Goal: Task Accomplishment & Management: Complete application form

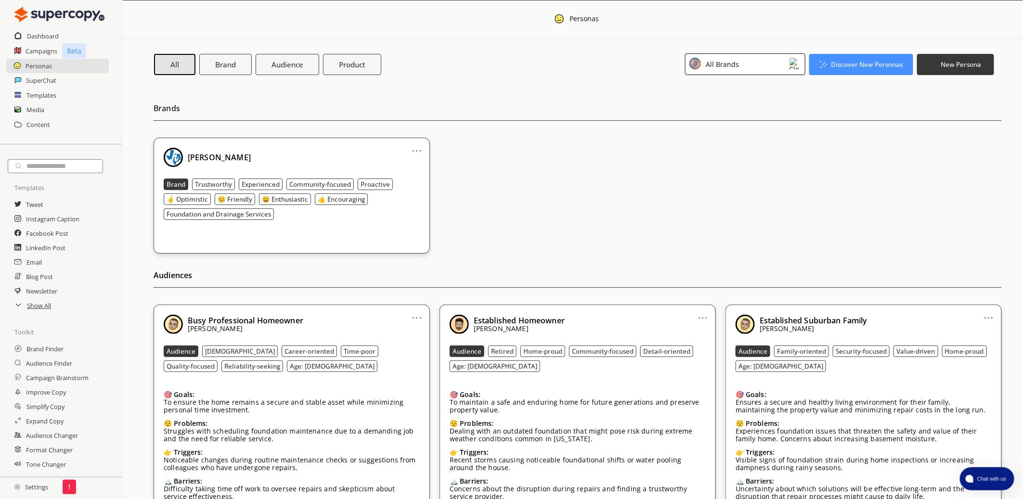
click at [742, 65] on div "All Brands" at bounding box center [745, 64] width 120 height 22
click at [712, 88] on div "All Brands" at bounding box center [708, 88] width 33 height 8
click at [42, 37] on h2 "Dashboard" at bounding box center [43, 36] width 32 height 14
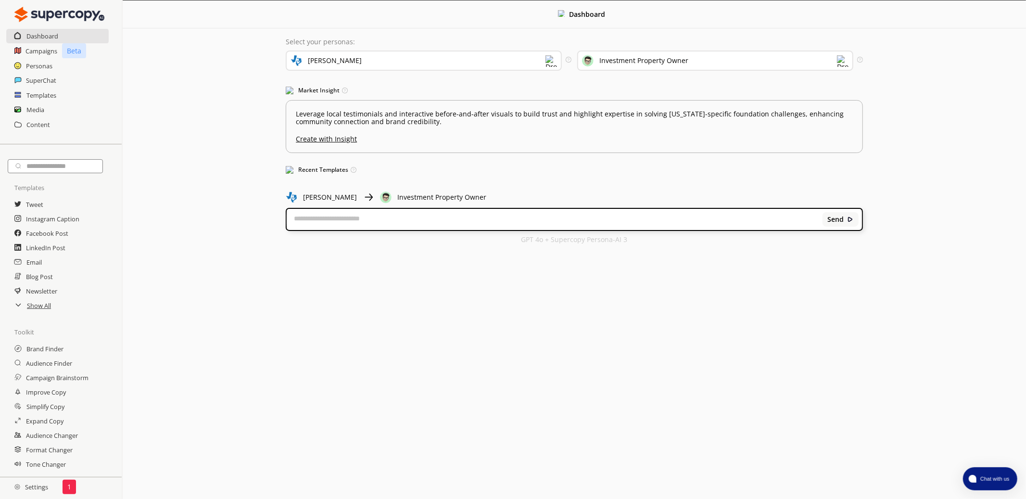
click at [500, 56] on div "[PERSON_NAME]" at bounding box center [424, 61] width 276 height 20
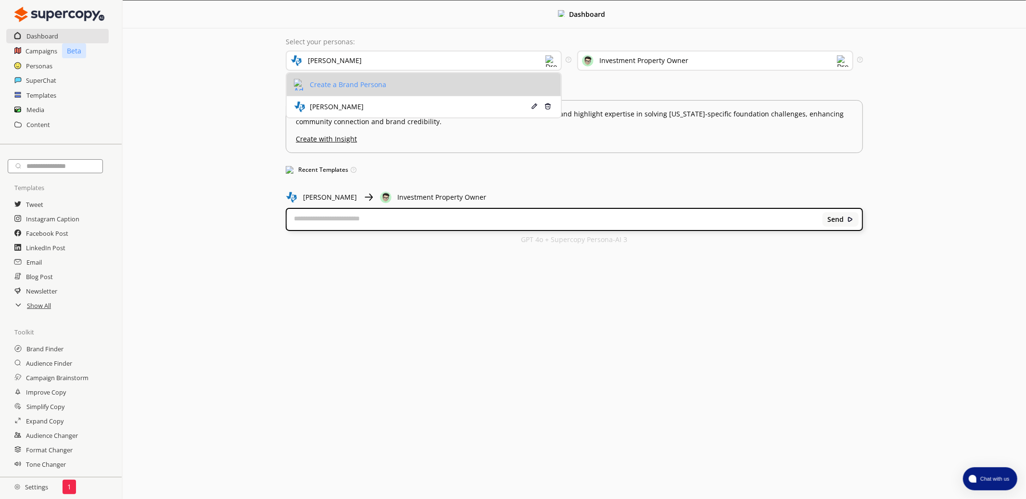
click at [354, 87] on div "Create a Brand Persona" at bounding box center [346, 85] width 79 height 8
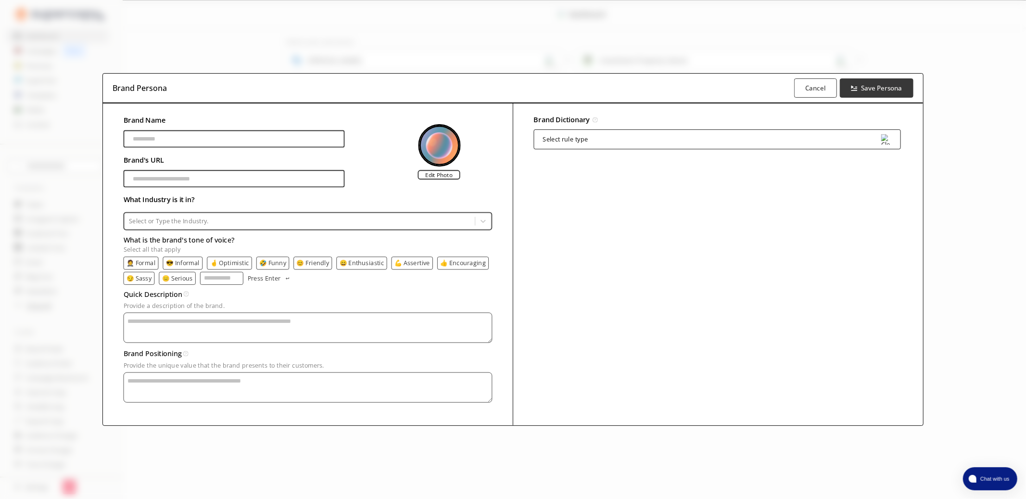
click at [207, 138] on input "Brand Name" at bounding box center [234, 138] width 221 height 17
click at [445, 176] on label "Edit Photo" at bounding box center [439, 175] width 42 height 10
click at [0, 0] on input "Edit Photo" at bounding box center [0, 0] width 0 height 0
click at [179, 136] on input "Brand Name" at bounding box center [234, 138] width 221 height 17
type input "**********"
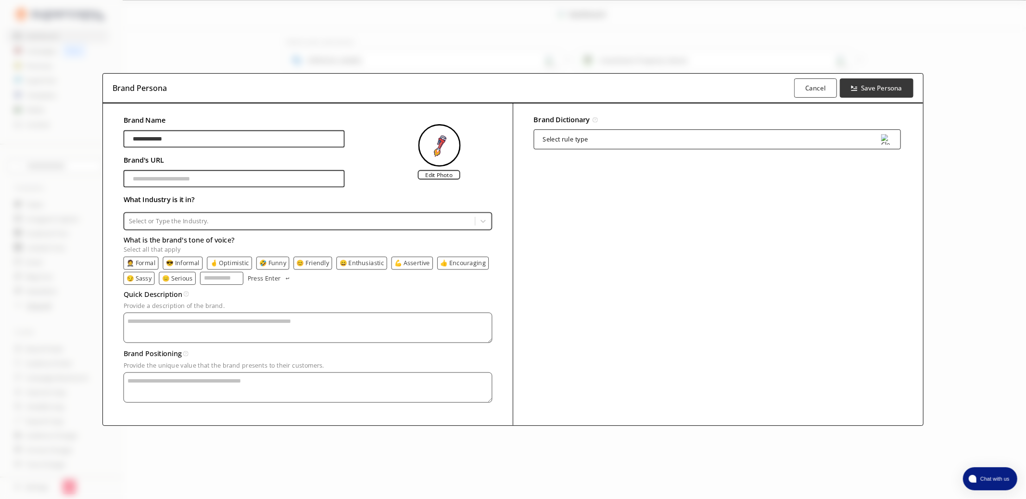
click at [167, 179] on input "Brand Name" at bounding box center [234, 178] width 221 height 17
type input "**********"
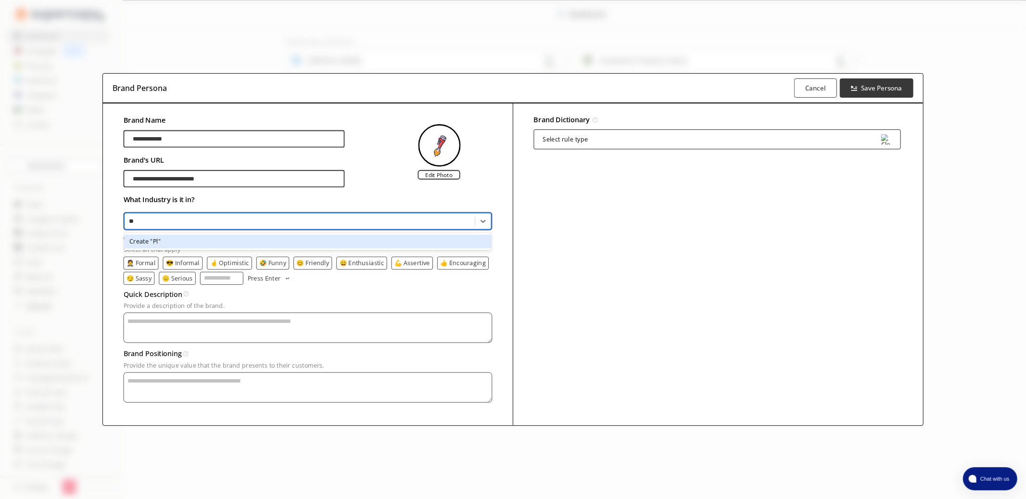
type input "*"
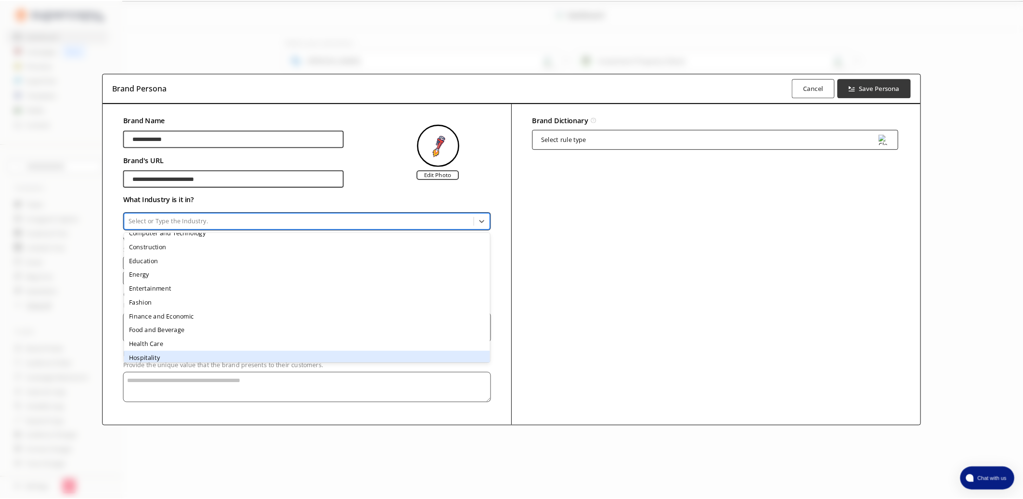
scroll to position [49, 0]
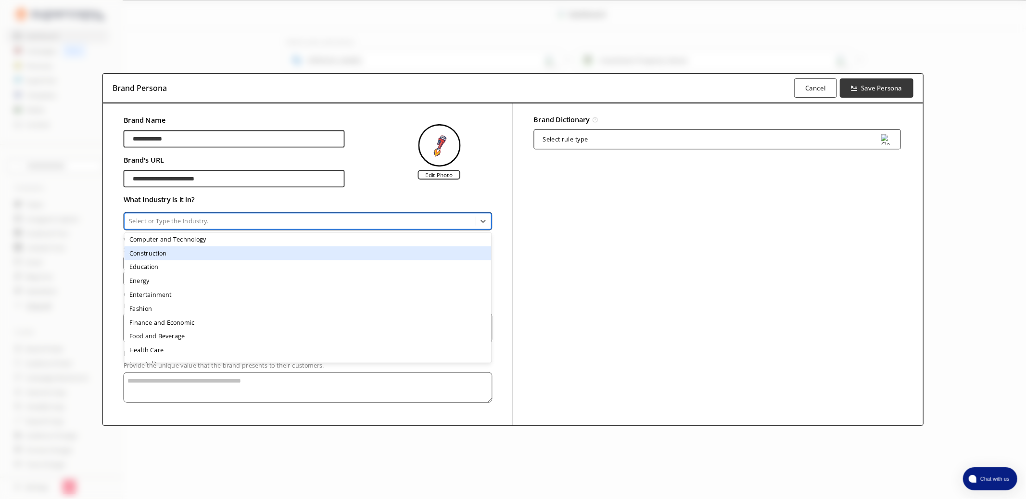
click at [178, 254] on div "Construction" at bounding box center [308, 253] width 367 height 14
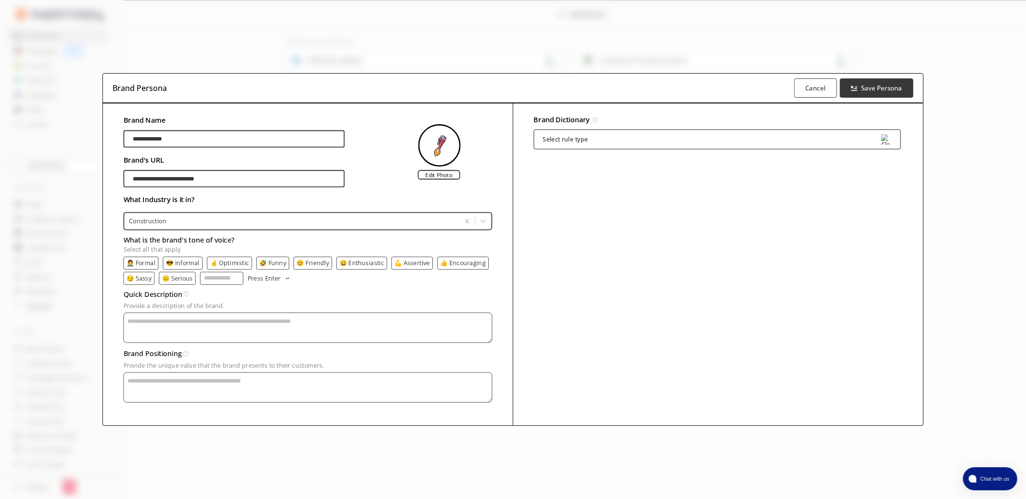
click at [146, 262] on p "🤵 Formal" at bounding box center [141, 262] width 29 height 7
click at [182, 263] on p "😎 Informal" at bounding box center [184, 262] width 34 height 7
click at [234, 263] on p "🤞 Optimistic" at bounding box center [231, 262] width 39 height 7
click at [279, 263] on p "🤣 Funny" at bounding box center [275, 262] width 27 height 7
click at [323, 261] on p "😊 Friendly" at bounding box center [316, 262] width 33 height 7
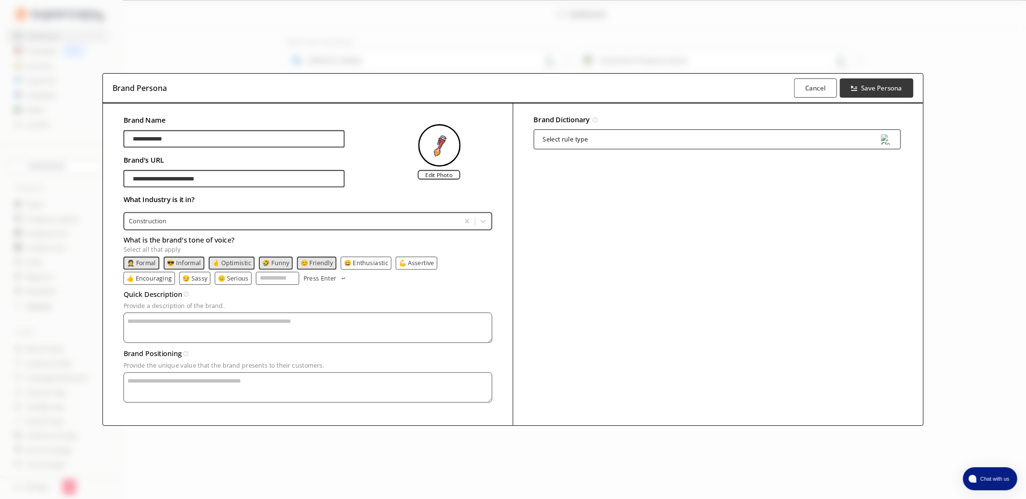
click at [162, 327] on textarea "Provide a description of the brand." at bounding box center [308, 327] width 369 height 30
paste textarea "**********"
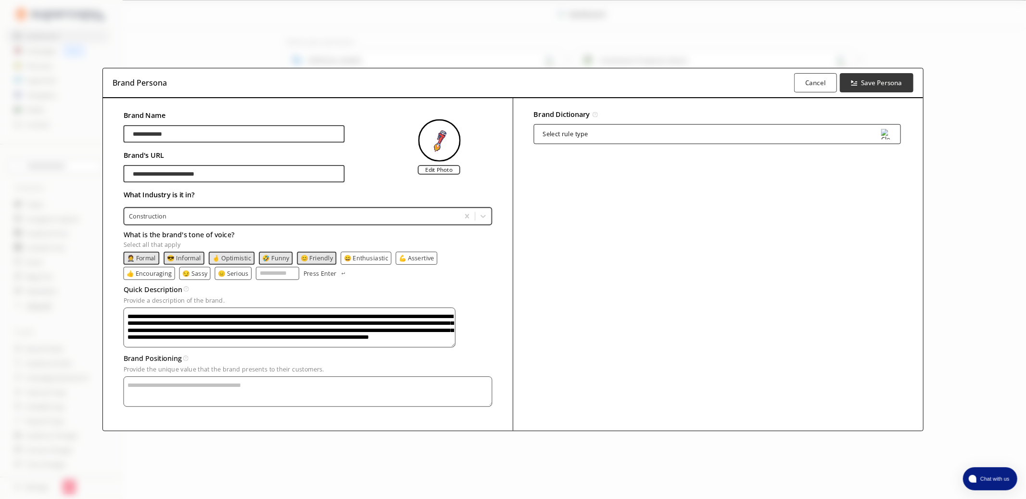
type textarea "**********"
click at [323, 389] on textarea "Provide a description of the brand." at bounding box center [308, 391] width 369 height 30
paste textarea "**********"
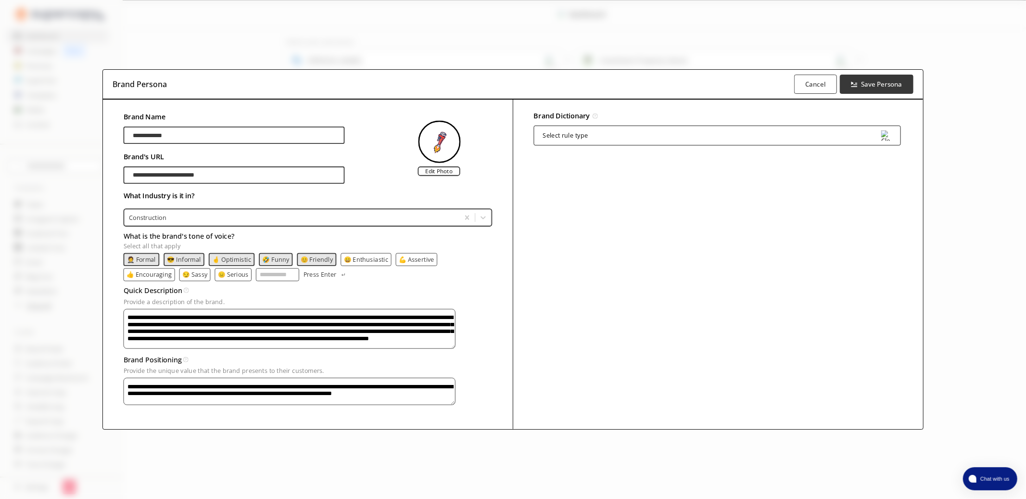
type textarea "**********"
click at [626, 129] on div "Select rule type" at bounding box center [717, 136] width 367 height 20
click at [662, 95] on div "Brand Persona Cancel Save Persona" at bounding box center [513, 85] width 820 height 30
click at [871, 80] on b "Save Persona" at bounding box center [882, 84] width 43 height 9
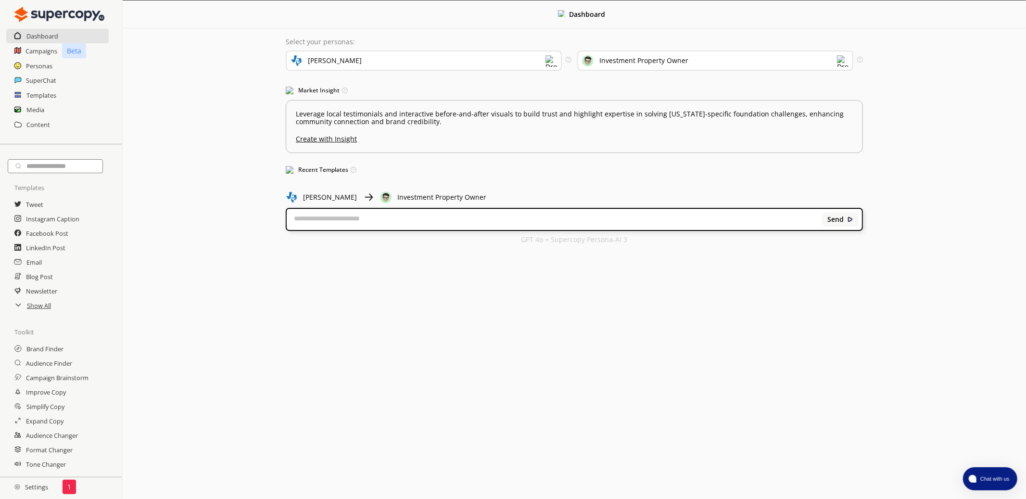
click at [518, 51] on div "[PERSON_NAME]" at bounding box center [424, 61] width 276 height 20
click at [31, 49] on h2 "Campaigns" at bounding box center [42, 51] width 32 height 14
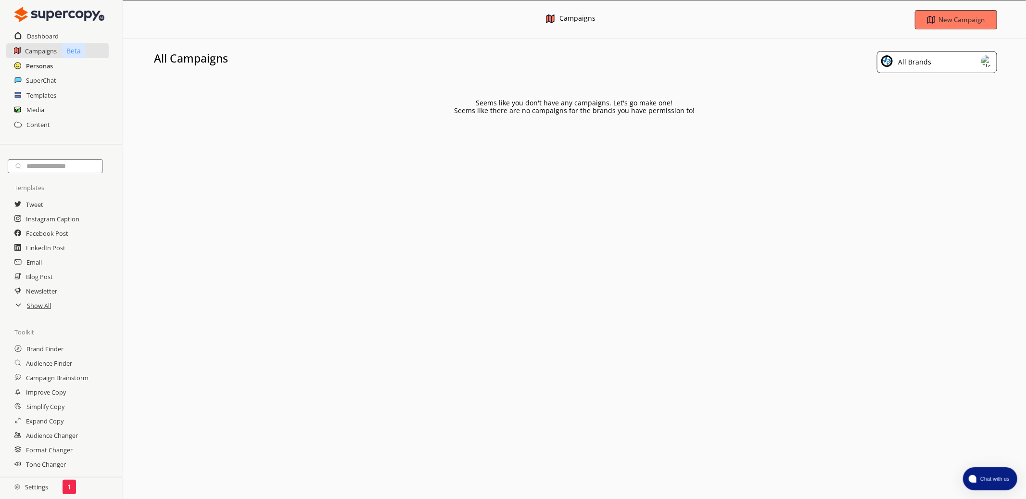
click at [32, 66] on h2 "Personas" at bounding box center [39, 66] width 27 height 14
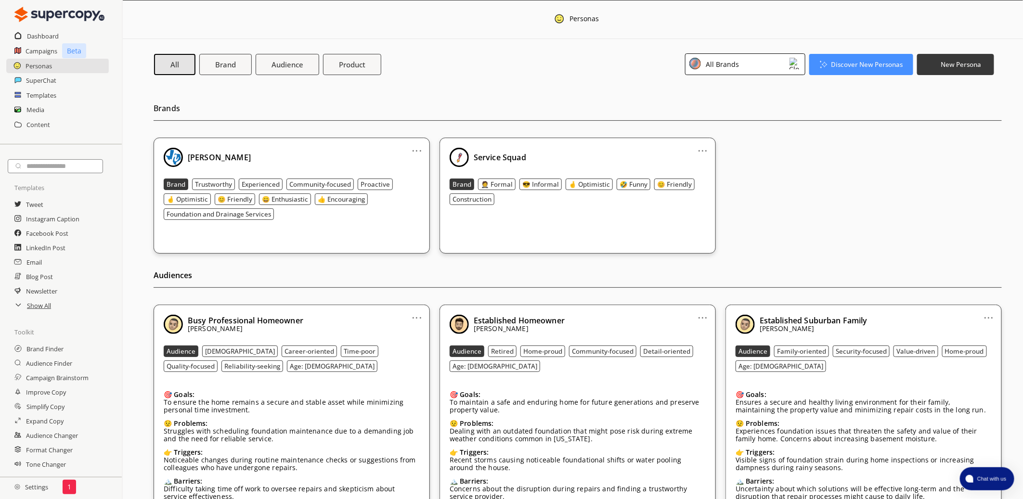
click at [541, 156] on div "Service Squad" at bounding box center [577, 157] width 256 height 19
click at [465, 160] on img at bounding box center [458, 157] width 19 height 19
click at [699, 147] on link "..." at bounding box center [703, 147] width 10 height 8
click at [704, 146] on link "..." at bounding box center [703, 147] width 10 height 8
click at [757, 65] on div "All Brands" at bounding box center [745, 64] width 120 height 22
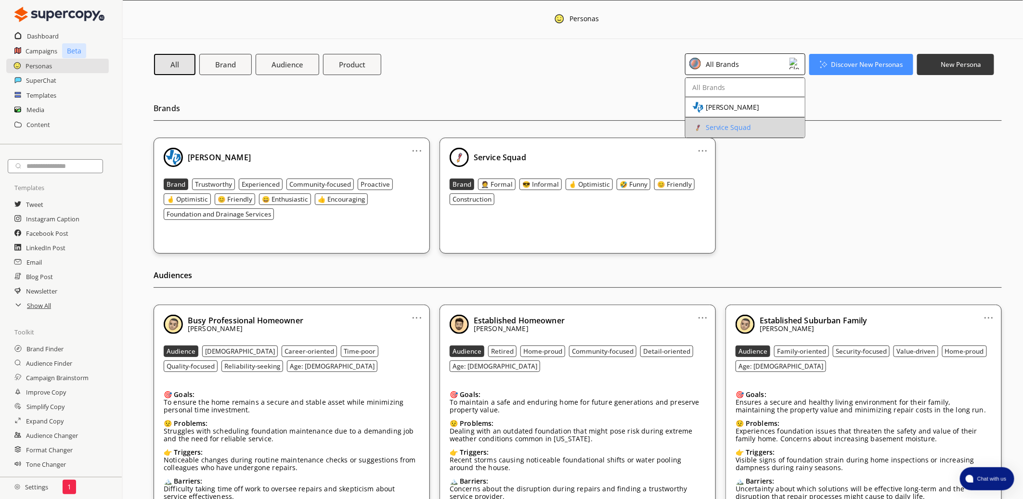
click at [738, 119] on li "Service Squad" at bounding box center [744, 127] width 119 height 20
click at [718, 127] on div "Service Squad" at bounding box center [728, 128] width 46 height 8
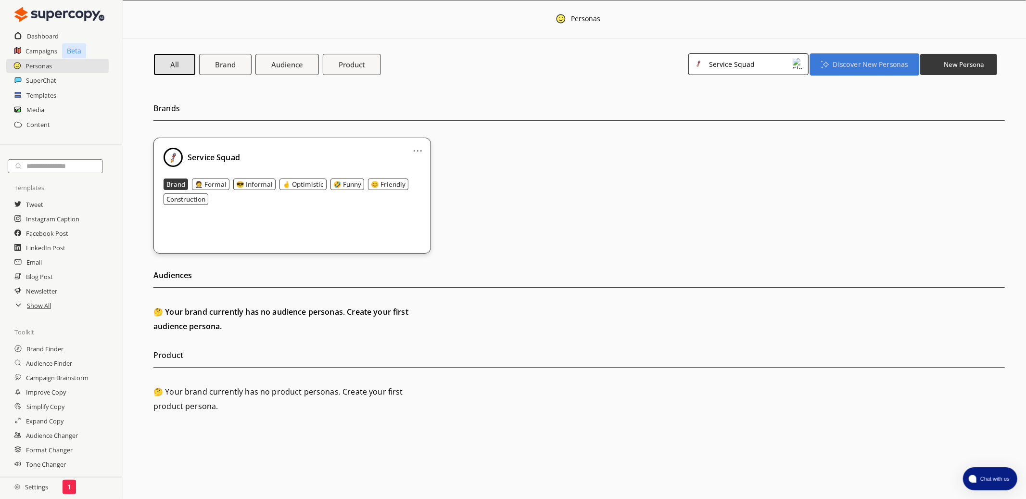
click at [868, 67] on b "Discover New Personas" at bounding box center [870, 64] width 75 height 9
click at [853, 98] on li "Audience Finder" at bounding box center [864, 104] width 103 height 17
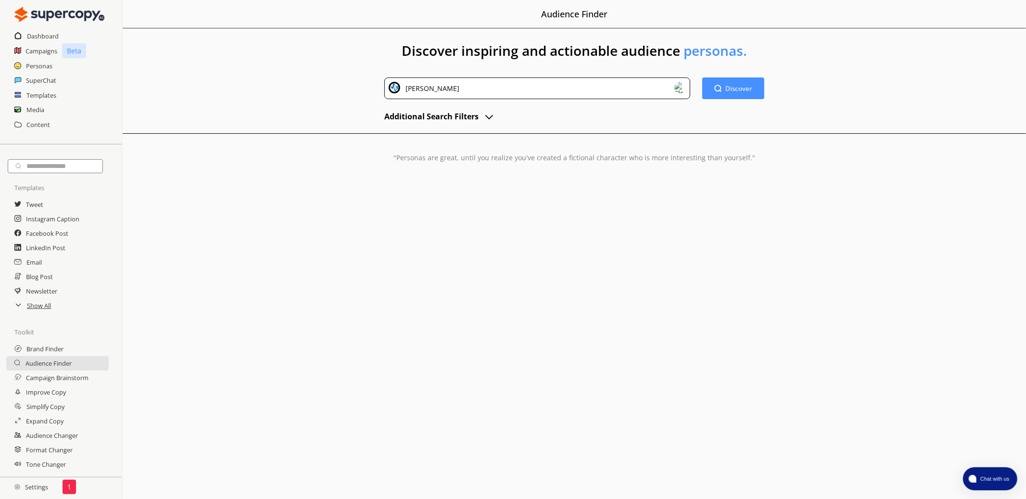
click at [593, 80] on div "[PERSON_NAME]" at bounding box center [537, 88] width 306 height 22
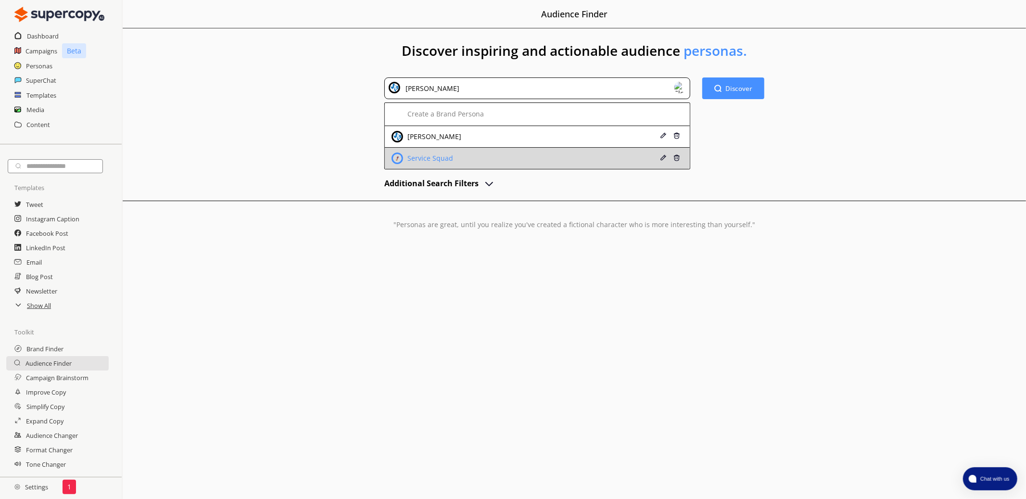
click at [484, 157] on div "Service Squad" at bounding box center [511, 159] width 238 height 12
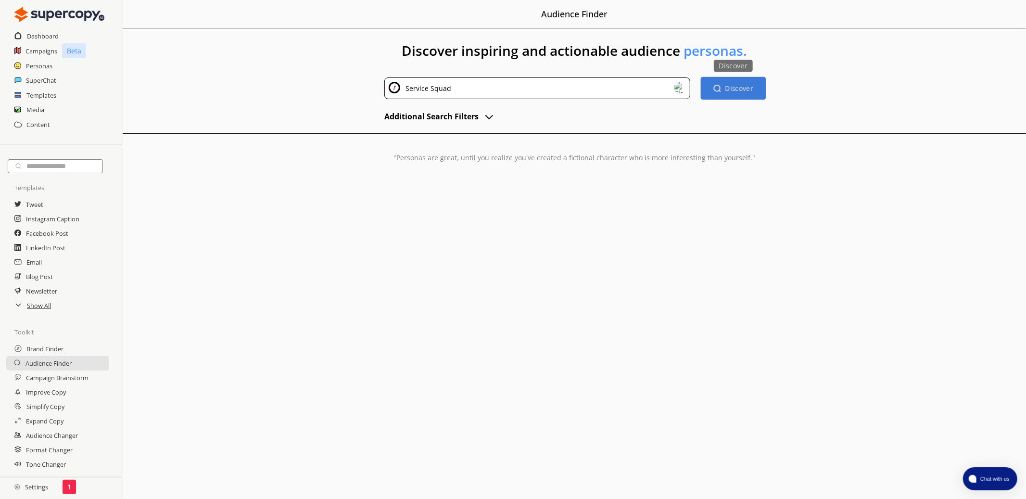
click at [726, 85] on b "Discover" at bounding box center [740, 88] width 28 height 9
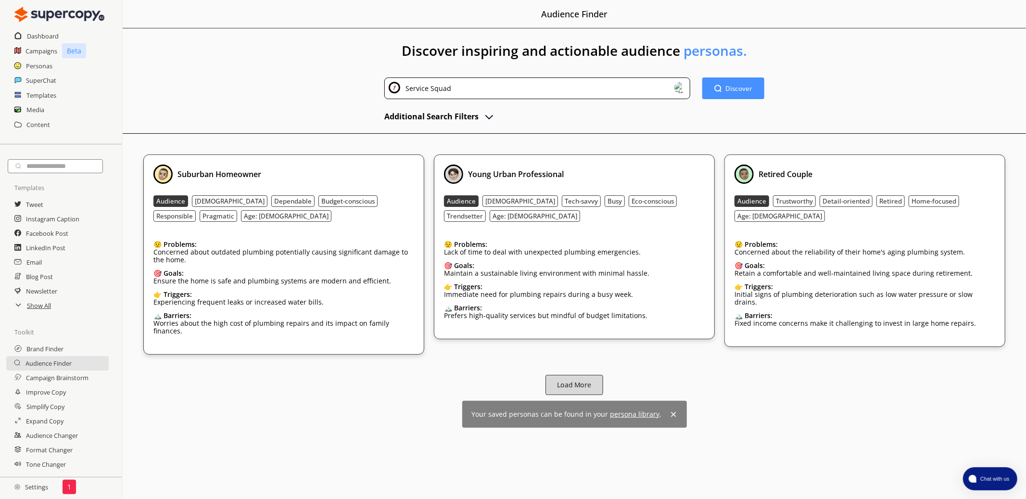
click at [587, 380] on b "Load More" at bounding box center [574, 384] width 34 height 9
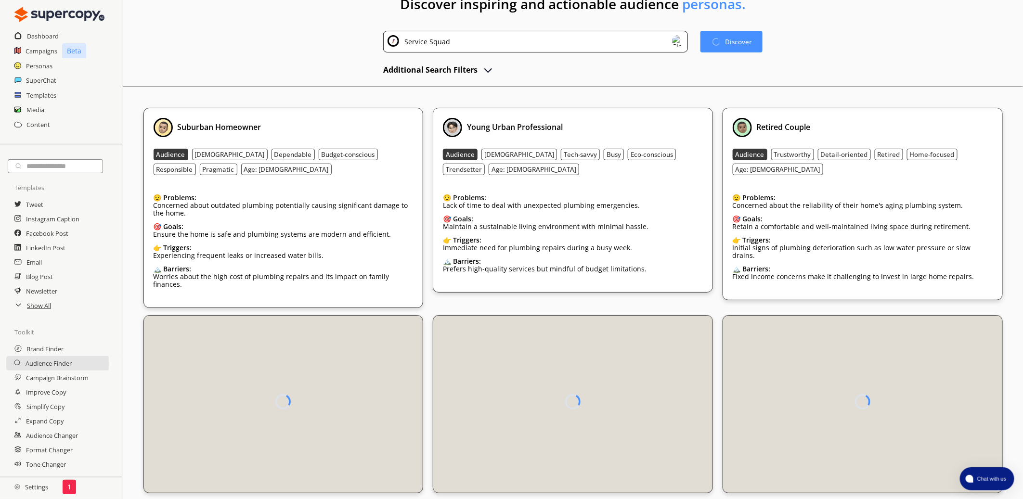
scroll to position [54, 0]
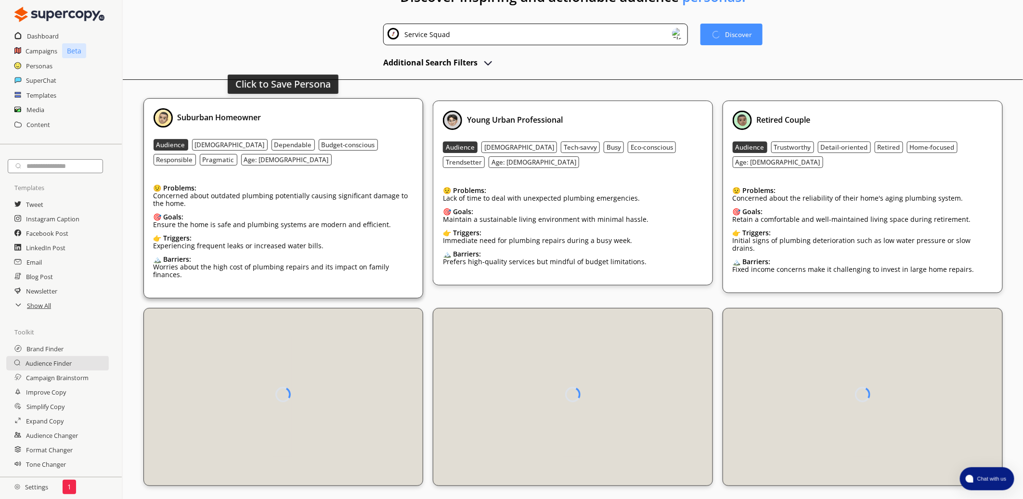
click at [270, 114] on div "Suburban Homeowner" at bounding box center [284, 117] width 260 height 19
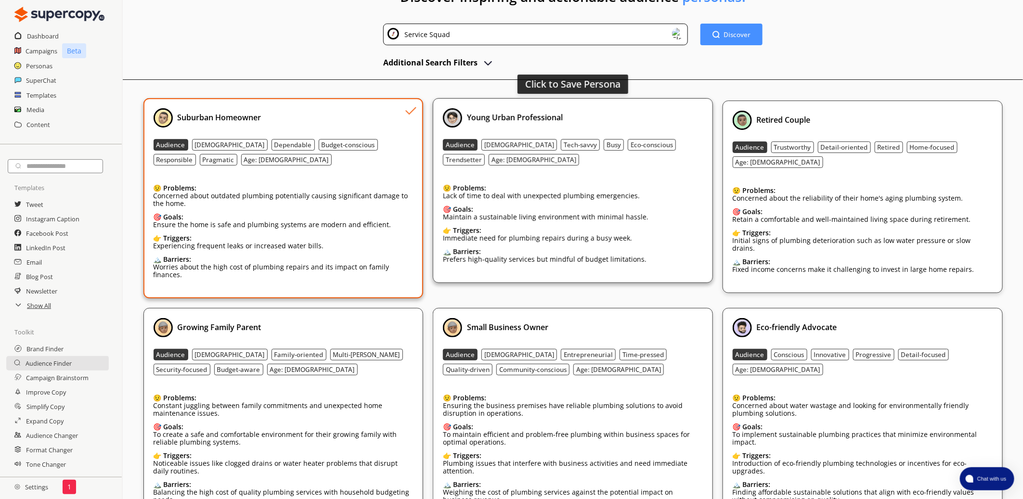
click at [607, 125] on div "Young Urban Professional" at bounding box center [573, 117] width 260 height 19
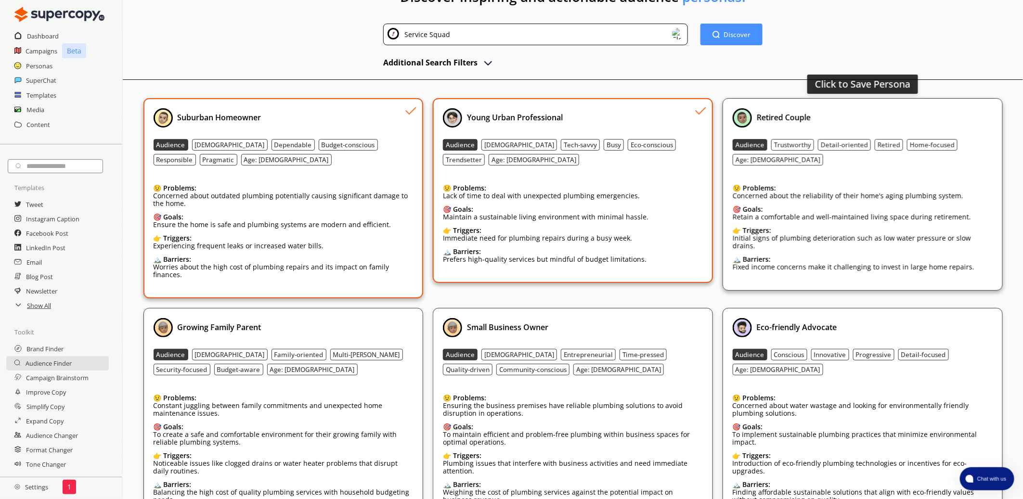
click at [855, 123] on div "Retired Couple" at bounding box center [862, 117] width 260 height 19
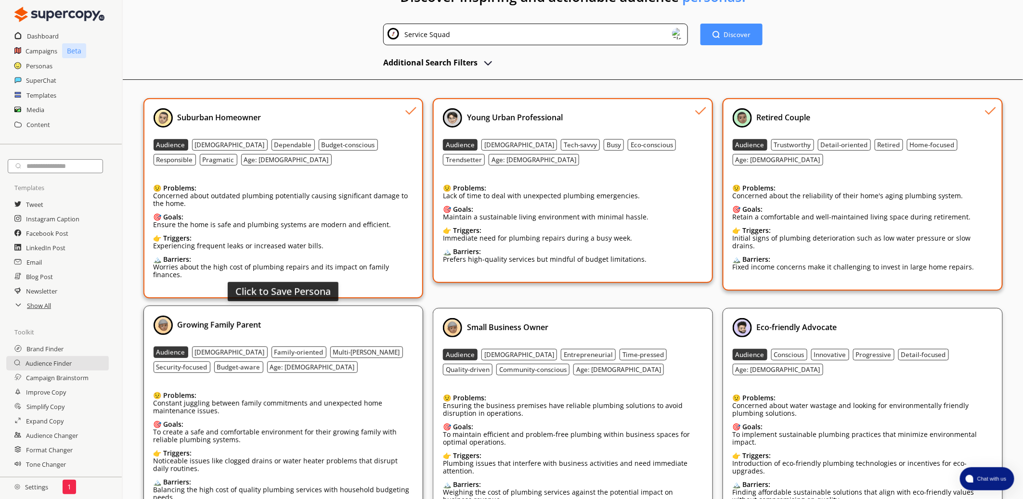
click at [285, 316] on div "Growing Family Parent" at bounding box center [284, 325] width 260 height 19
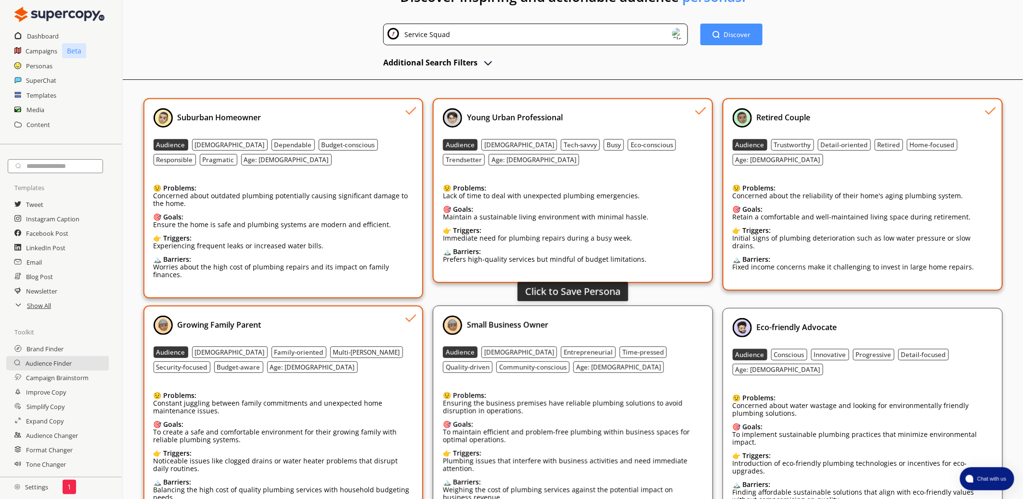
click at [609, 316] on div "Small Business Owner" at bounding box center [573, 325] width 260 height 19
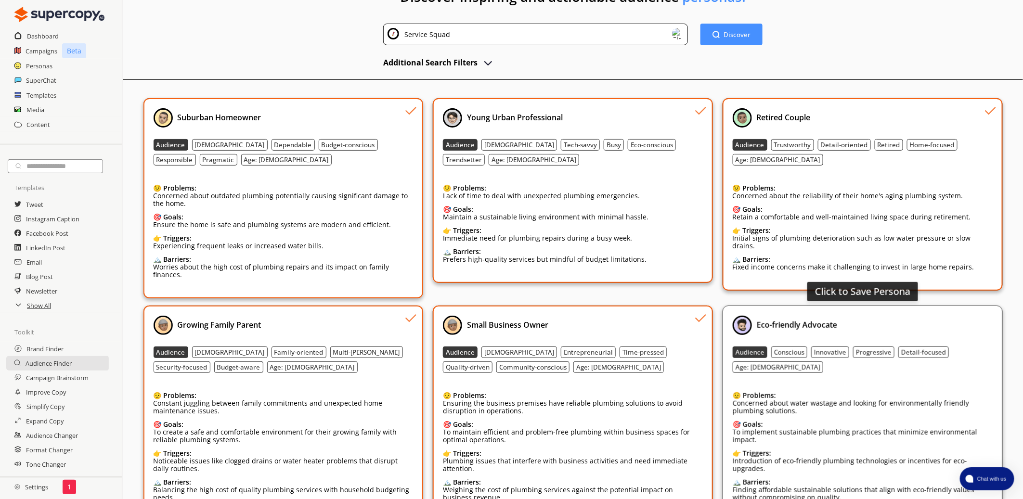
click at [893, 316] on div "Eco-friendly Advocate" at bounding box center [862, 325] width 260 height 19
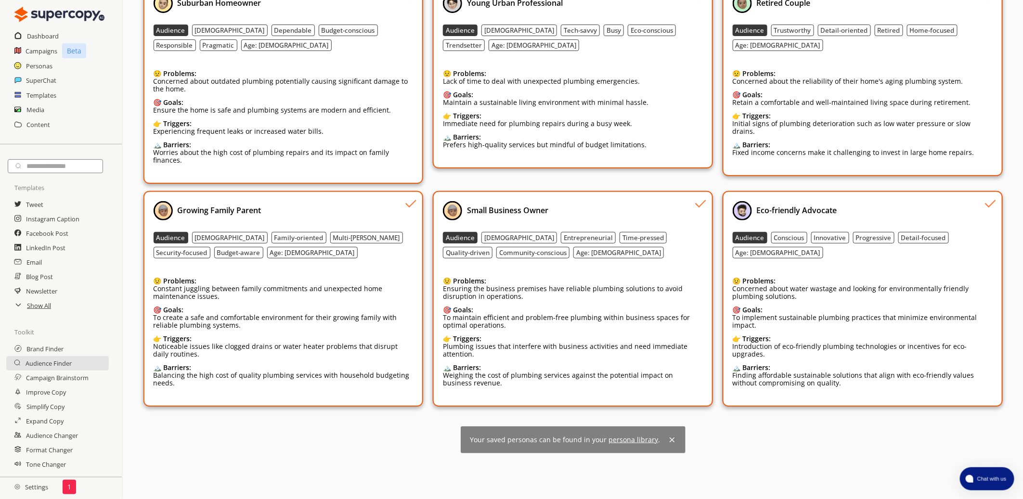
scroll to position [0, 0]
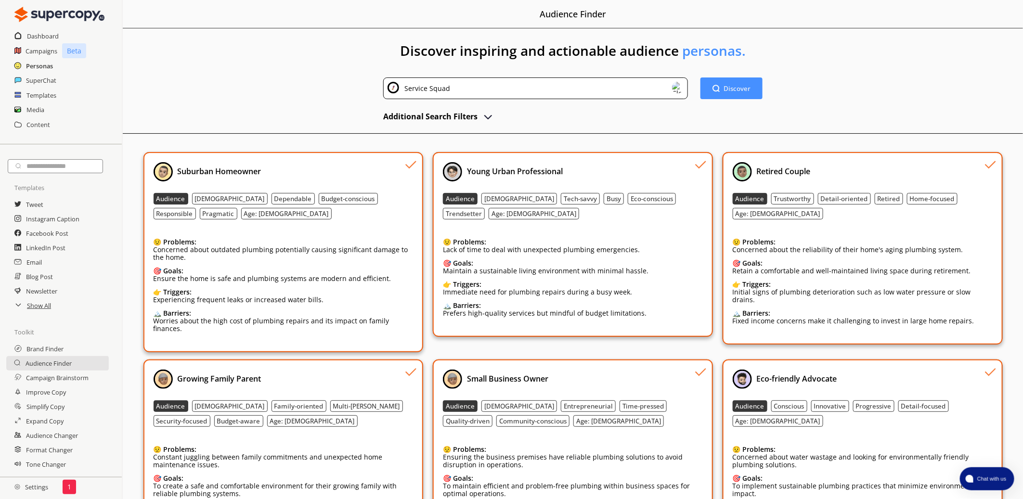
click at [31, 67] on h2 "Personas" at bounding box center [39, 66] width 27 height 14
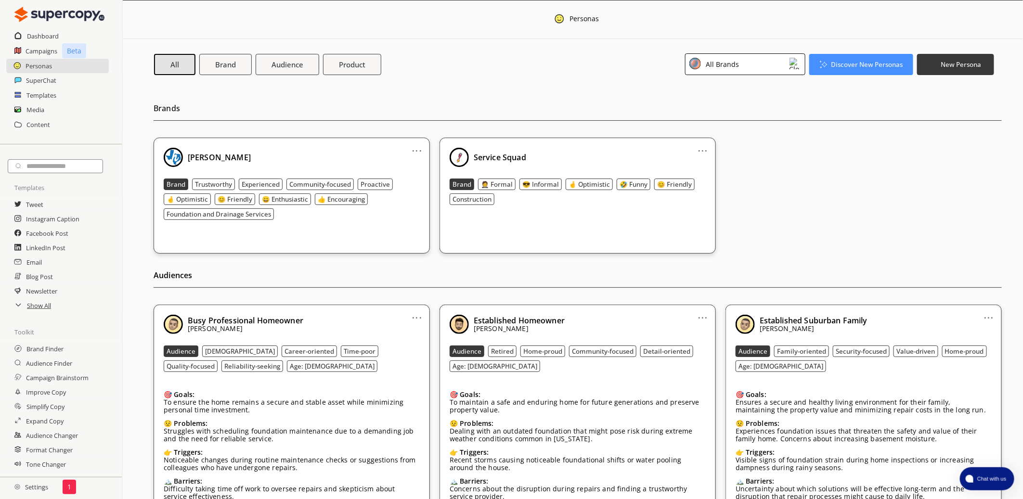
click at [727, 64] on div "All Brands" at bounding box center [721, 64] width 37 height 13
click at [713, 124] on div "Service Squad" at bounding box center [728, 128] width 46 height 8
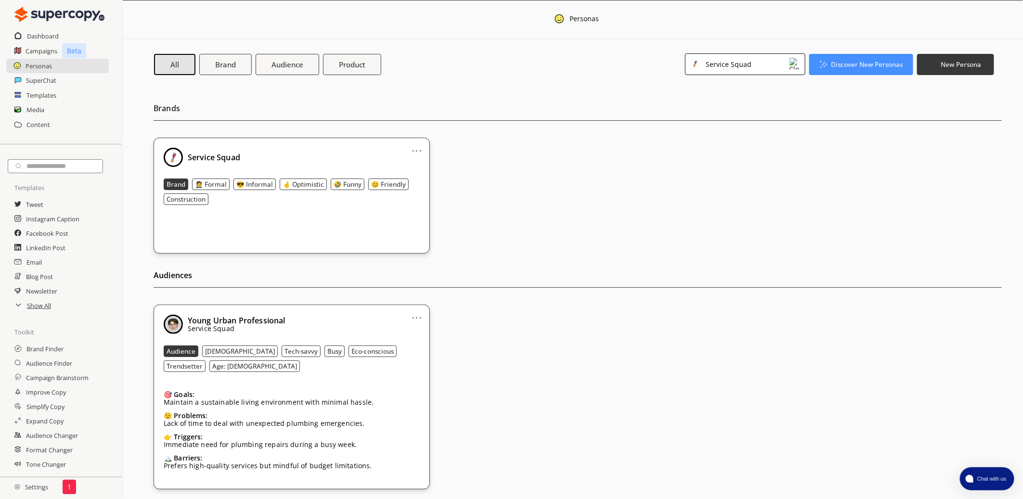
click at [746, 66] on div "Service Squad" at bounding box center [727, 64] width 49 height 13
click at [725, 102] on div "[PERSON_NAME]" at bounding box center [737, 108] width 90 height 12
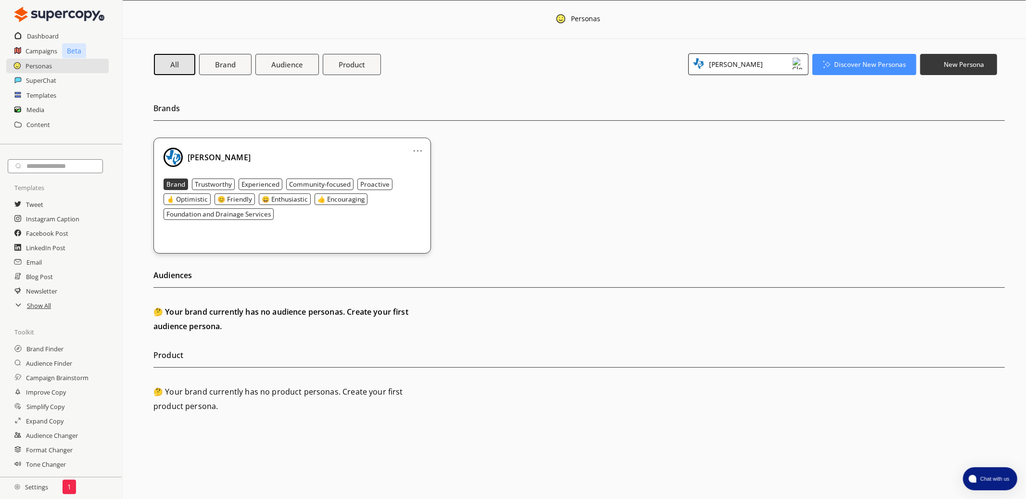
click at [729, 67] on div "[PERSON_NAME]" at bounding box center [734, 64] width 57 height 13
click at [717, 124] on div "Service Squad" at bounding box center [732, 128] width 46 height 8
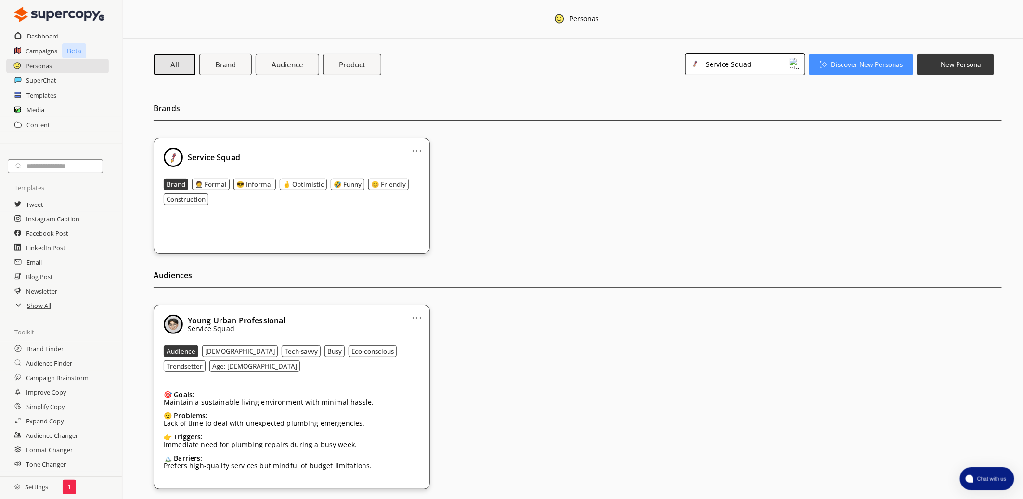
click at [732, 64] on div "Service Squad" at bounding box center [727, 64] width 49 height 13
click at [711, 88] on div "All Brands" at bounding box center [708, 88] width 33 height 8
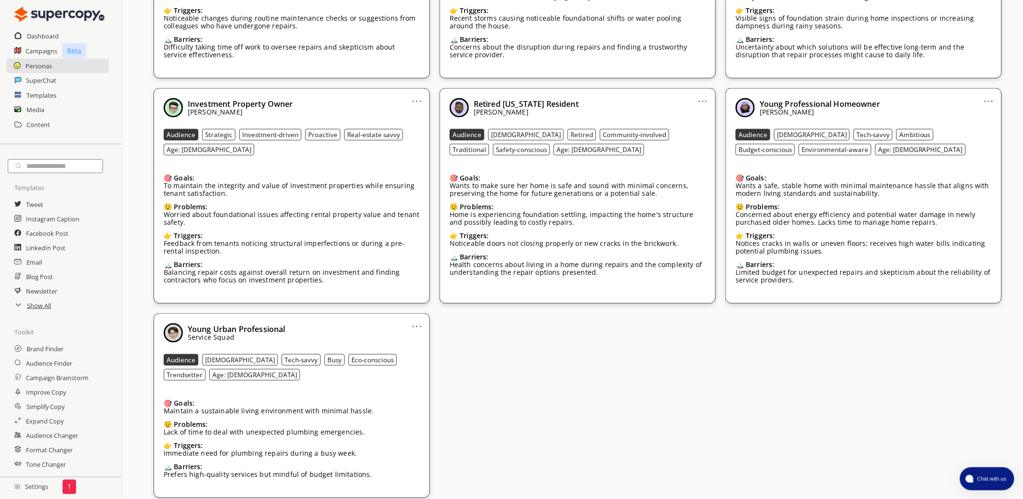
scroll to position [435, 0]
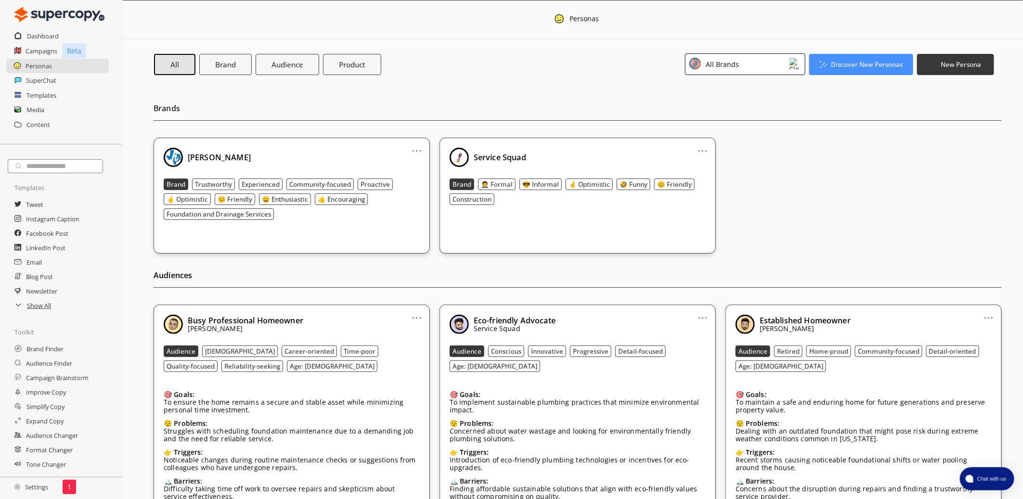
click at [738, 64] on div "All Brands" at bounding box center [721, 64] width 37 height 13
click at [718, 103] on div "[PERSON_NAME]" at bounding box center [732, 107] width 54 height 8
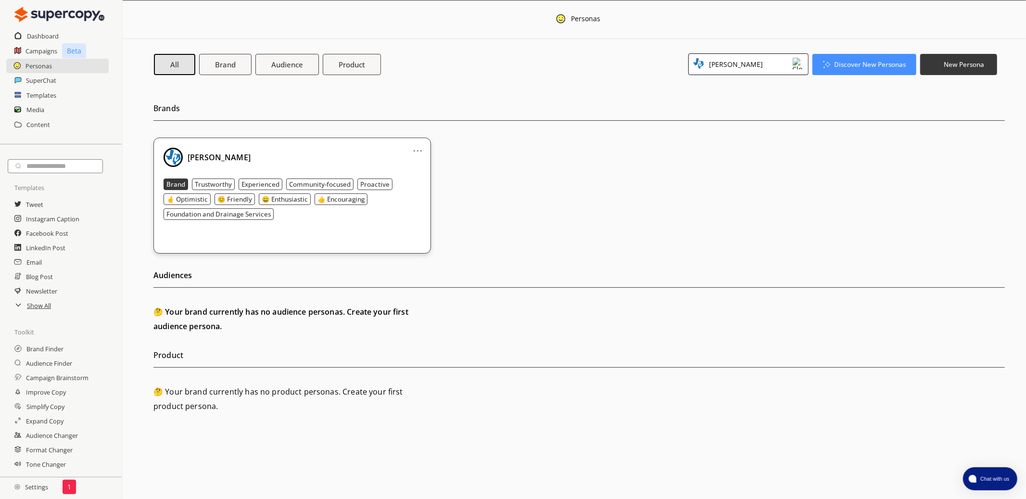
click at [744, 69] on div "[PERSON_NAME]" at bounding box center [749, 64] width 120 height 22
click at [718, 121] on li "Service Squad" at bounding box center [748, 127] width 119 height 20
click at [729, 124] on div "Service Squad" at bounding box center [732, 128] width 46 height 8
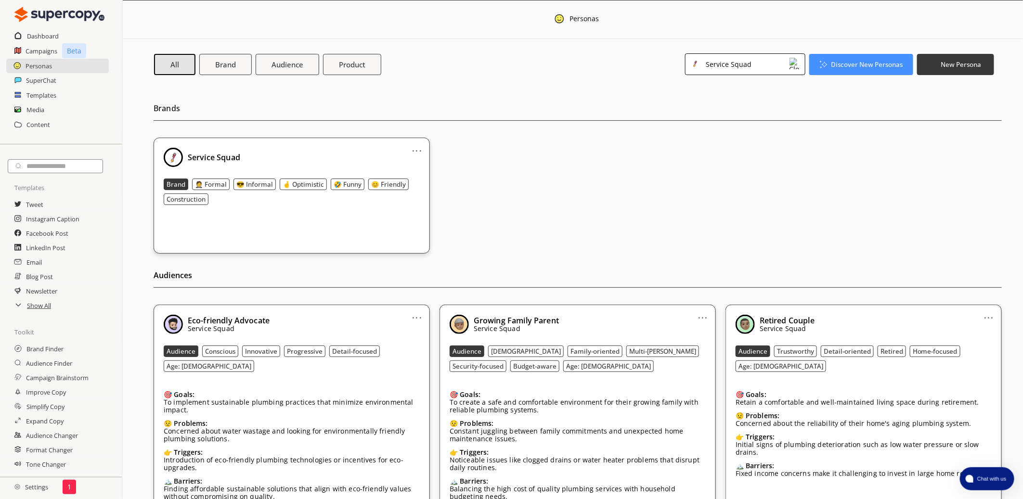
click at [753, 66] on div "Service Squad" at bounding box center [745, 64] width 120 height 22
click at [731, 103] on div "[PERSON_NAME]" at bounding box center [732, 107] width 54 height 8
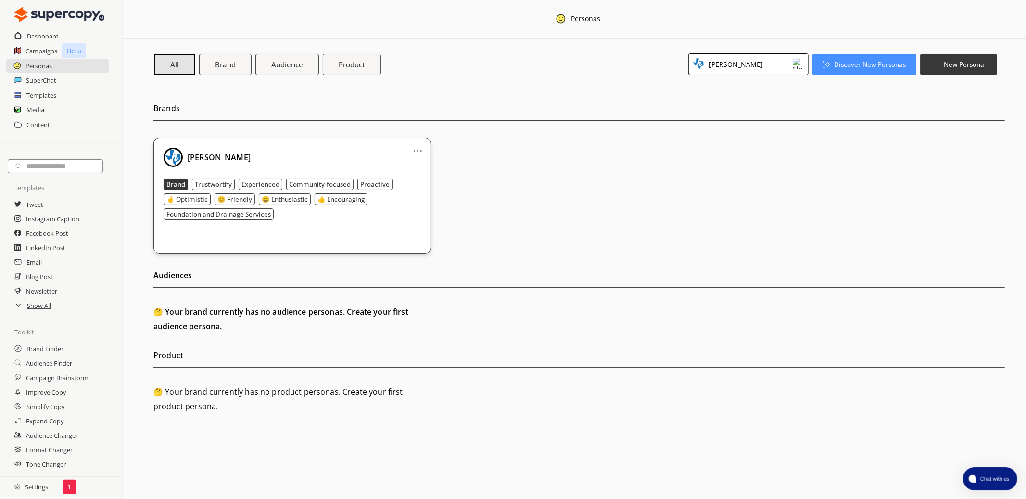
click at [762, 65] on div "[PERSON_NAME]" at bounding box center [749, 64] width 120 height 22
click at [714, 124] on div "Service Squad" at bounding box center [732, 128] width 46 height 8
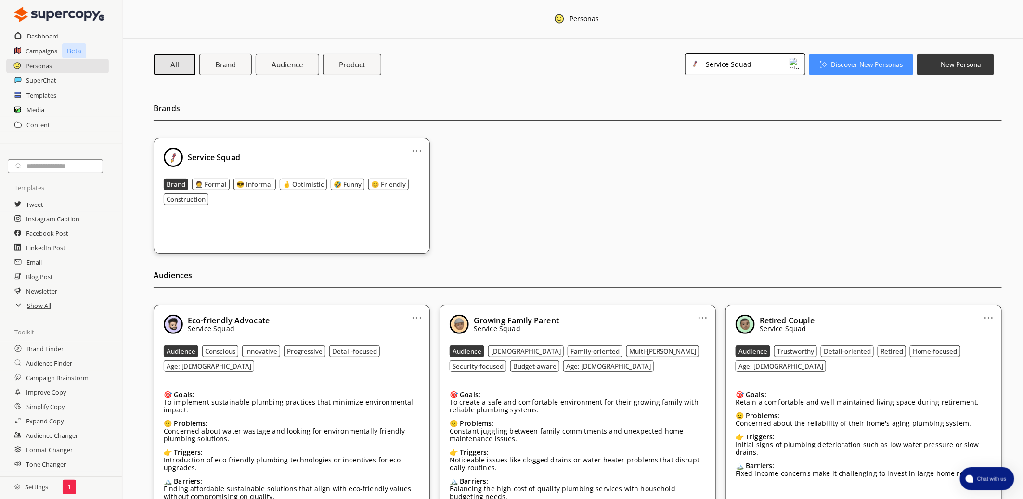
click at [749, 64] on div "Service Squad" at bounding box center [727, 64] width 49 height 13
click at [725, 87] on li "All Brands" at bounding box center [744, 87] width 119 height 19
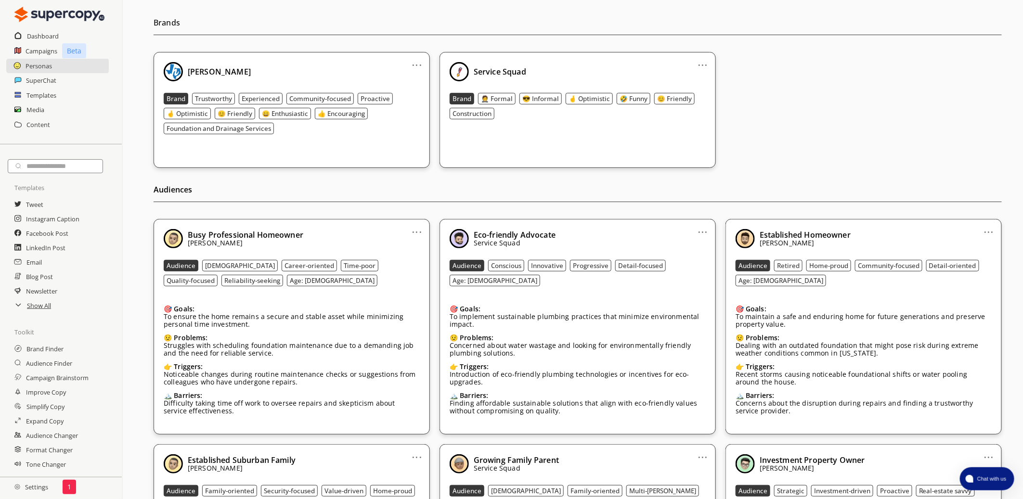
scroll to position [115, 0]
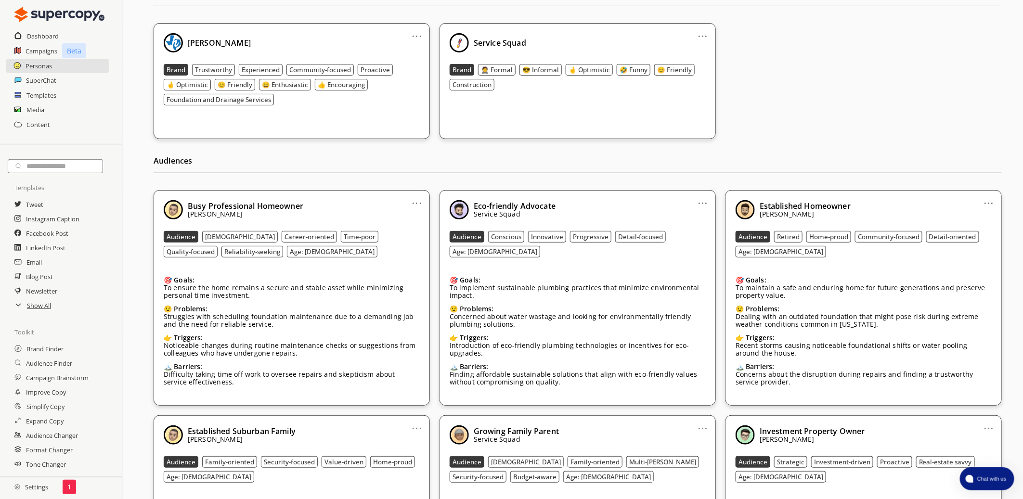
click at [416, 200] on link "..." at bounding box center [417, 199] width 10 height 8
click at [407, 224] on li "Edit" at bounding box center [405, 219] width 56 height 18
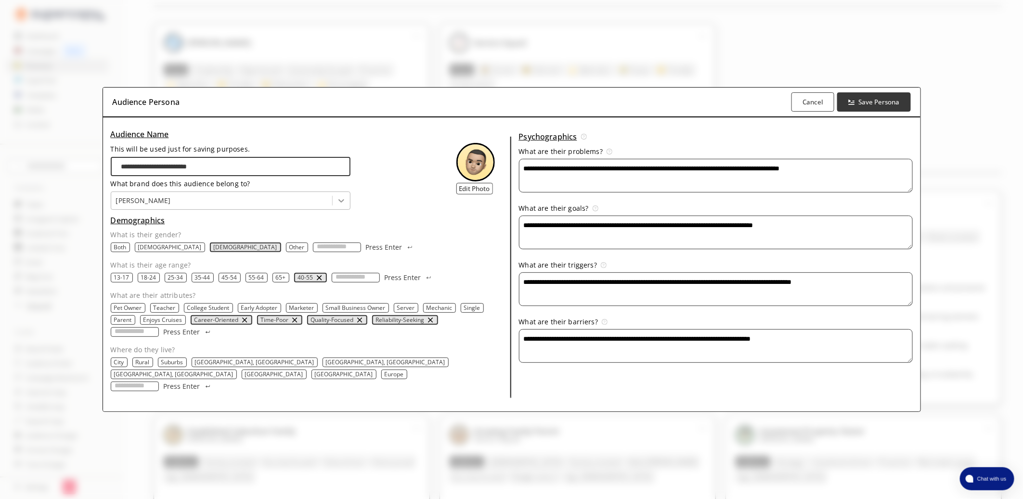
click at [336, 205] on icon at bounding box center [341, 201] width 10 height 10
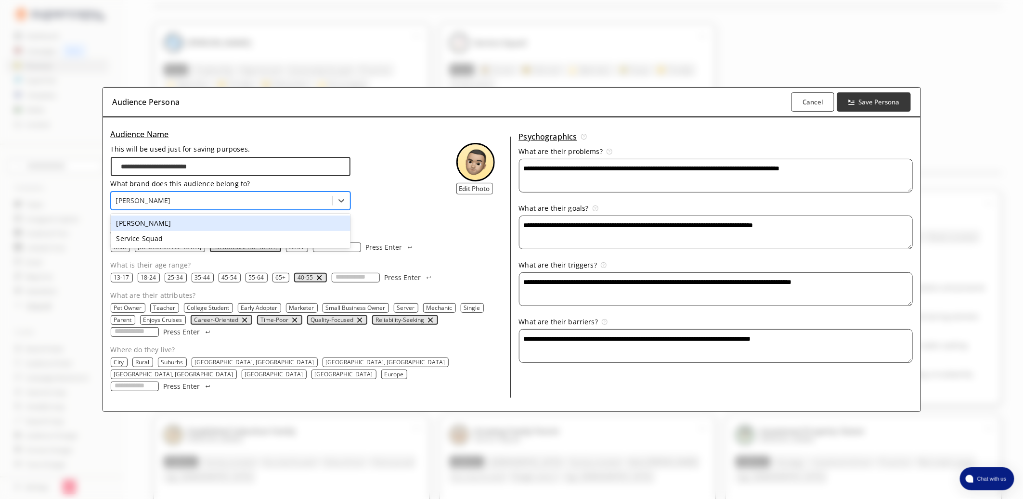
click at [245, 230] on div "[PERSON_NAME]" at bounding box center [231, 223] width 240 height 15
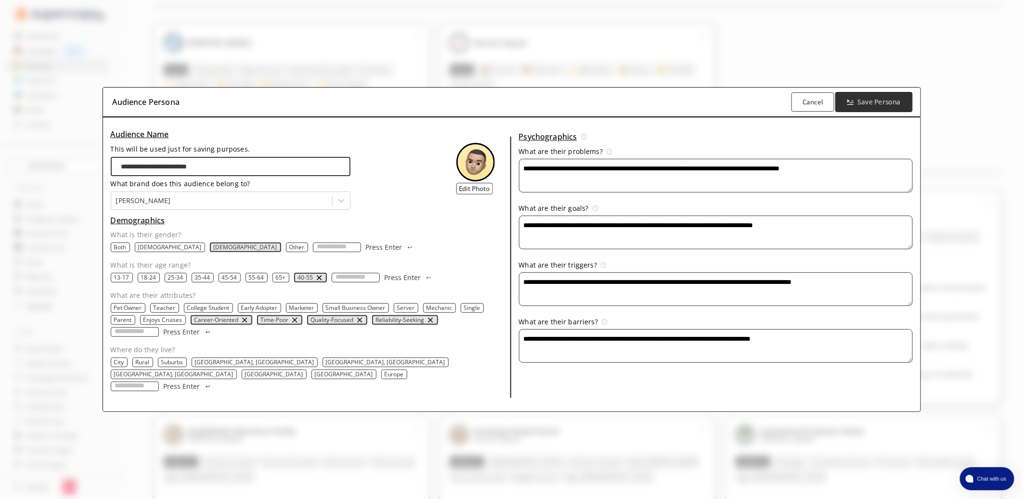
click at [878, 107] on b "Save Persona" at bounding box center [879, 102] width 43 height 9
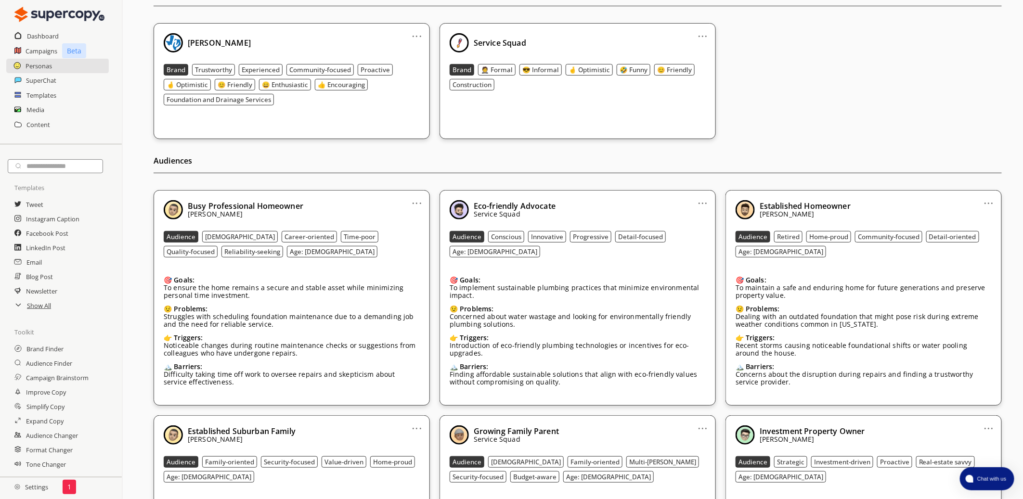
click at [996, 202] on div "... Established Homeowner G.L. Hunt Audience Retired Home-proud Community-focus…" at bounding box center [863, 298] width 276 height 216
click at [991, 203] on link "..." at bounding box center [989, 199] width 10 height 8
click at [983, 221] on li "Edit" at bounding box center [976, 219] width 56 height 18
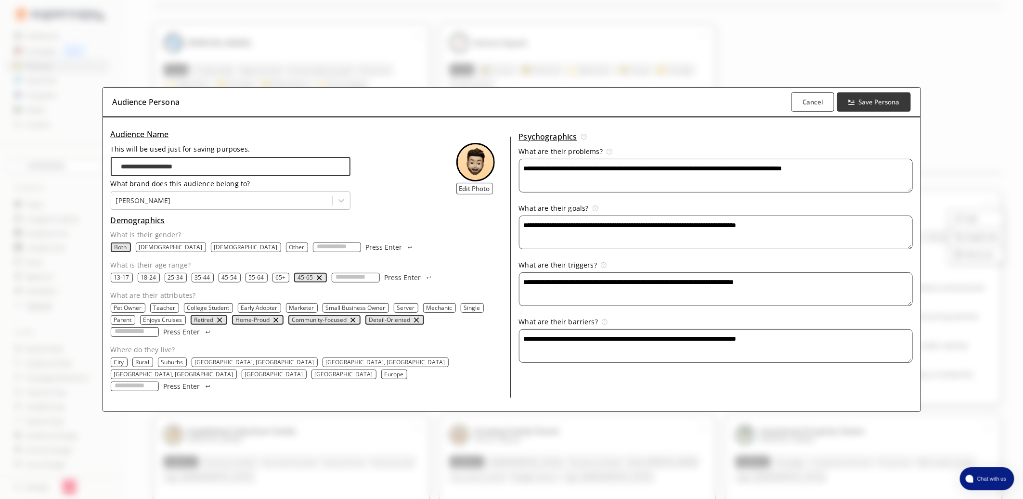
click at [205, 205] on div at bounding box center [221, 201] width 211 height 10
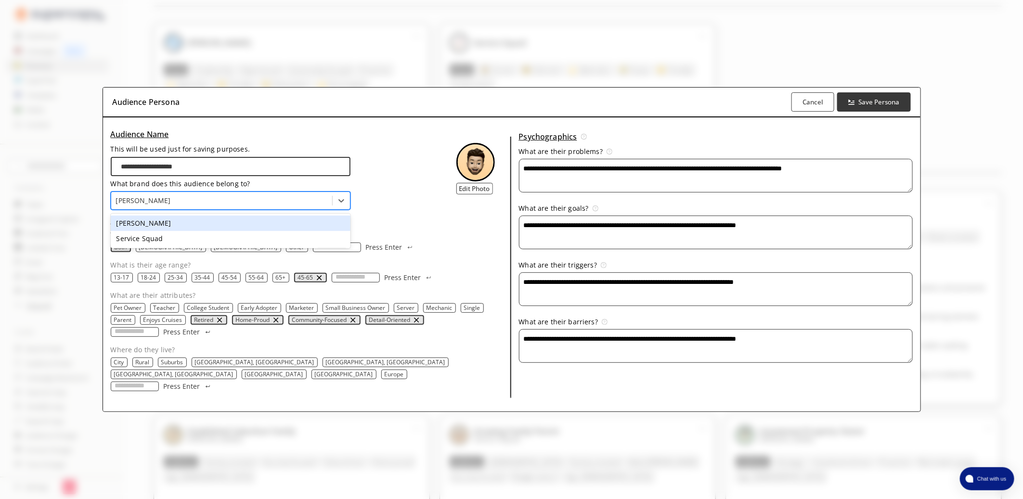
click at [181, 227] on div "[PERSON_NAME]" at bounding box center [231, 223] width 240 height 15
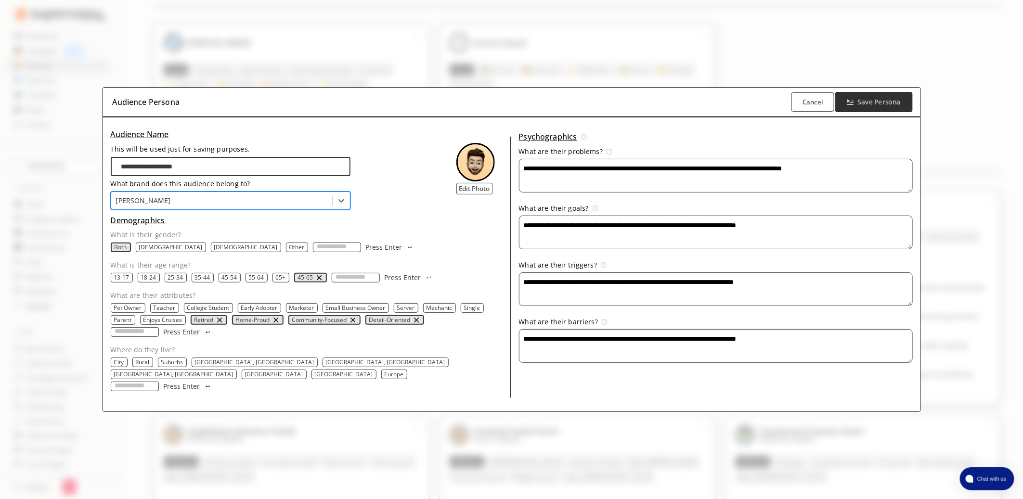
click at [887, 104] on b "Save Persona" at bounding box center [879, 102] width 43 height 9
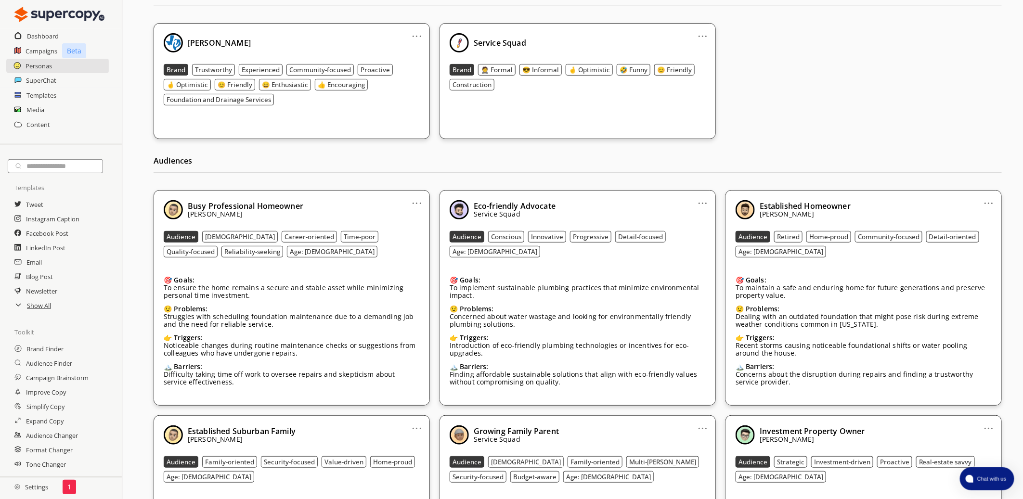
scroll to position [0, 0]
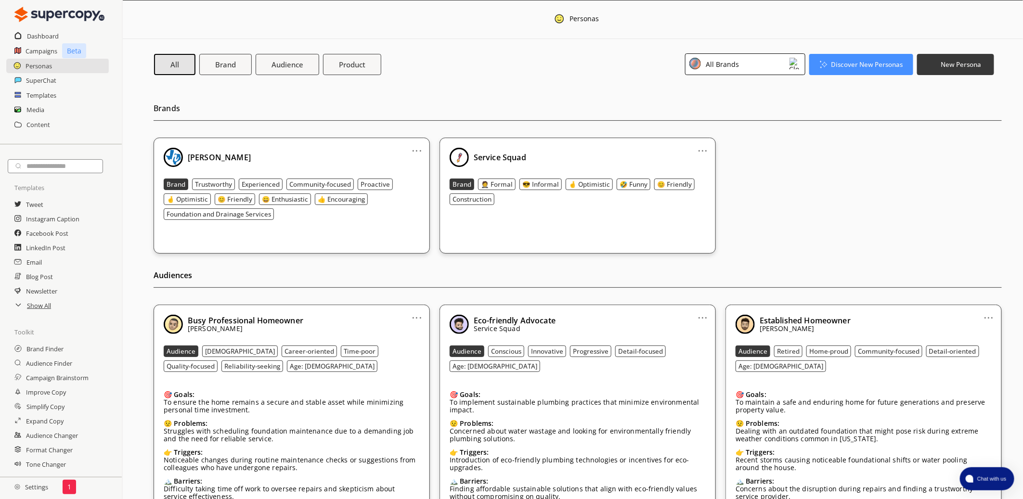
click at [784, 61] on div "All Brands" at bounding box center [745, 64] width 120 height 22
click at [731, 111] on div "[PERSON_NAME]" at bounding box center [732, 107] width 54 height 8
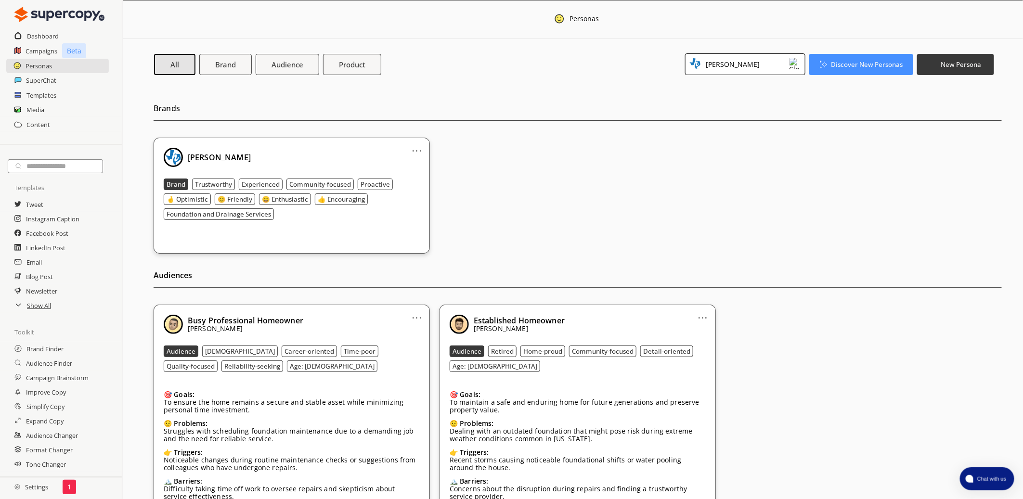
click at [725, 67] on div "[PERSON_NAME]" at bounding box center [731, 64] width 57 height 13
click at [725, 81] on li "All Brands" at bounding box center [744, 87] width 119 height 19
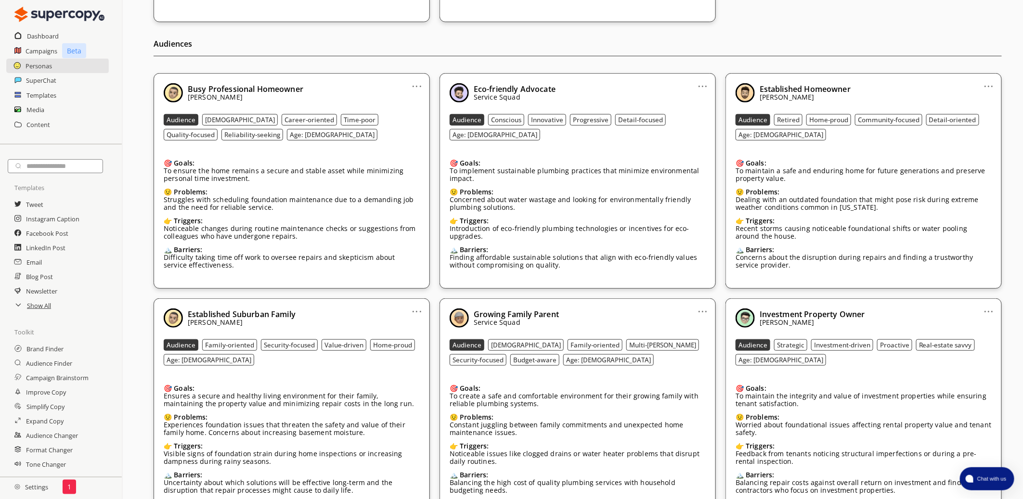
scroll to position [310, 0]
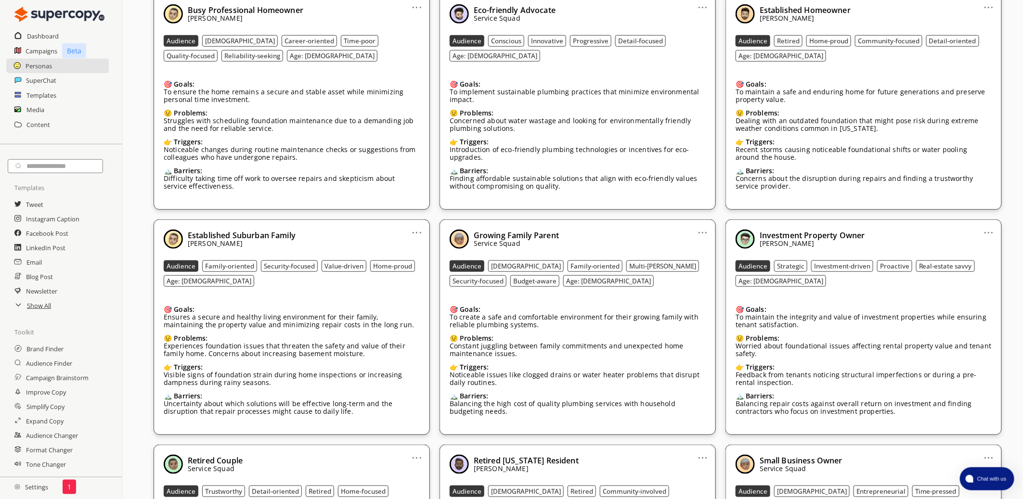
click at [416, 230] on link "..." at bounding box center [417, 229] width 10 height 8
click at [420, 255] on li "Edit" at bounding box center [405, 249] width 56 height 18
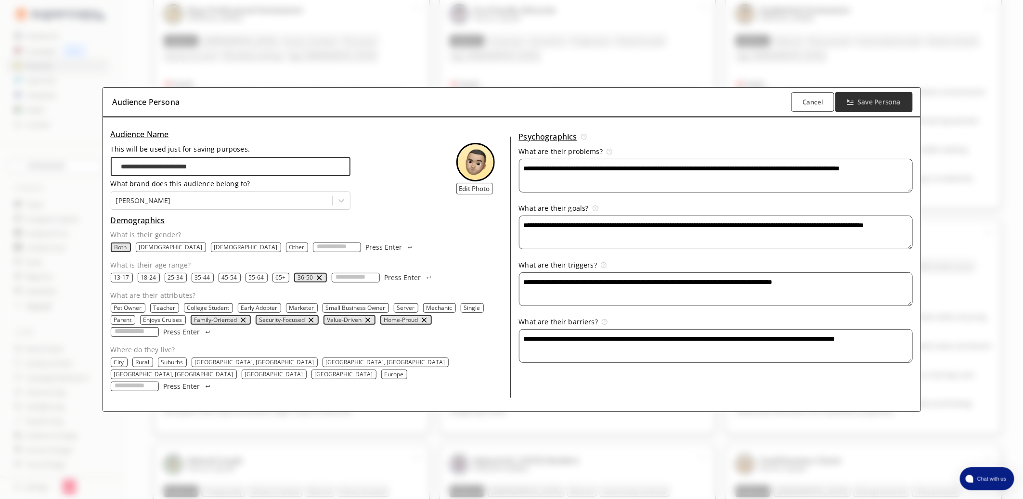
click at [877, 105] on b "Save Persona" at bounding box center [879, 102] width 43 height 9
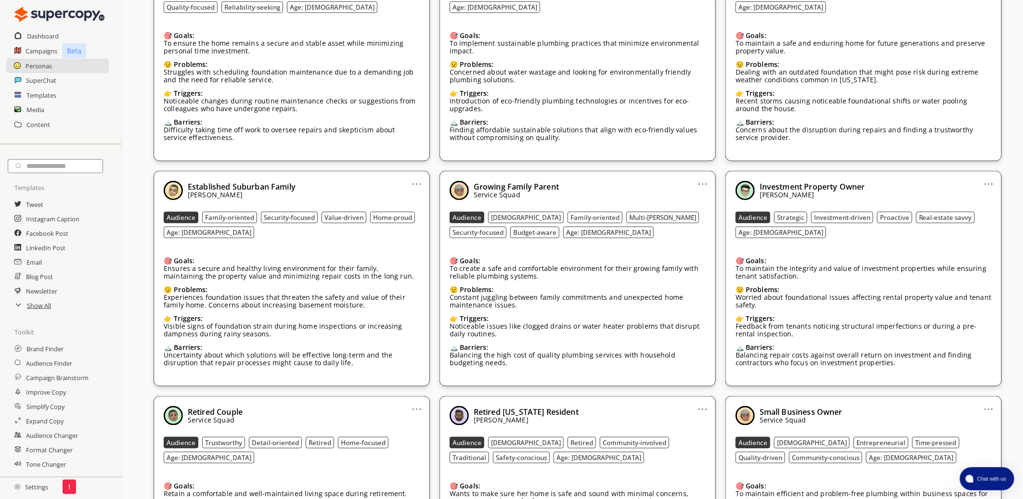
scroll to position [366, 0]
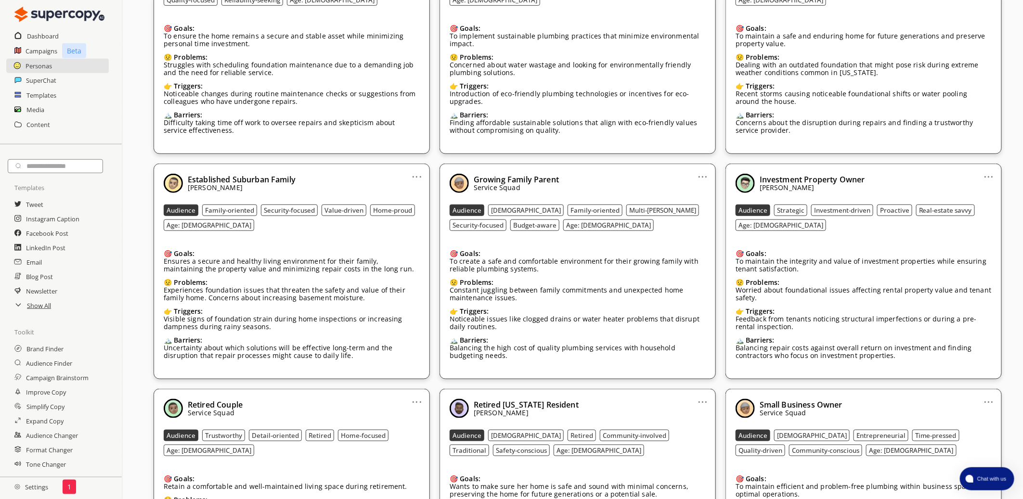
click at [990, 177] on link "..." at bounding box center [989, 173] width 10 height 8
click at [964, 193] on li "Edit" at bounding box center [976, 193] width 56 height 18
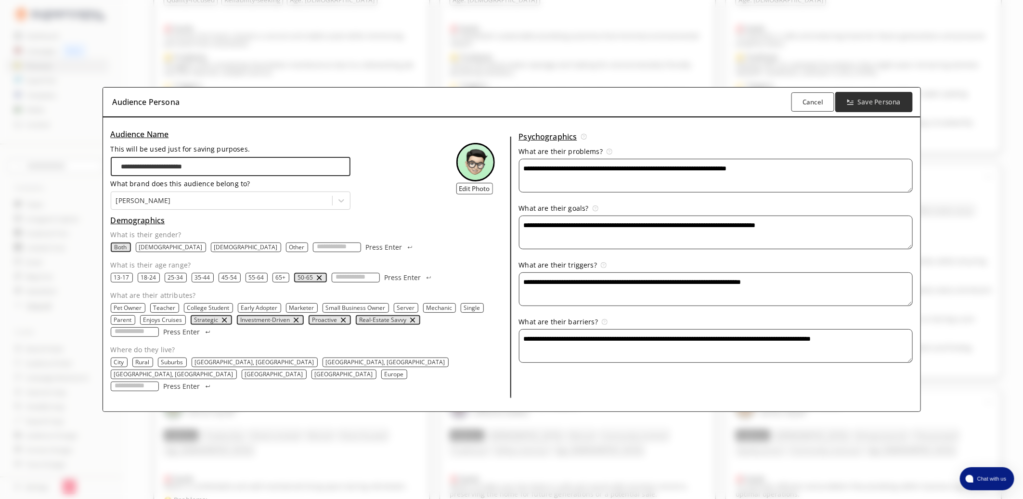
click at [889, 105] on b "Save Persona" at bounding box center [879, 102] width 43 height 9
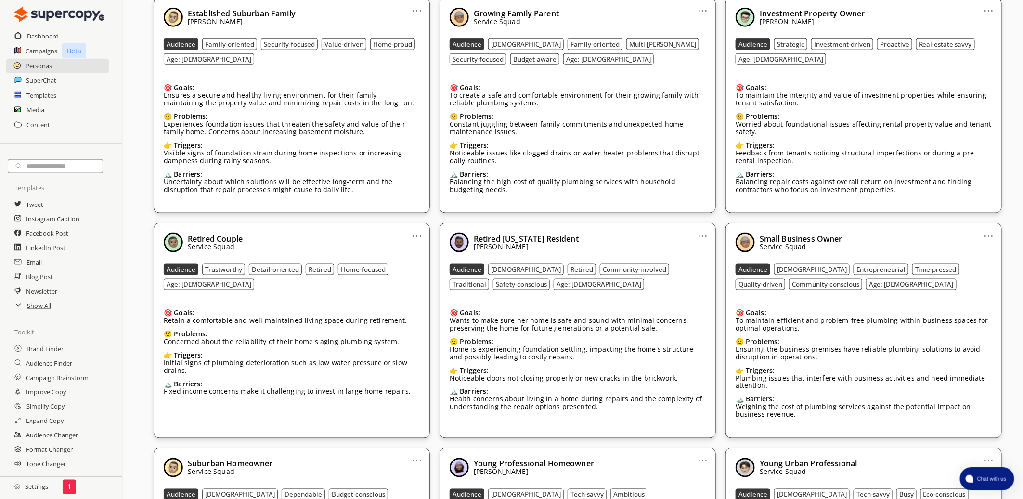
scroll to position [551, 0]
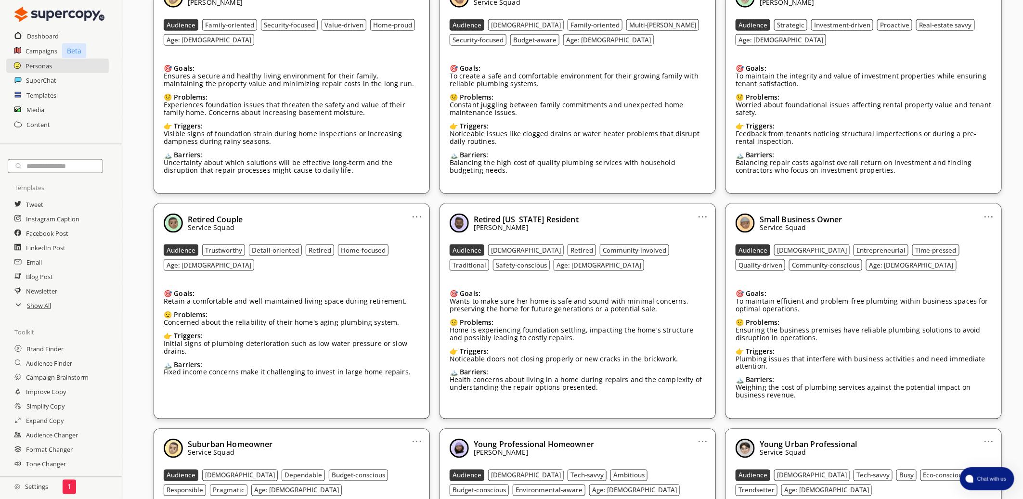
click at [701, 213] on link "..." at bounding box center [703, 213] width 10 height 8
click at [679, 231] on li "Edit" at bounding box center [691, 233] width 56 height 18
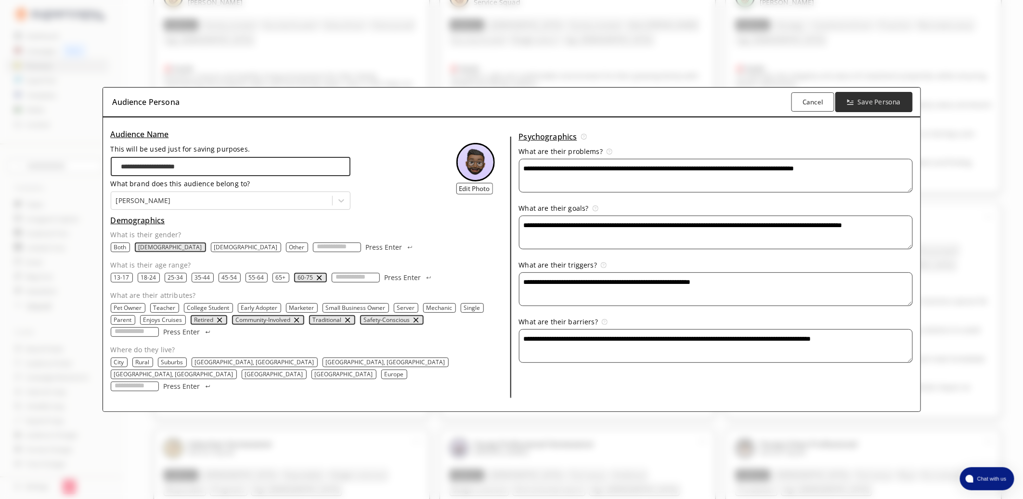
click at [877, 107] on b "Save Persona" at bounding box center [879, 102] width 43 height 9
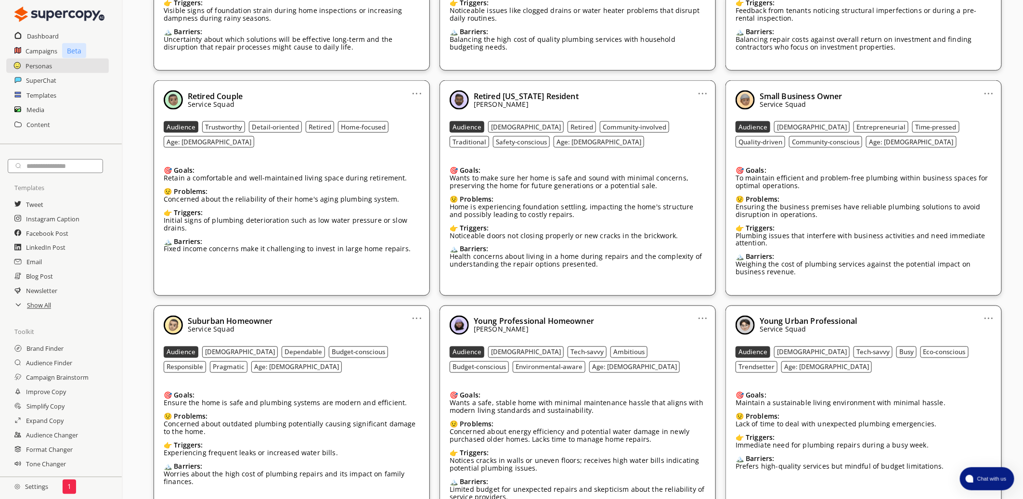
scroll to position [784, 0]
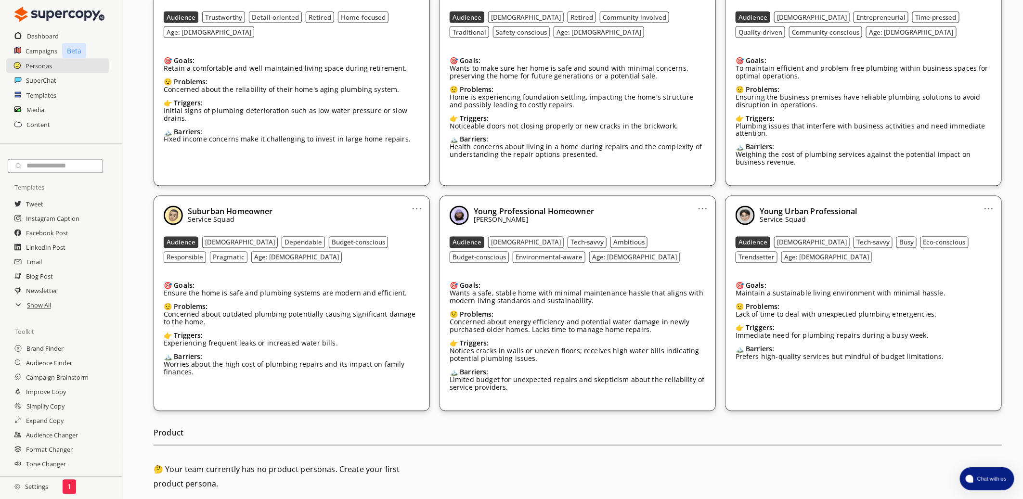
click at [707, 209] on link "..." at bounding box center [703, 205] width 10 height 8
click at [691, 223] on li "Edit" at bounding box center [691, 225] width 56 height 18
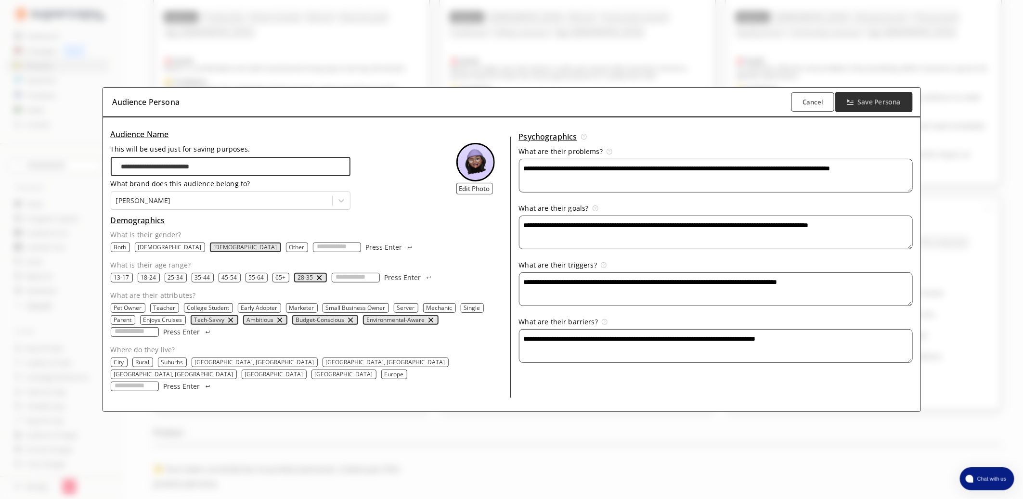
click at [881, 101] on button "Save Persona" at bounding box center [873, 102] width 77 height 20
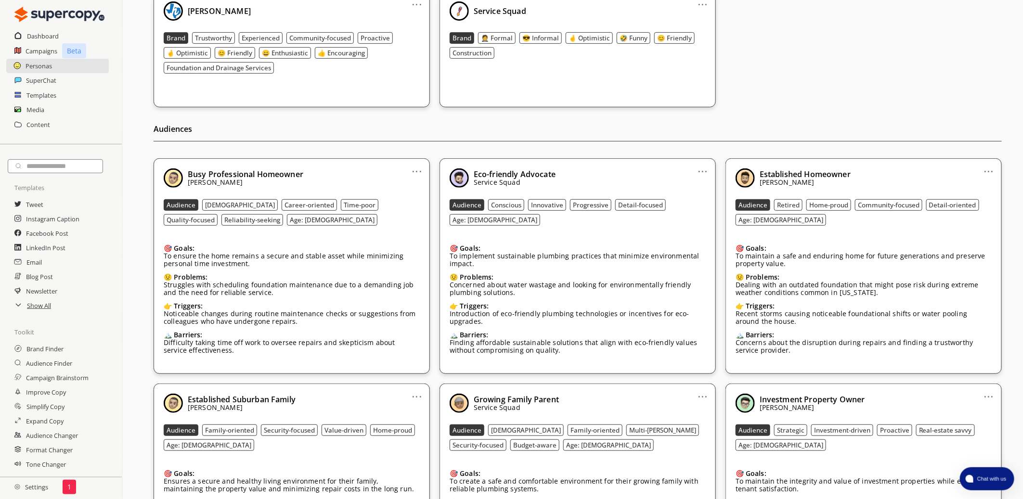
scroll to position [0, 0]
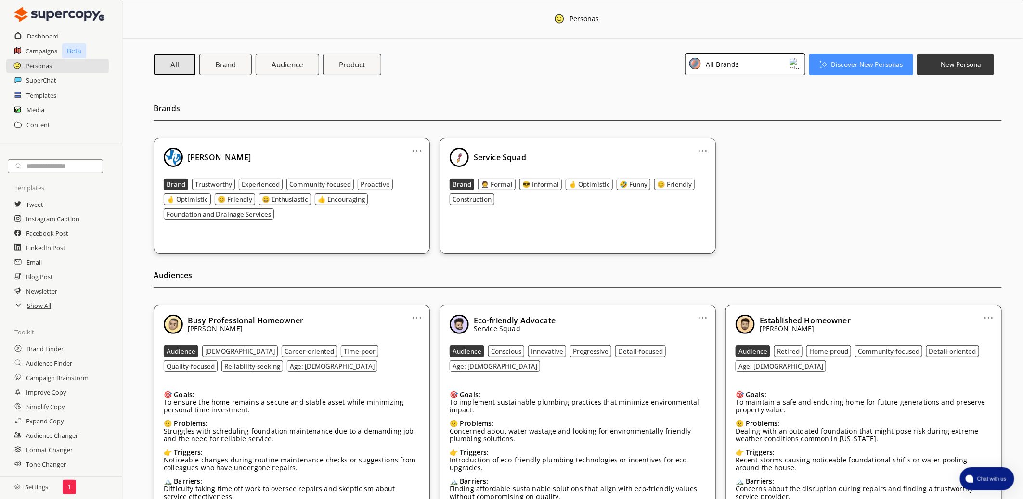
click at [749, 62] on div "All Brands" at bounding box center [745, 64] width 120 height 22
click at [724, 105] on div "[PERSON_NAME]" at bounding box center [732, 107] width 54 height 8
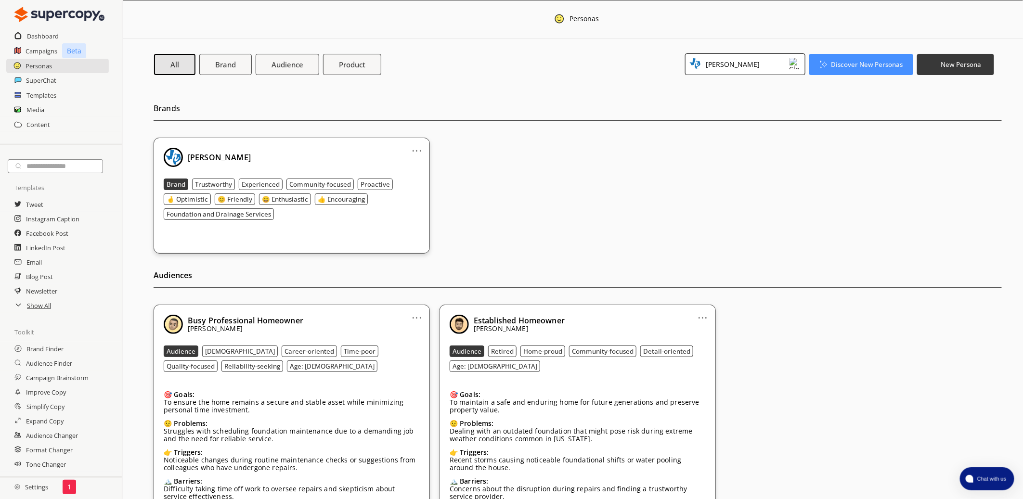
scroll to position [113, 0]
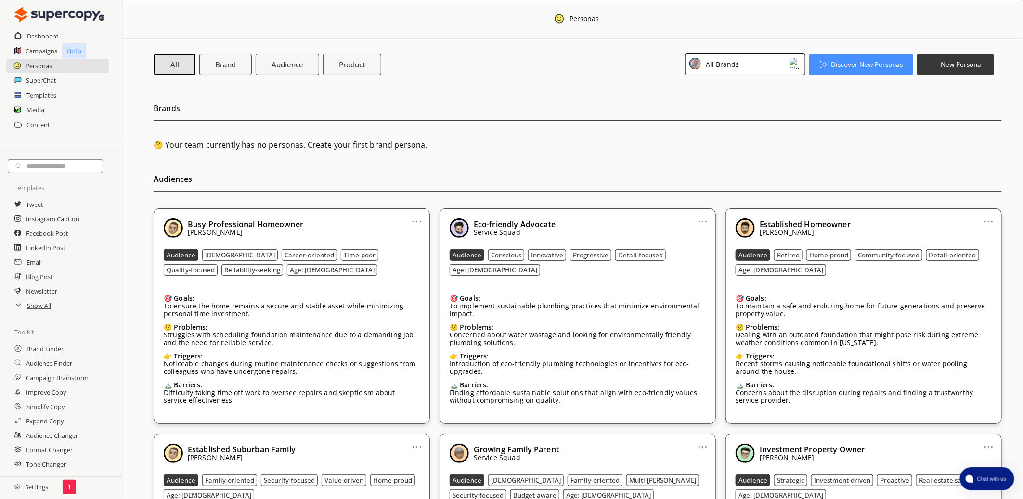
click at [736, 71] on div "All Brands" at bounding box center [745, 64] width 120 height 22
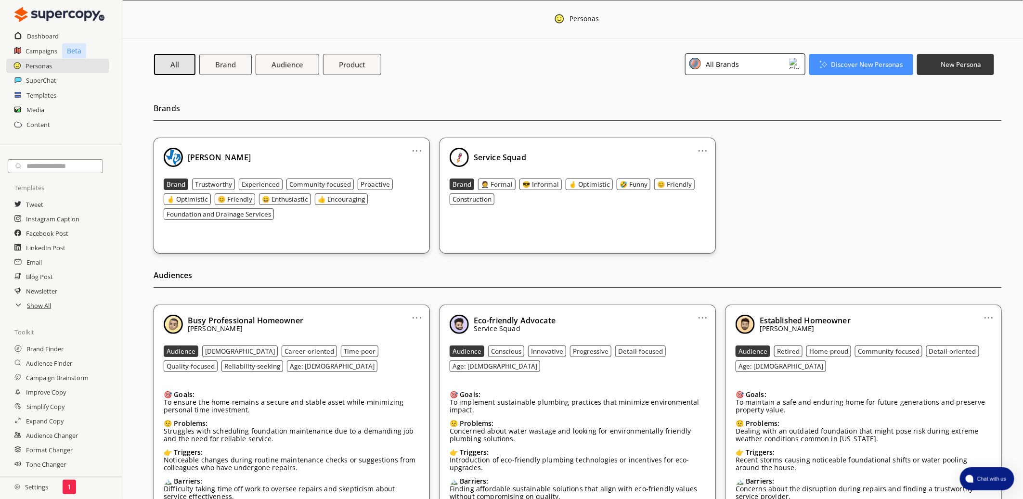
click at [757, 55] on div "All Brands" at bounding box center [745, 64] width 120 height 22
click at [731, 100] on li "[PERSON_NAME]" at bounding box center [744, 107] width 119 height 20
click at [744, 99] on li "[PERSON_NAME]" at bounding box center [744, 107] width 119 height 20
click at [740, 104] on div "[PERSON_NAME]" at bounding box center [737, 108] width 90 height 12
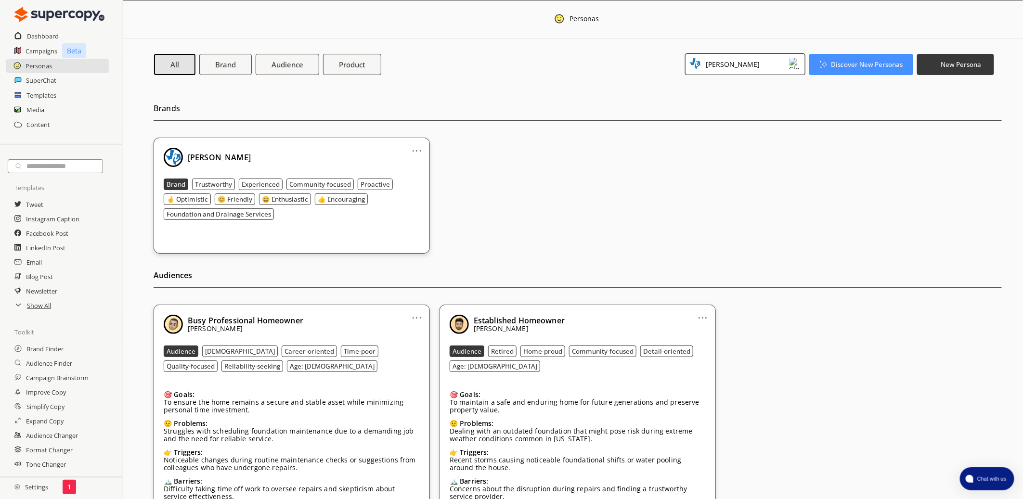
scroll to position [113, 0]
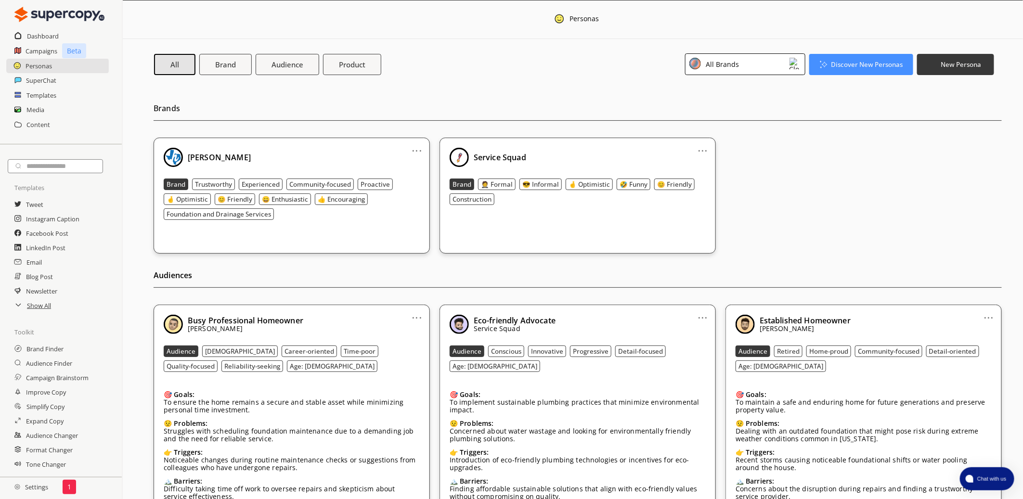
click at [744, 57] on div "All Brands" at bounding box center [745, 64] width 120 height 22
click at [717, 124] on div "Service Squad" at bounding box center [728, 128] width 46 height 8
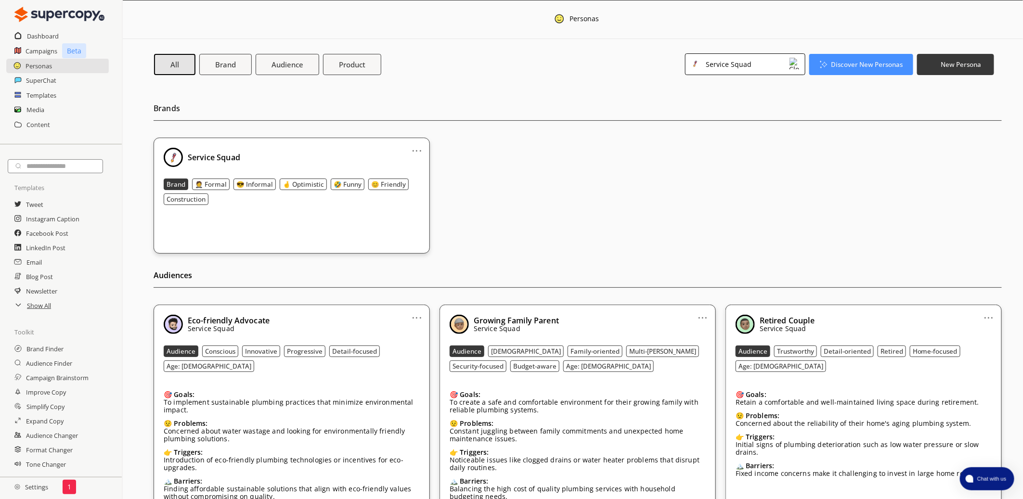
click at [763, 64] on div "Service Squad" at bounding box center [745, 64] width 120 height 22
click at [725, 100] on li "[PERSON_NAME]" at bounding box center [744, 107] width 119 height 20
click at [759, 102] on div "[PERSON_NAME]" at bounding box center [737, 108] width 90 height 12
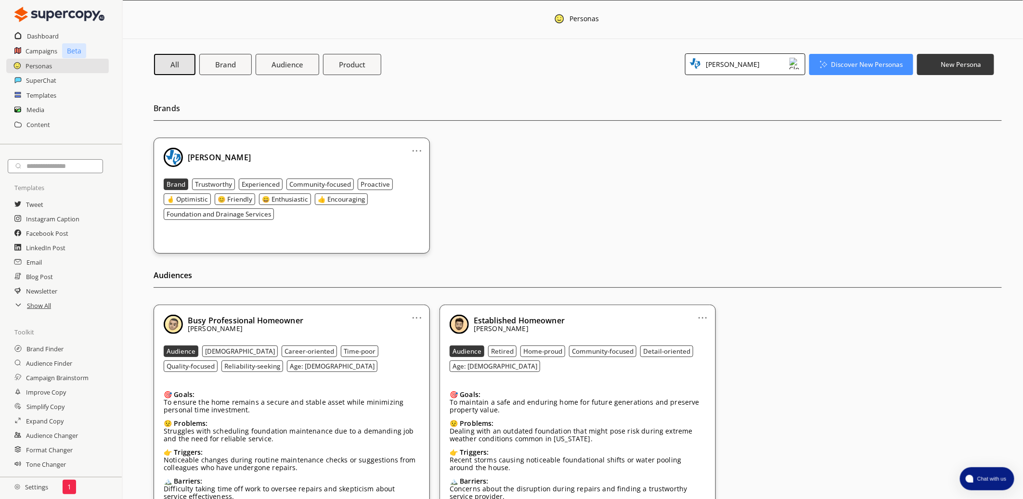
click at [742, 67] on div "[PERSON_NAME]" at bounding box center [745, 64] width 120 height 22
click at [770, 87] on li "All Brands" at bounding box center [744, 87] width 119 height 19
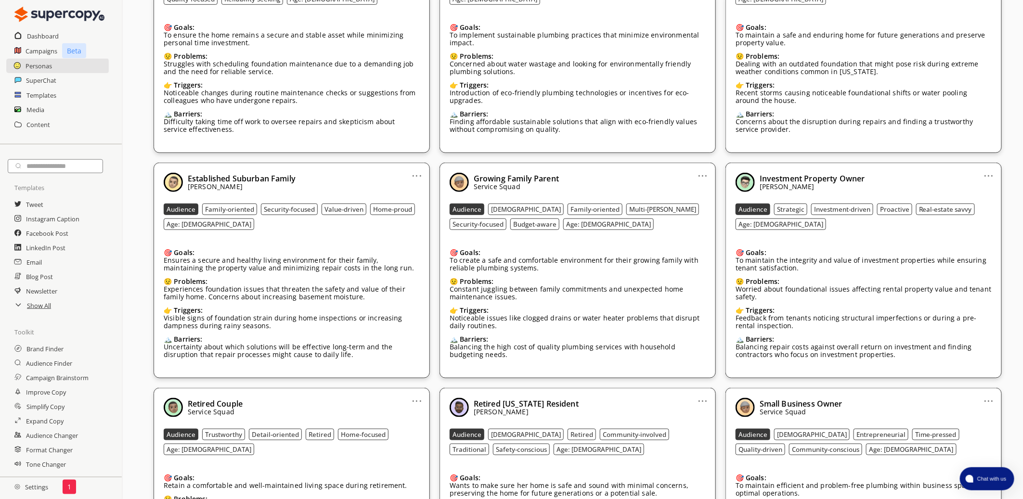
scroll to position [374, 0]
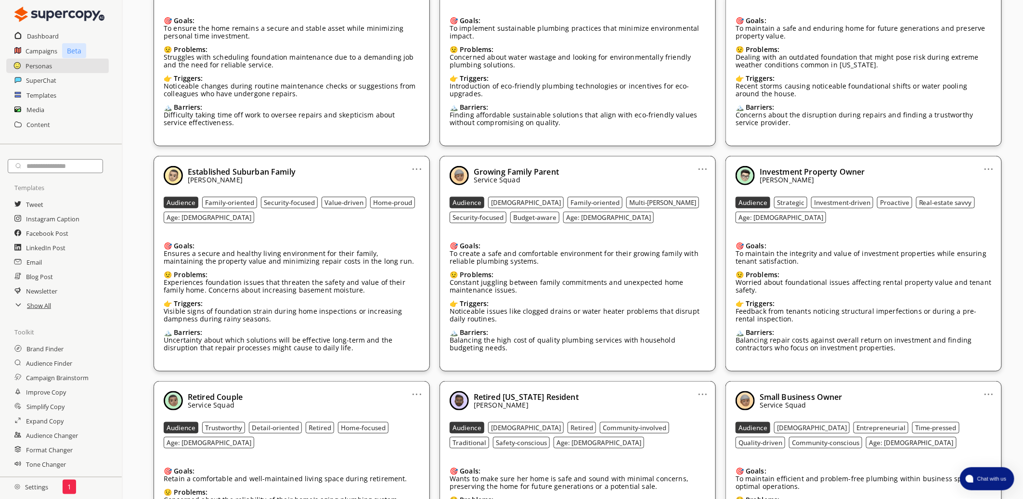
click at [415, 169] on link "..." at bounding box center [417, 165] width 10 height 8
click at [411, 189] on li "Edit" at bounding box center [405, 185] width 56 height 18
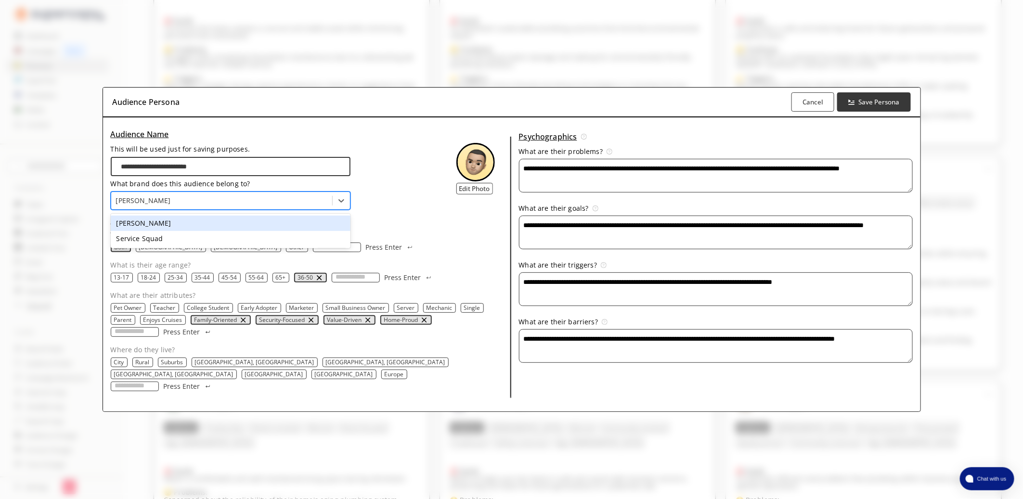
click at [217, 205] on div at bounding box center [221, 201] width 211 height 10
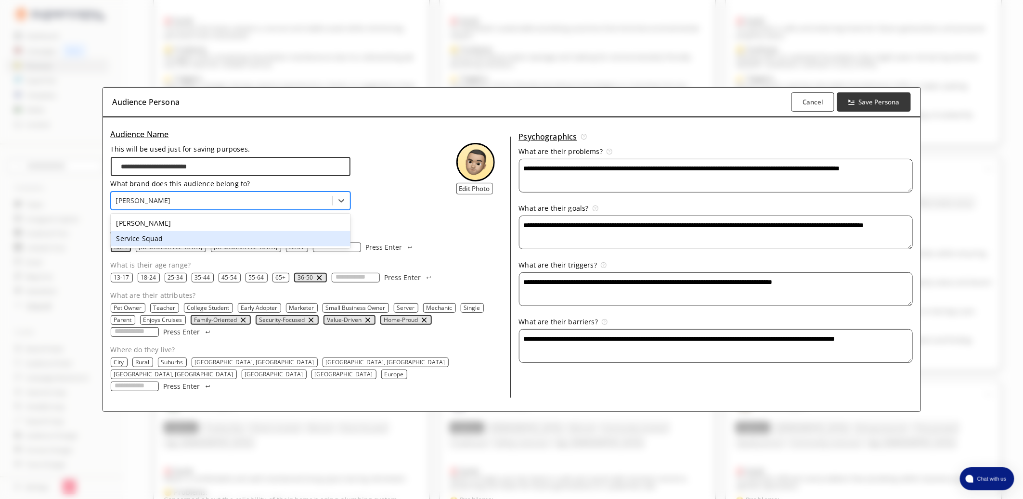
click at [189, 240] on div "Service Squad" at bounding box center [231, 238] width 240 height 15
click at [223, 205] on div at bounding box center [221, 201] width 211 height 10
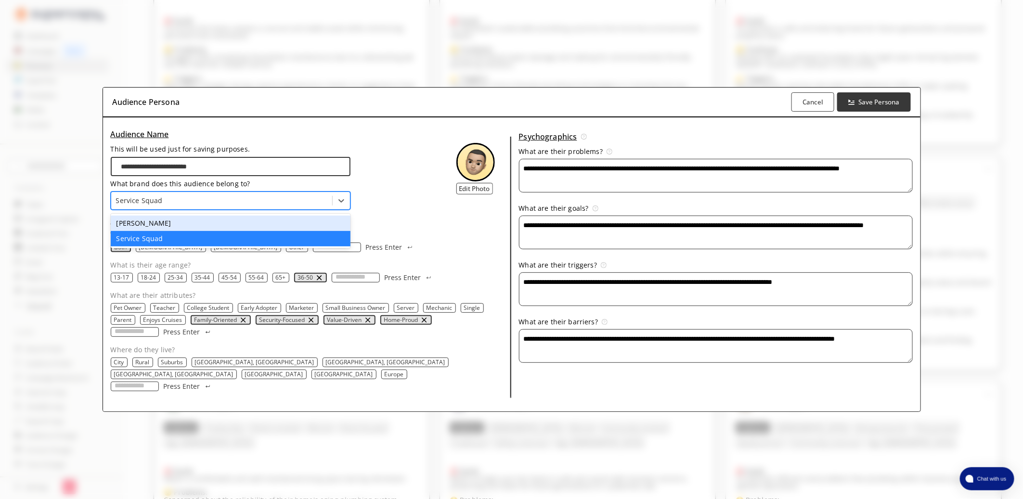
click at [194, 231] on div "[PERSON_NAME]" at bounding box center [231, 223] width 240 height 15
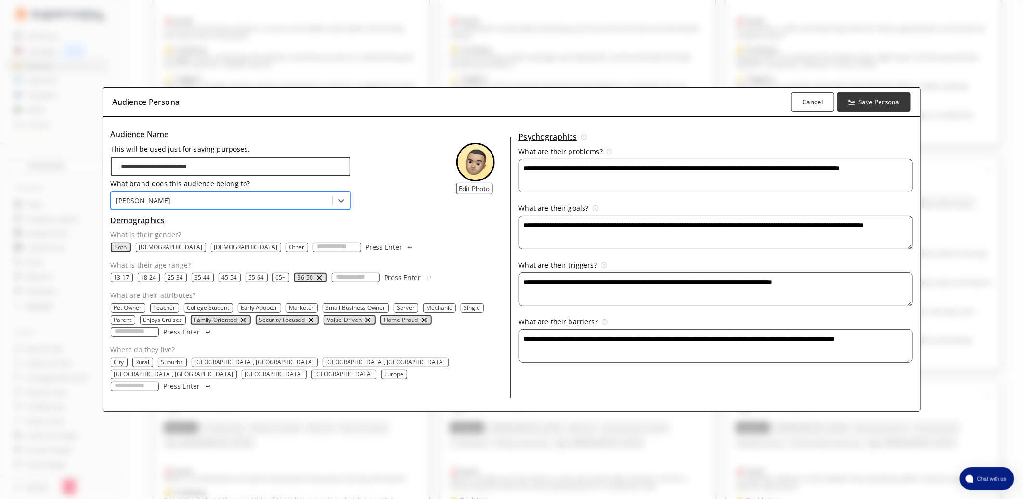
click at [215, 365] on p "Atlanta, GA" at bounding box center [254, 362] width 119 height 8
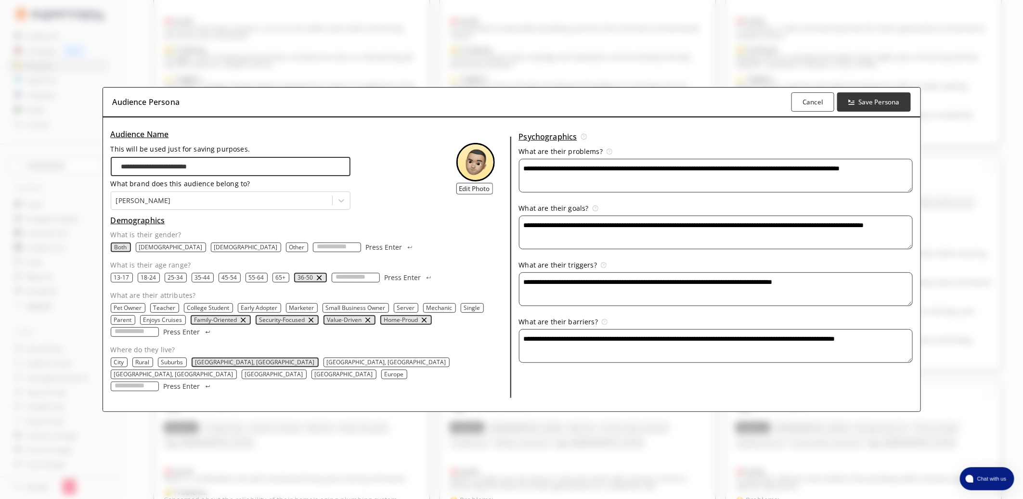
click at [207, 366] on p "Atlanta, GA" at bounding box center [254, 362] width 119 height 8
click at [118, 366] on p "City" at bounding box center [119, 362] width 10 height 8
click at [170, 366] on p "Suburbs" at bounding box center [173, 362] width 22 height 8
click at [115, 382] on input "Where do they live?" at bounding box center [135, 387] width 48 height 10
type input "**********"
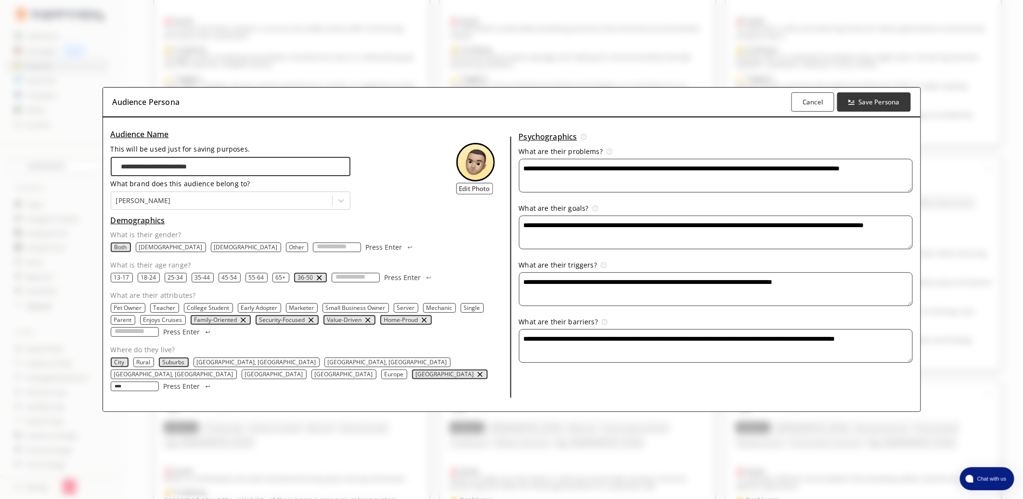
type input "*****"
type input "******"
type input "**********"
type input "****"
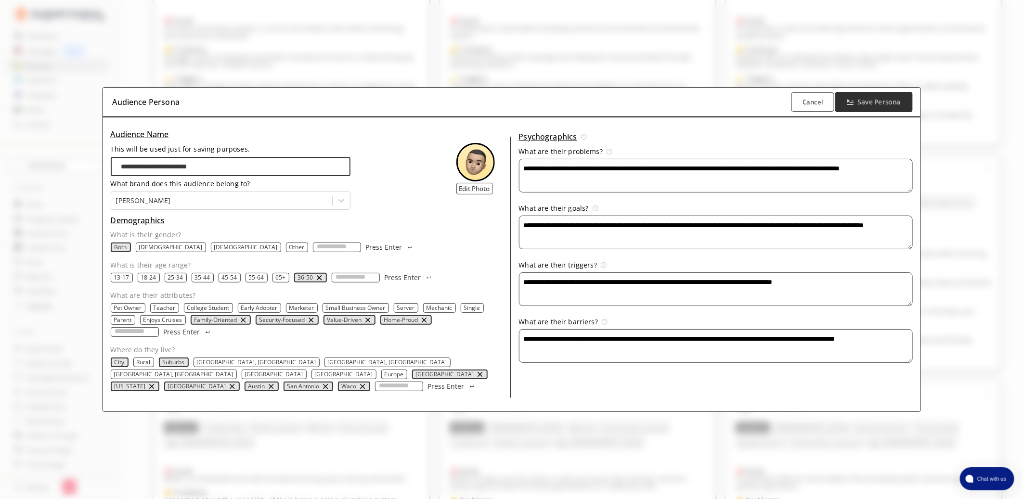
click at [876, 107] on b "Save Persona" at bounding box center [879, 102] width 43 height 9
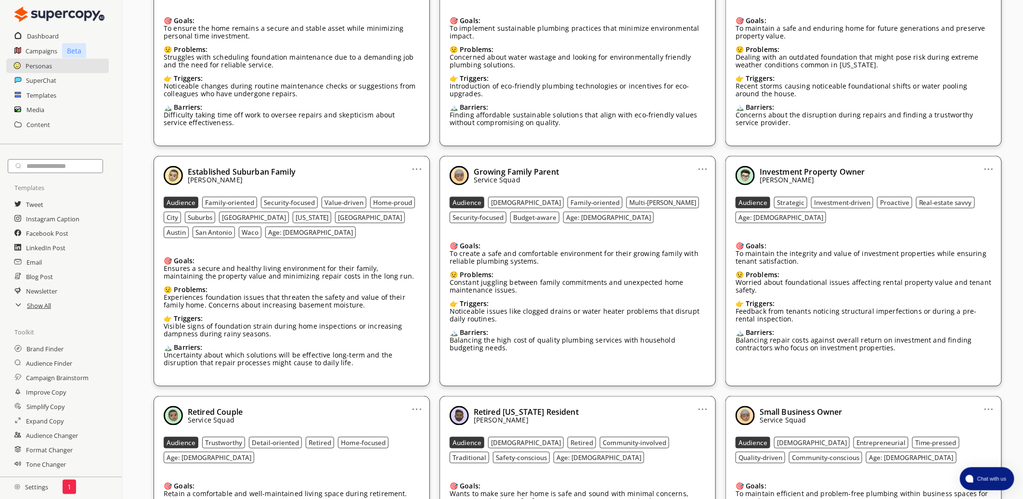
scroll to position [0, 0]
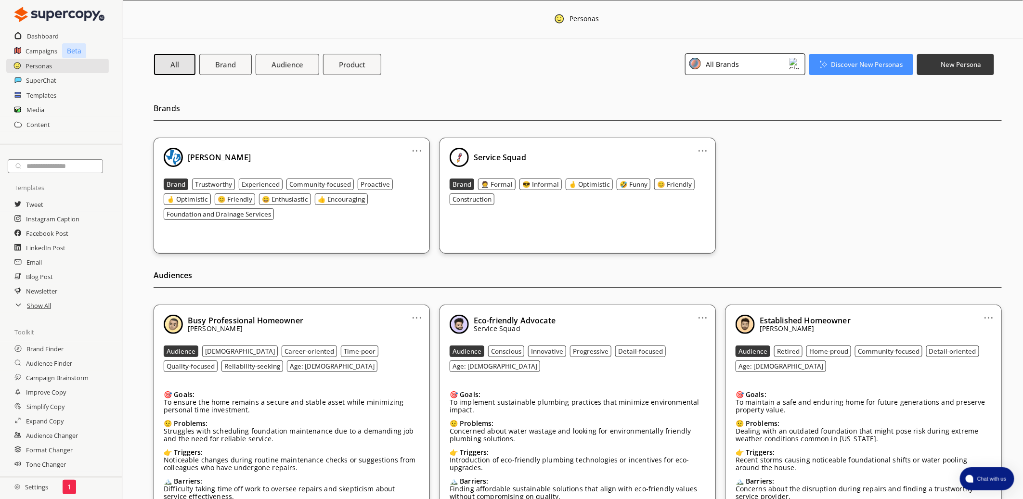
click at [759, 56] on div "All Brands" at bounding box center [745, 64] width 120 height 22
click at [736, 100] on li "[PERSON_NAME]" at bounding box center [744, 107] width 119 height 20
click at [757, 102] on div "[PERSON_NAME]" at bounding box center [737, 108] width 90 height 12
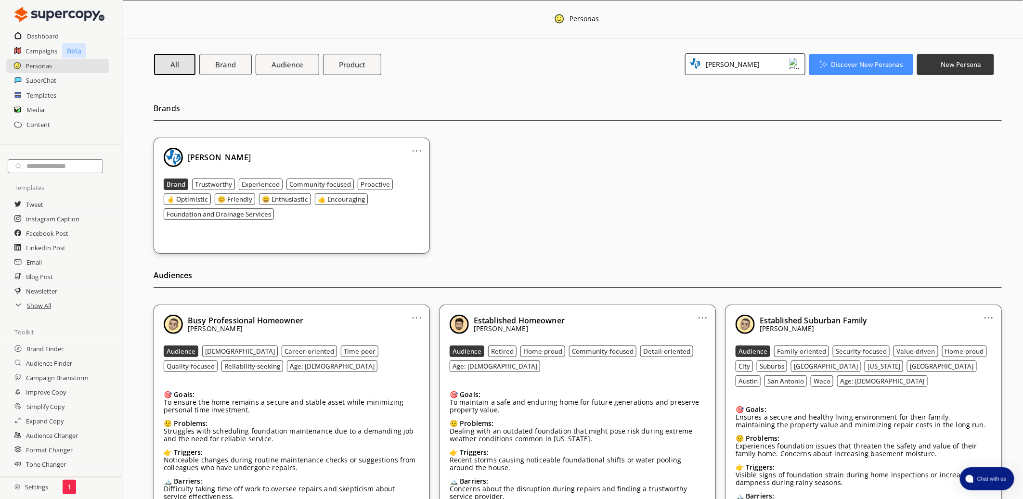
click at [782, 59] on div "[PERSON_NAME]" at bounding box center [745, 64] width 120 height 22
click at [740, 87] on li "All Brands" at bounding box center [744, 87] width 119 height 19
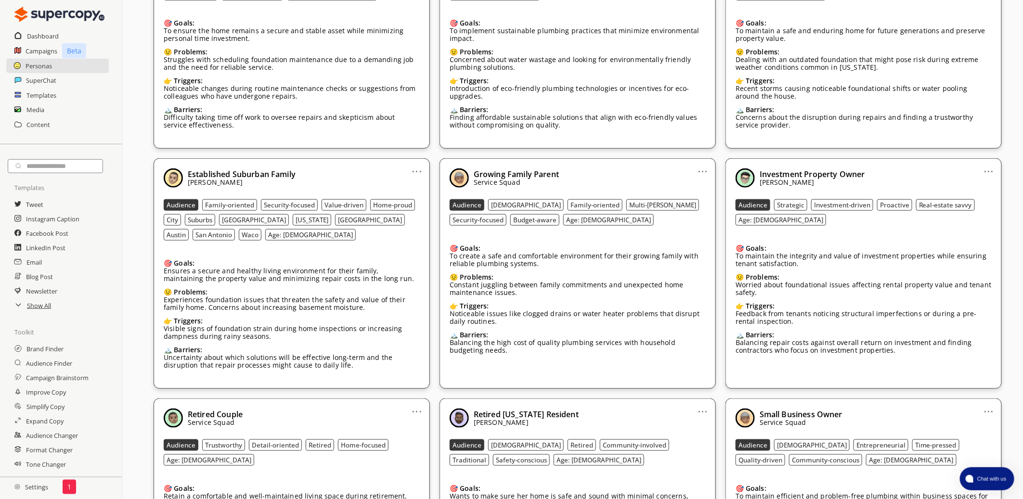
scroll to position [365, 0]
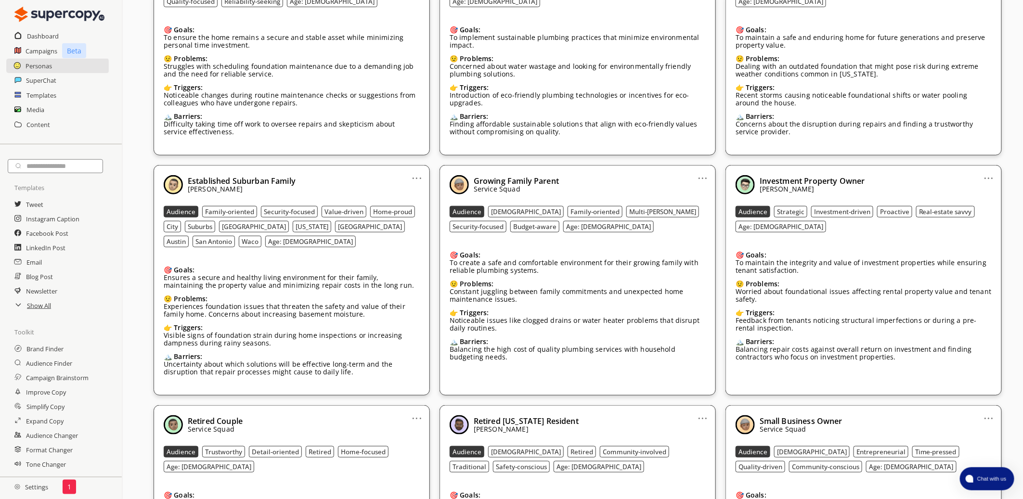
click at [987, 178] on link "..." at bounding box center [989, 174] width 10 height 8
click at [983, 195] on li "Edit" at bounding box center [976, 194] width 56 height 18
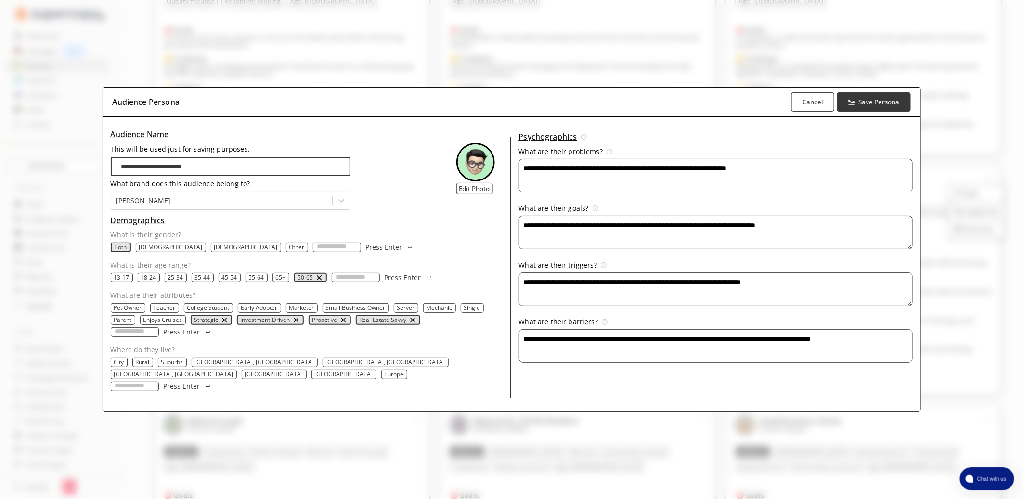
click at [116, 366] on p "City" at bounding box center [119, 362] width 10 height 8
click at [166, 365] on p "Suburbs" at bounding box center [173, 362] width 22 height 8
click at [303, 371] on p "[GEOGRAPHIC_DATA]" at bounding box center [274, 375] width 58 height 8
click at [139, 382] on input "Where do they live?" at bounding box center [135, 387] width 48 height 10
type input "*****"
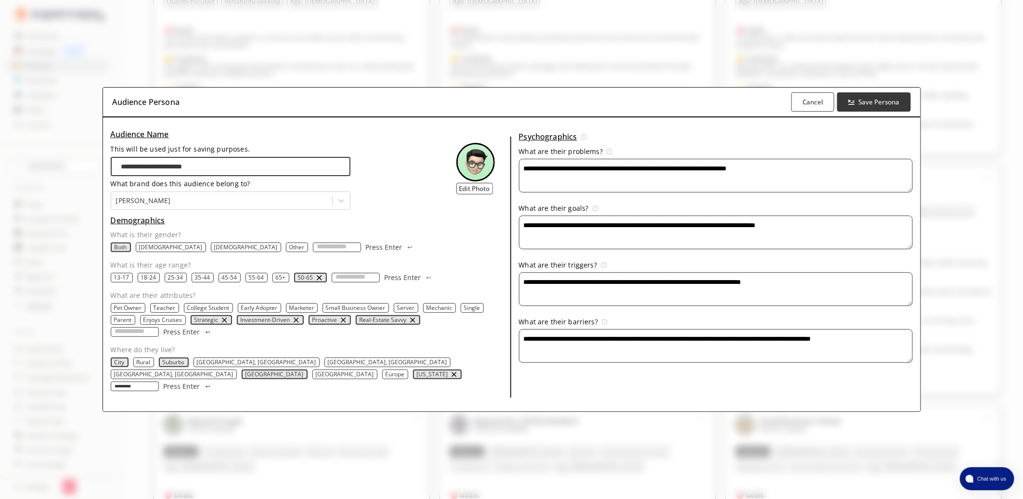
type input "**********"
type input "******"
type input "**********"
type input "******"
type input "****"
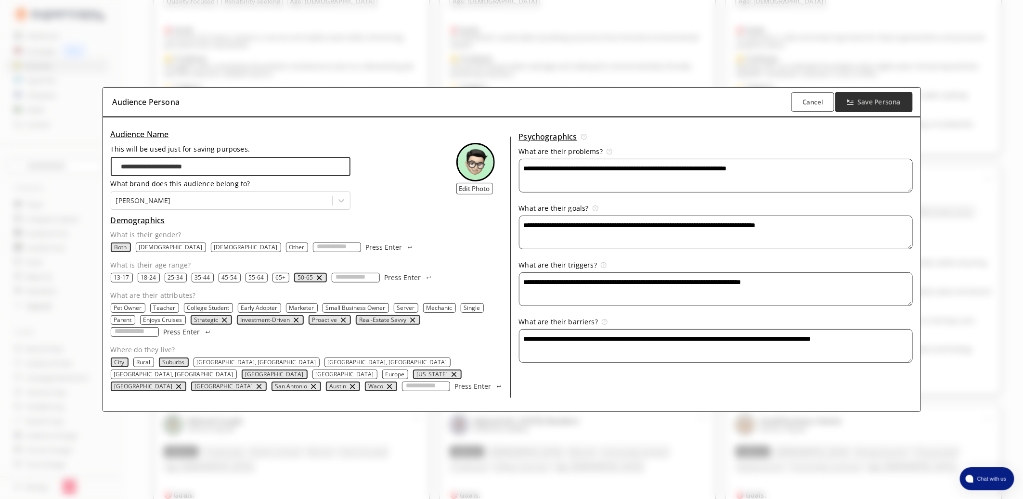
click at [898, 107] on b "Save Persona" at bounding box center [879, 102] width 43 height 9
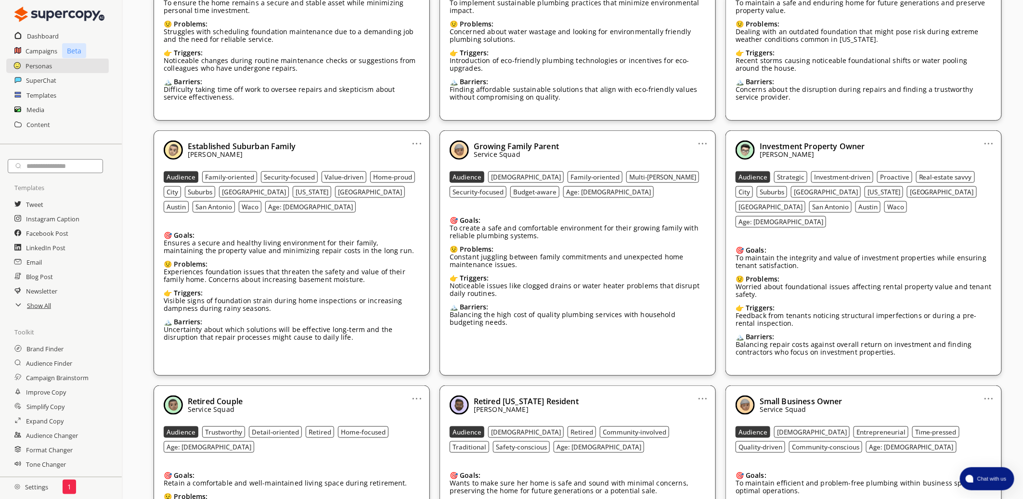
scroll to position [406, 0]
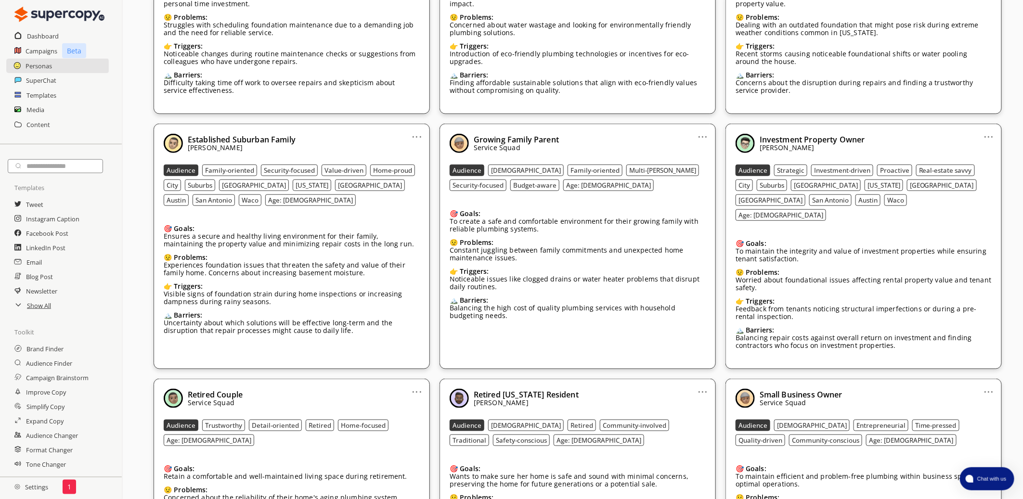
click at [992, 137] on link "..." at bounding box center [989, 133] width 10 height 8
click at [977, 154] on li "Edit" at bounding box center [976, 153] width 56 height 18
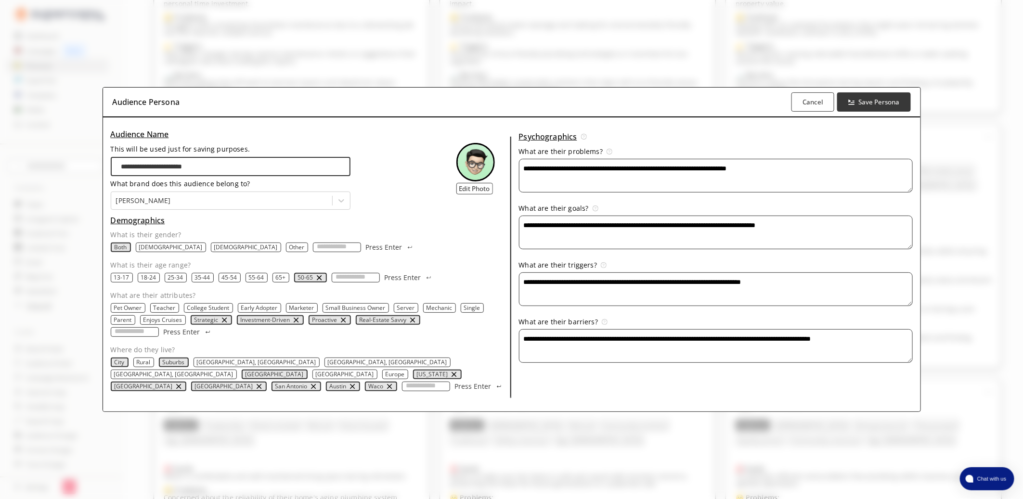
click at [968, 93] on div "**********" at bounding box center [511, 249] width 1023 height 499
click at [810, 106] on b "Cancel" at bounding box center [813, 102] width 22 height 9
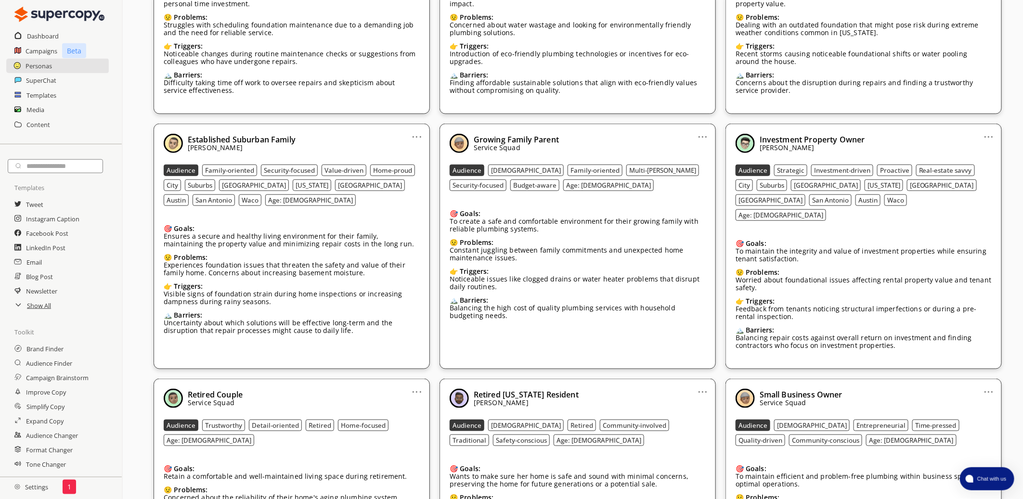
scroll to position [0, 0]
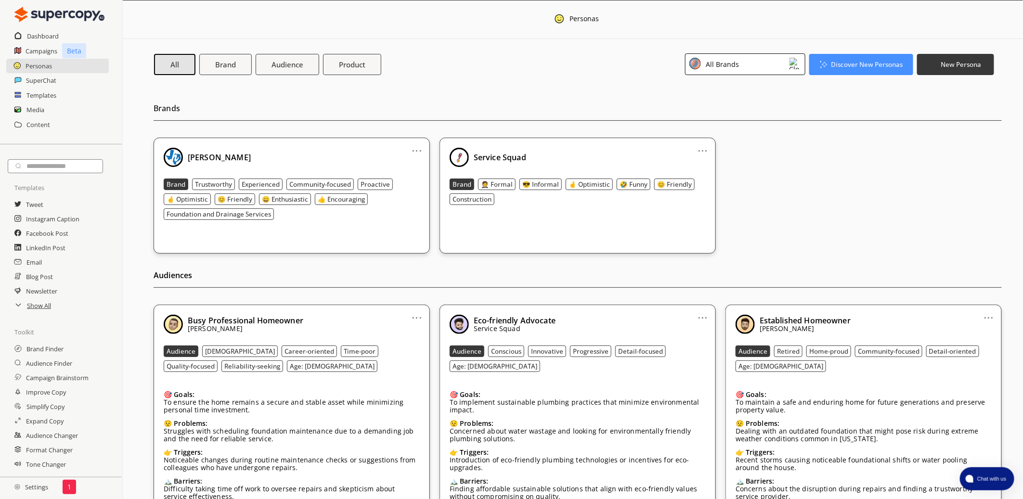
click at [748, 63] on div "All Brands" at bounding box center [745, 64] width 120 height 22
click at [731, 102] on li "[PERSON_NAME]" at bounding box center [744, 107] width 119 height 20
click at [730, 104] on div "[PERSON_NAME]" at bounding box center [732, 107] width 54 height 8
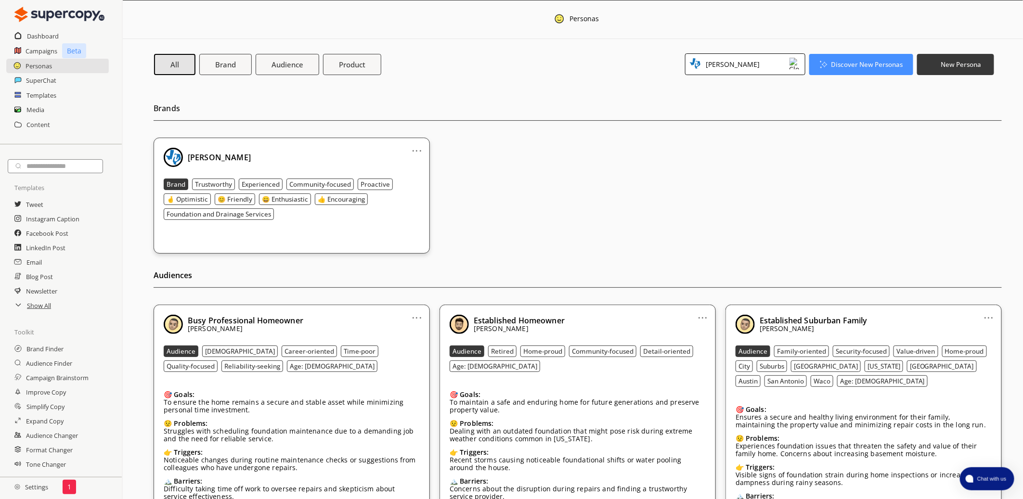
click at [743, 61] on div "[PERSON_NAME]" at bounding box center [745, 64] width 120 height 22
click at [728, 89] on li "All Brands" at bounding box center [744, 87] width 119 height 19
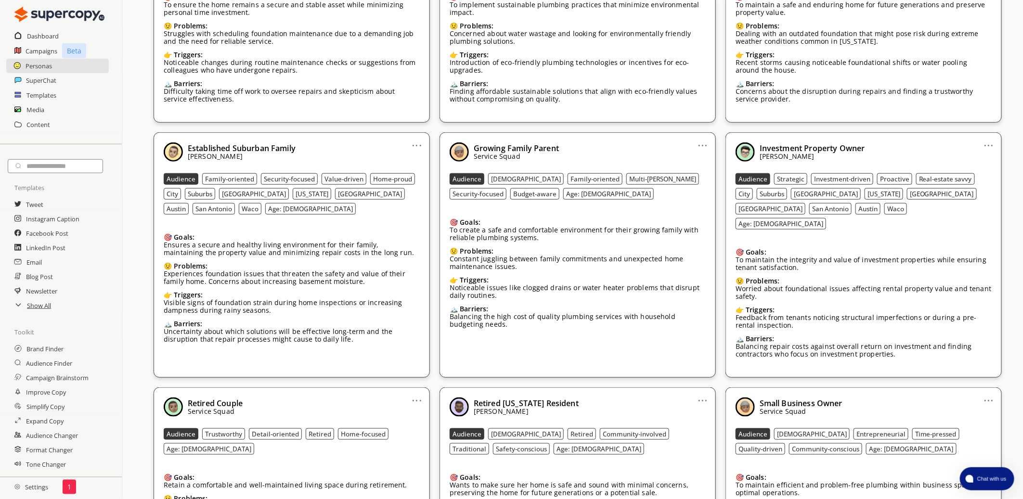
scroll to position [435, 0]
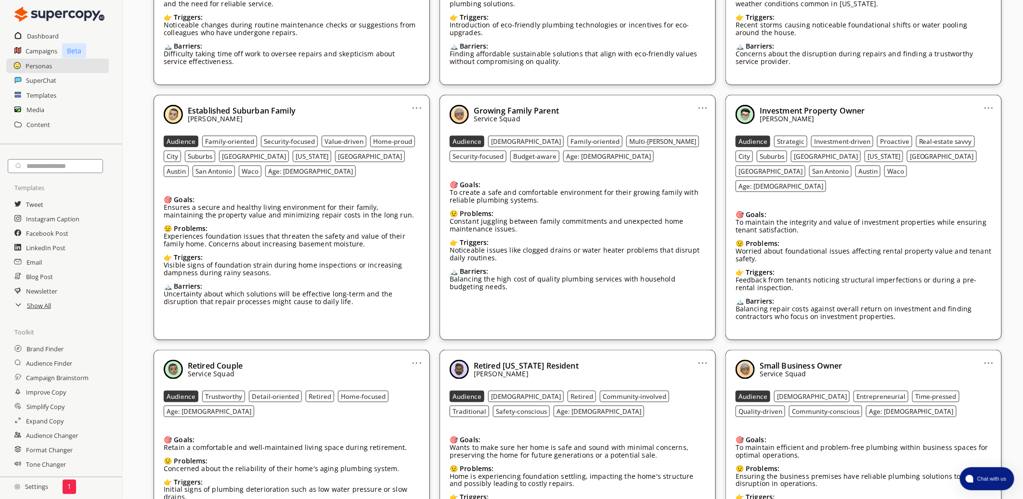
click at [988, 108] on link "..." at bounding box center [989, 104] width 10 height 8
click at [968, 123] on li "Edit" at bounding box center [976, 124] width 56 height 18
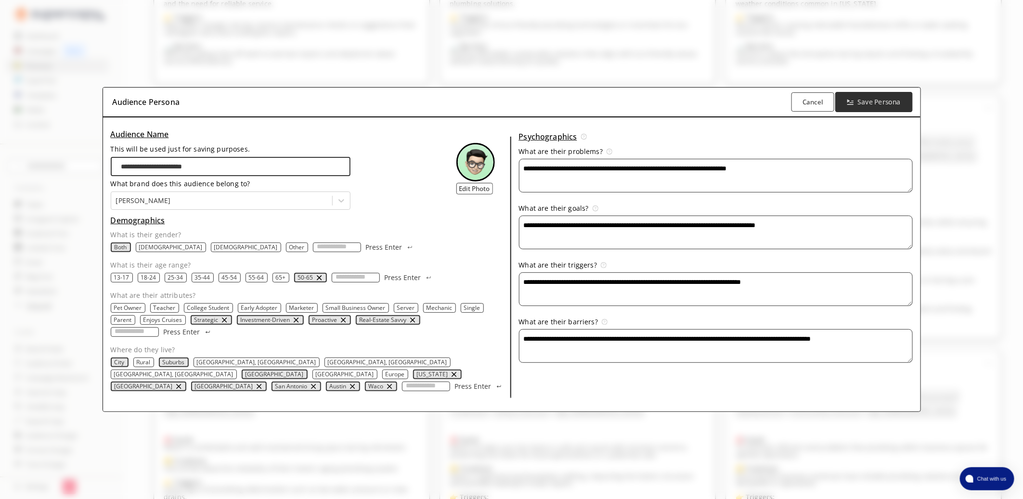
click at [871, 107] on b "Save Persona" at bounding box center [879, 102] width 43 height 9
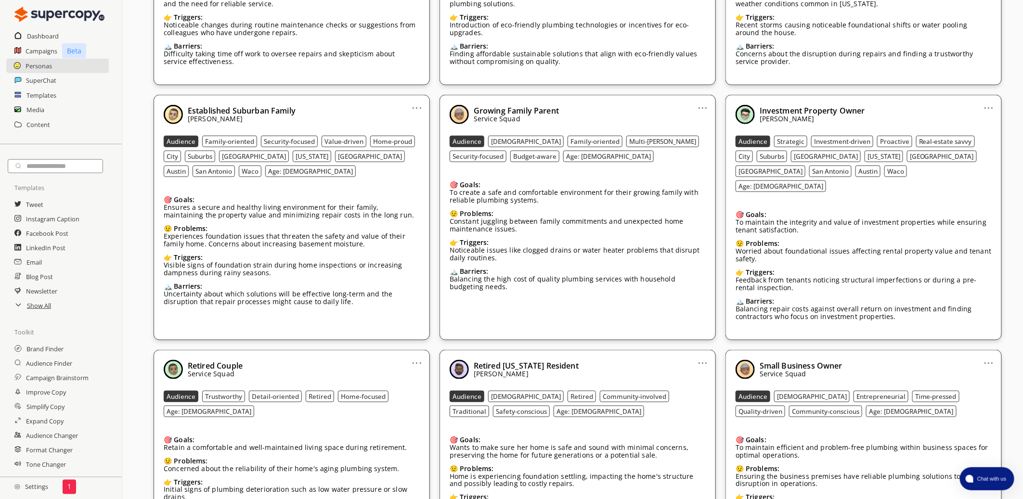
scroll to position [0, 0]
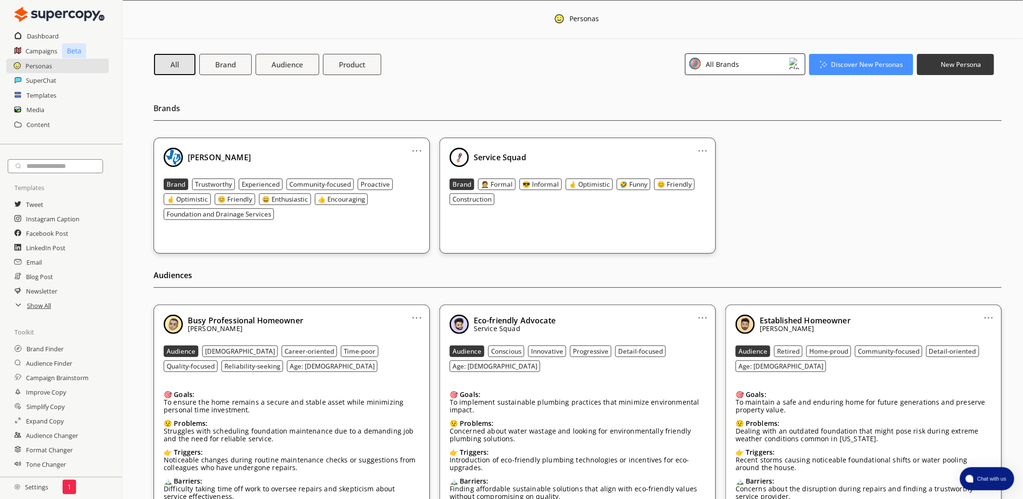
click at [758, 71] on div "All Brands" at bounding box center [745, 64] width 120 height 22
click at [742, 99] on li "[PERSON_NAME]" at bounding box center [744, 107] width 119 height 20
click at [748, 101] on li "[PERSON_NAME]" at bounding box center [744, 107] width 119 height 20
click at [726, 111] on div "[PERSON_NAME]" at bounding box center [732, 107] width 54 height 8
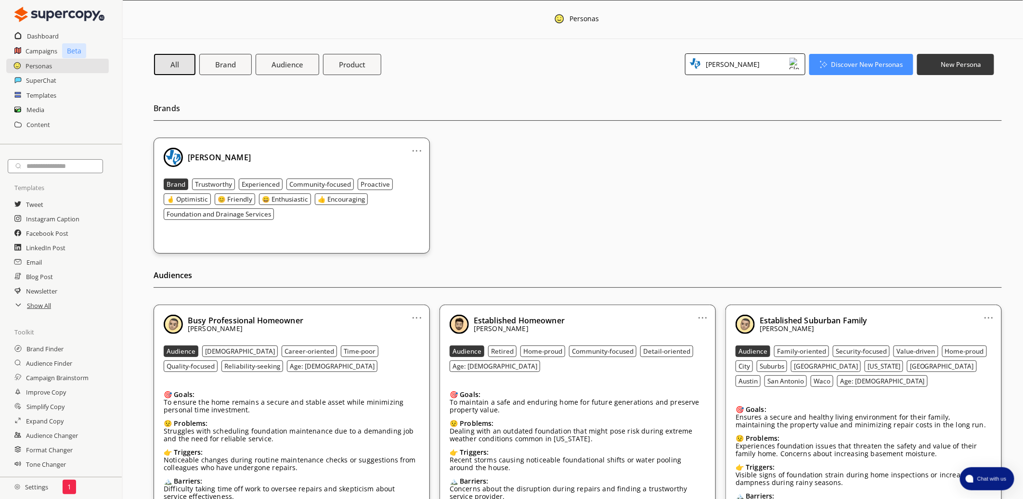
scroll to position [128, 0]
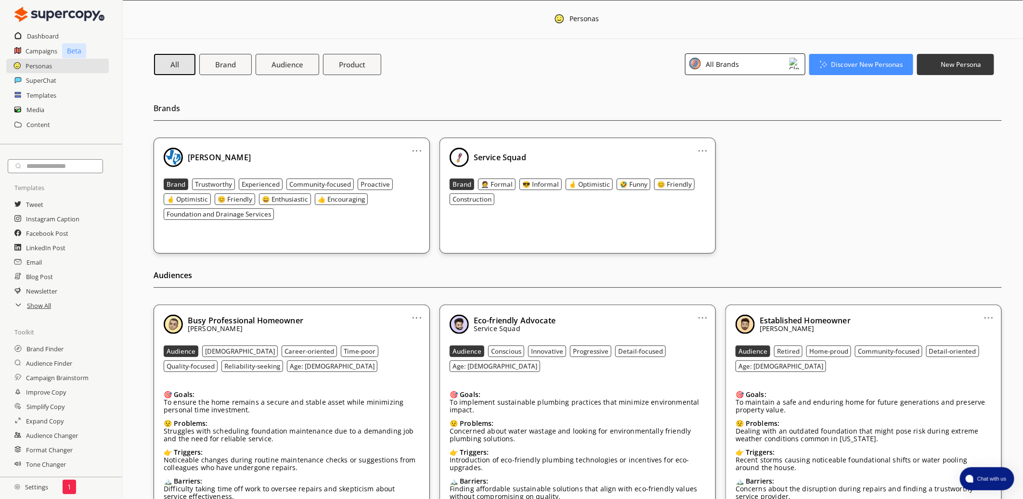
click at [755, 72] on div "All Brands" at bounding box center [745, 64] width 120 height 22
click at [742, 100] on li "[PERSON_NAME]" at bounding box center [744, 107] width 119 height 20
click at [765, 108] on div "[PERSON_NAME]" at bounding box center [737, 108] width 90 height 12
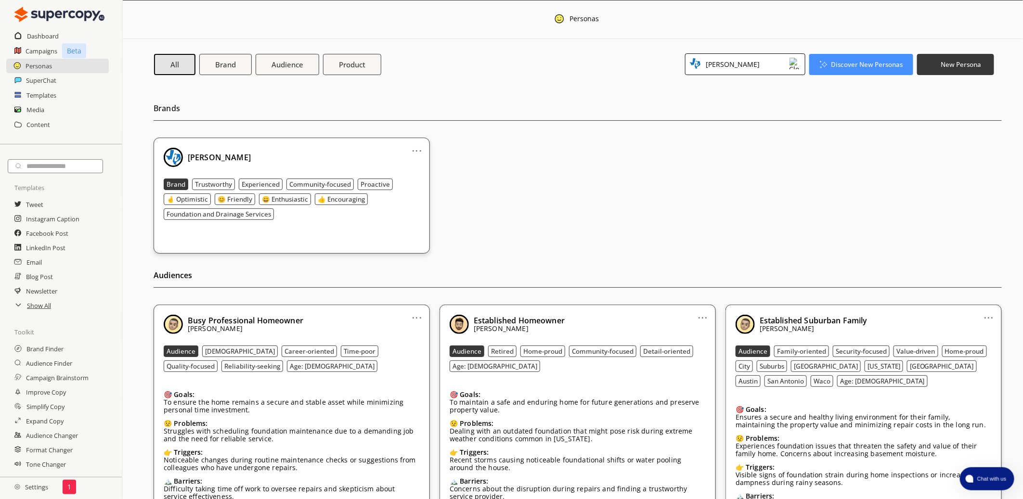
click at [416, 151] on link "..." at bounding box center [417, 147] width 10 height 8
click at [512, 146] on div "... G.L. Hunt Brand Trustworthy Experienced Community-focused Proactive 🤞 Optim…" at bounding box center [578, 196] width 848 height 116
click at [955, 64] on b "New Persona" at bounding box center [961, 64] width 42 height 9
click at [955, 88] on li "Brand Persona" at bounding box center [955, 87] width 76 height 18
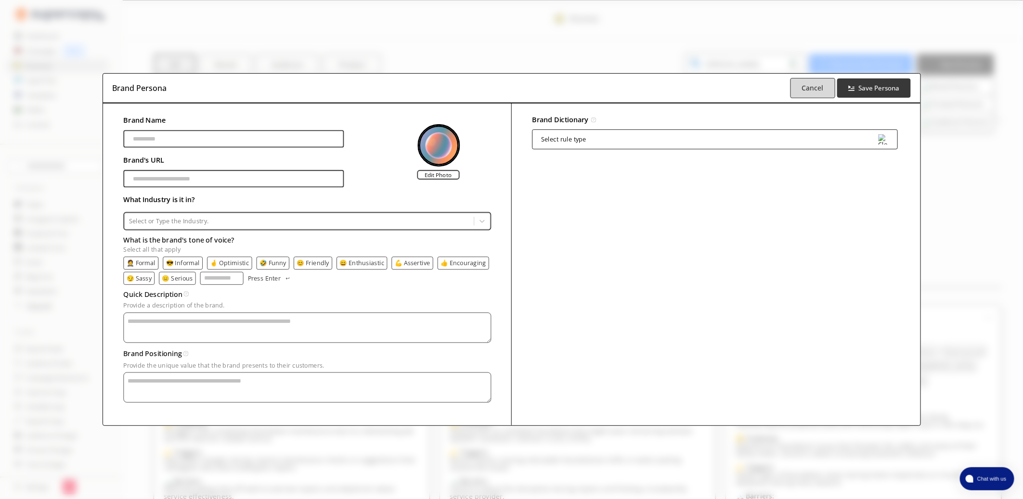
click at [813, 92] on b "Cancel" at bounding box center [813, 87] width 22 height 9
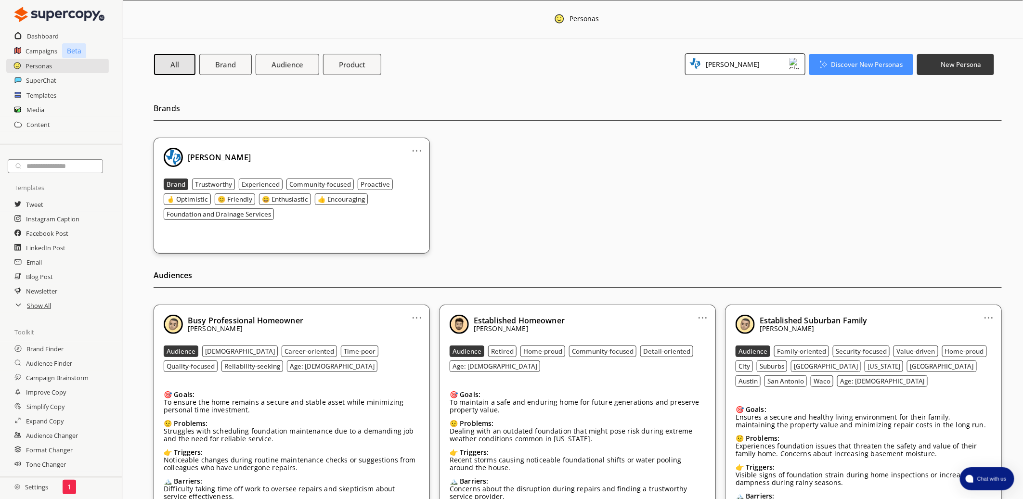
click at [813, 135] on div "Brands ... G.L. Hunt Brand Trustworthy Experienced Community-focused Proactive …" at bounding box center [578, 170] width 848 height 167
click at [206, 61] on button "Brand" at bounding box center [225, 64] width 55 height 22
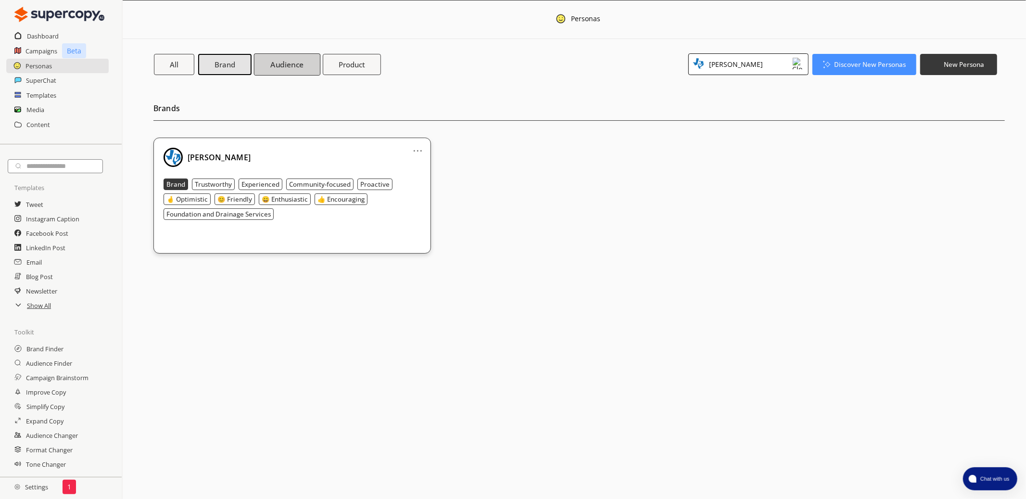
click at [289, 64] on b "Audience" at bounding box center [286, 64] width 33 height 10
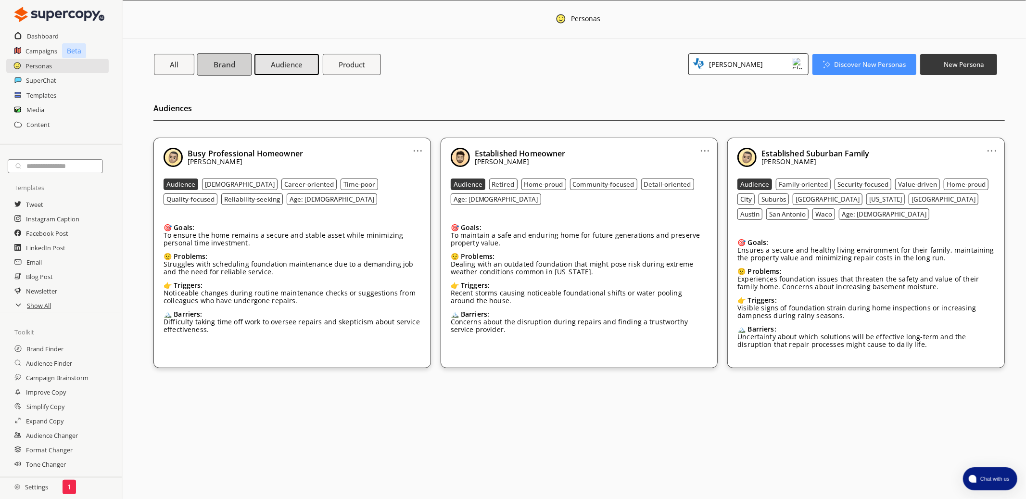
click at [212, 64] on button "Brand" at bounding box center [224, 64] width 55 height 22
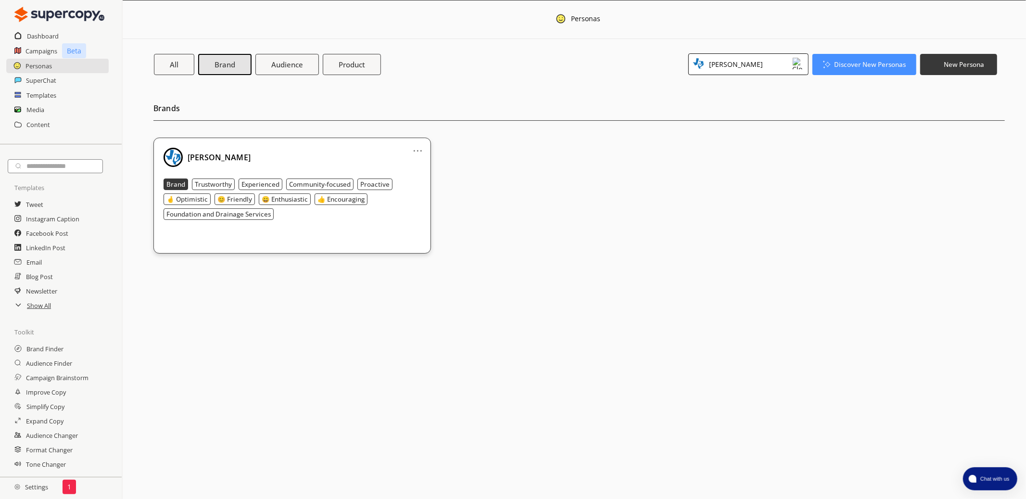
click at [730, 60] on div "[PERSON_NAME]" at bounding box center [734, 64] width 57 height 13
click at [713, 89] on div "All Brands" at bounding box center [712, 88] width 33 height 8
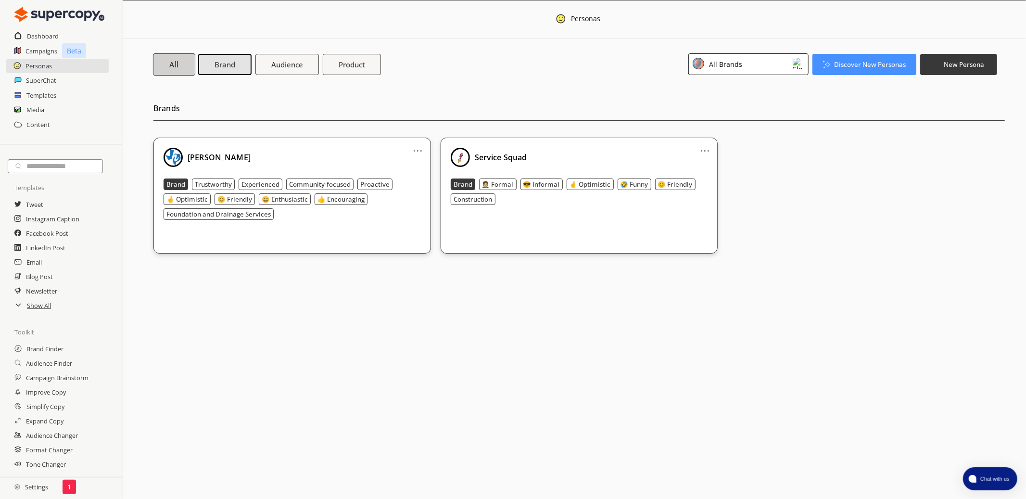
click at [185, 71] on button "All" at bounding box center [174, 64] width 42 height 22
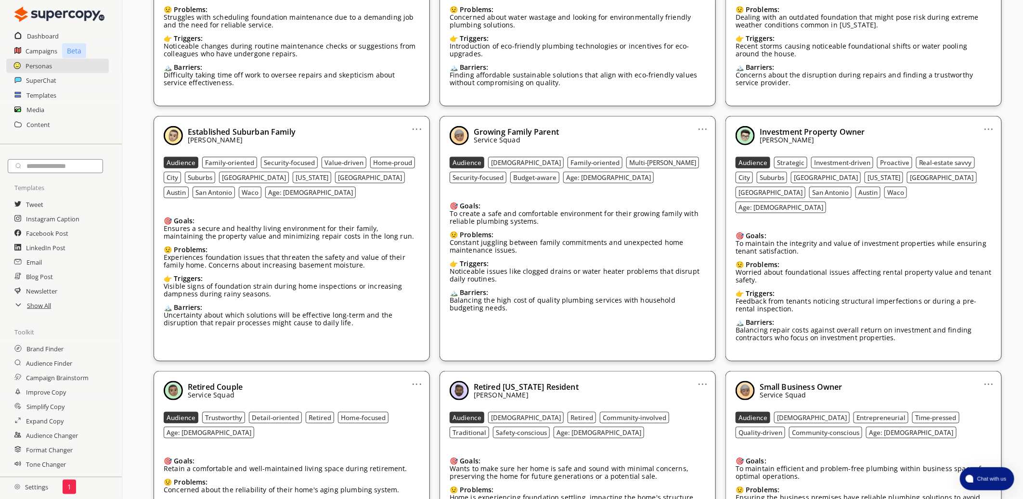
scroll to position [469, 0]
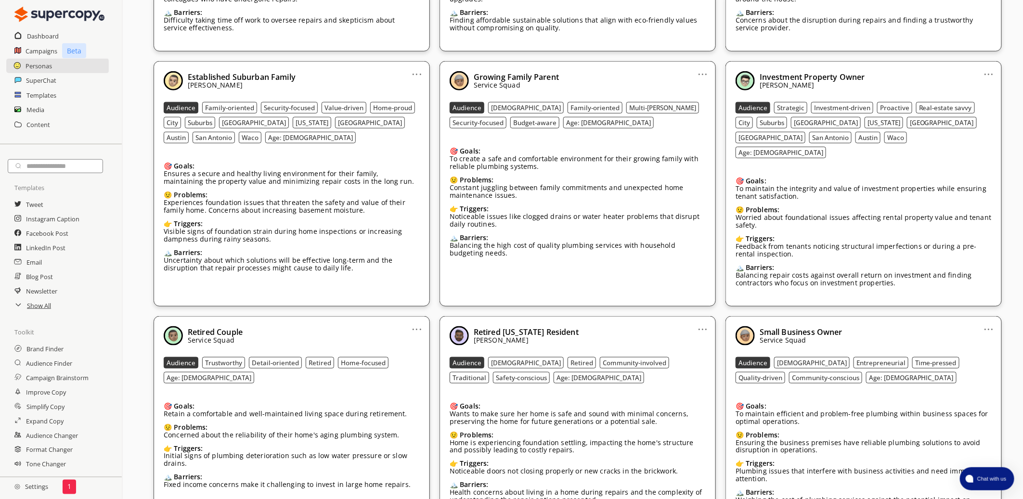
click at [993, 74] on link "..." at bounding box center [989, 70] width 10 height 8
click at [983, 92] on li "Edit" at bounding box center [976, 90] width 56 height 18
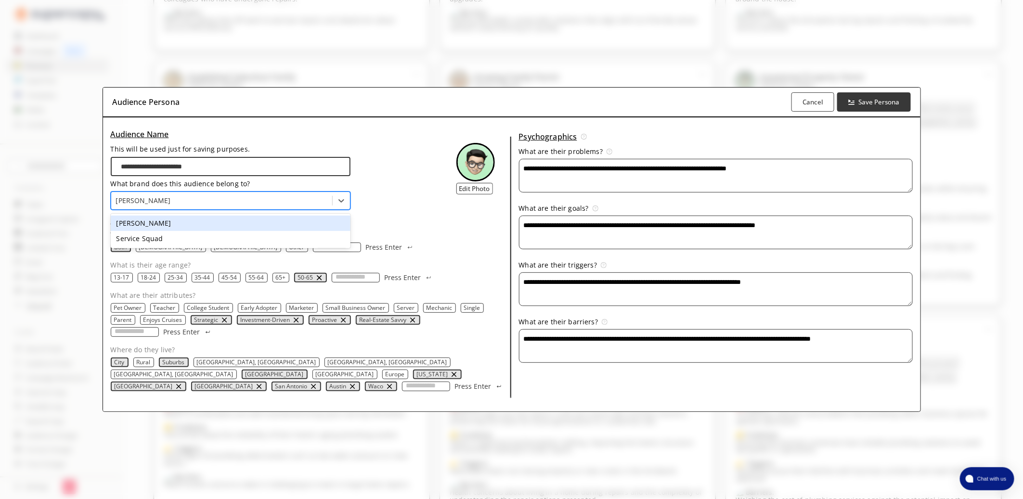
click at [278, 205] on div at bounding box center [221, 201] width 211 height 10
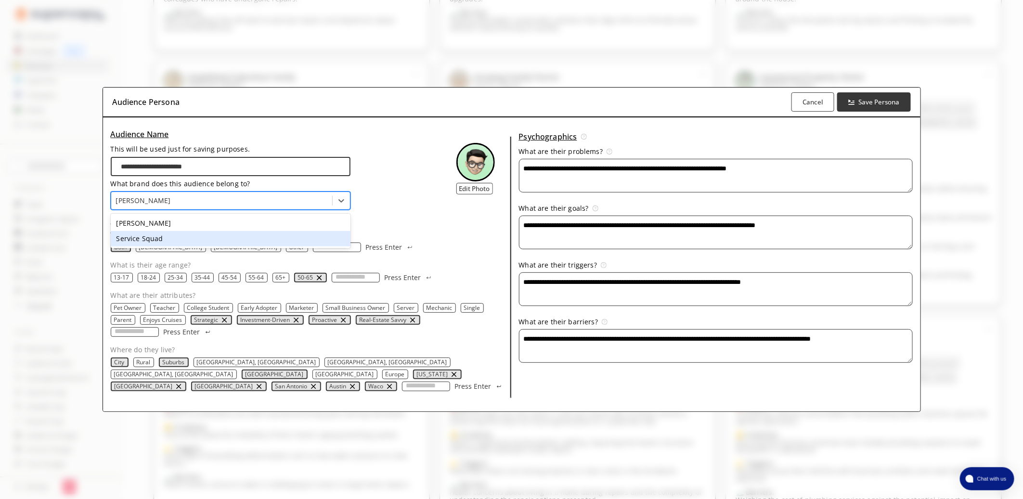
click at [194, 241] on div "Service Squad" at bounding box center [231, 238] width 240 height 15
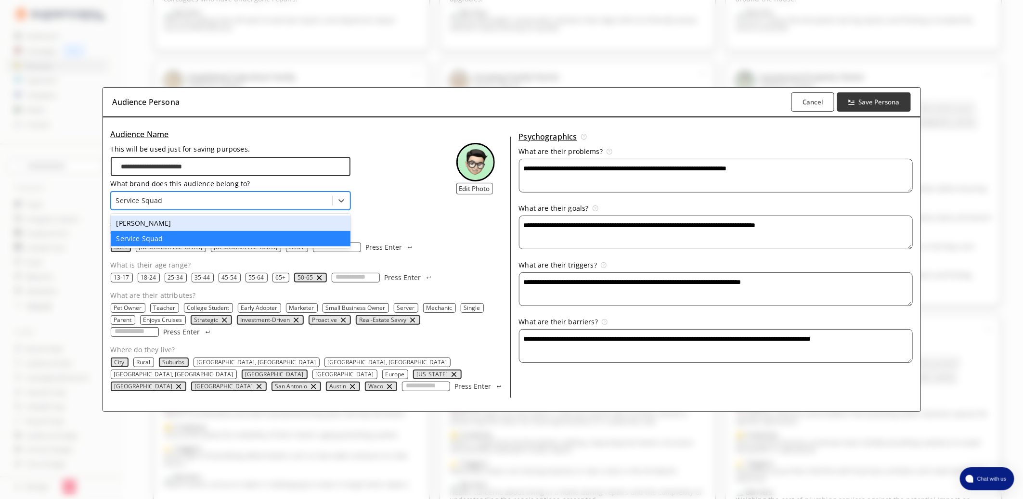
click at [271, 205] on div at bounding box center [221, 201] width 211 height 10
click at [239, 228] on div "[PERSON_NAME]" at bounding box center [231, 223] width 240 height 15
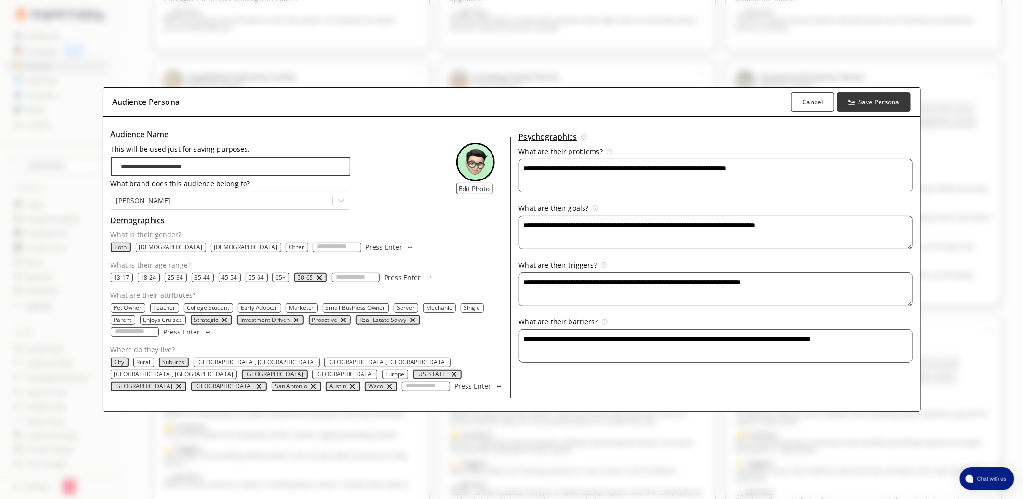
click at [848, 168] on textarea "**********" at bounding box center [716, 176] width 394 height 34
click at [815, 295] on textarea "**********" at bounding box center [716, 289] width 394 height 34
click at [904, 346] on textarea "**********" at bounding box center [716, 346] width 394 height 34
type textarea "**********"
click at [152, 203] on div at bounding box center [221, 201] width 211 height 10
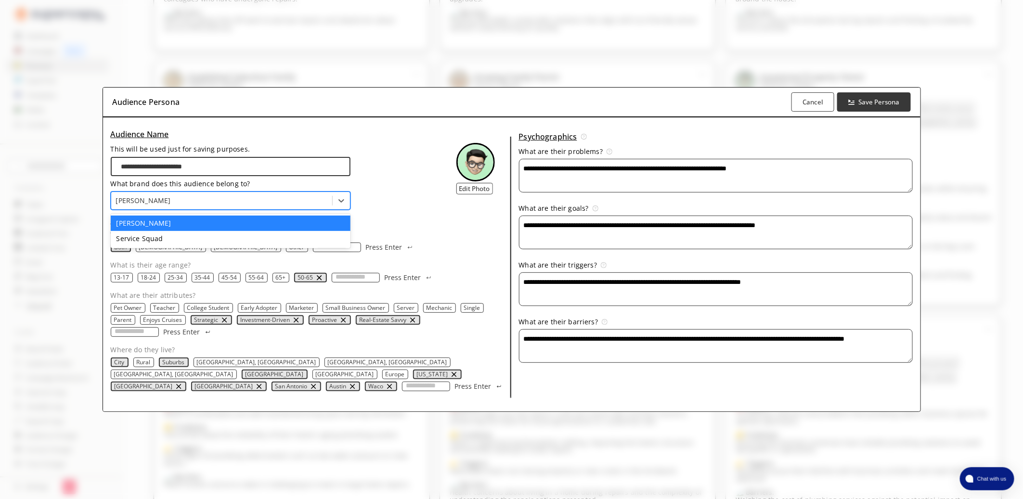
click at [142, 228] on div "[PERSON_NAME]" at bounding box center [231, 223] width 240 height 15
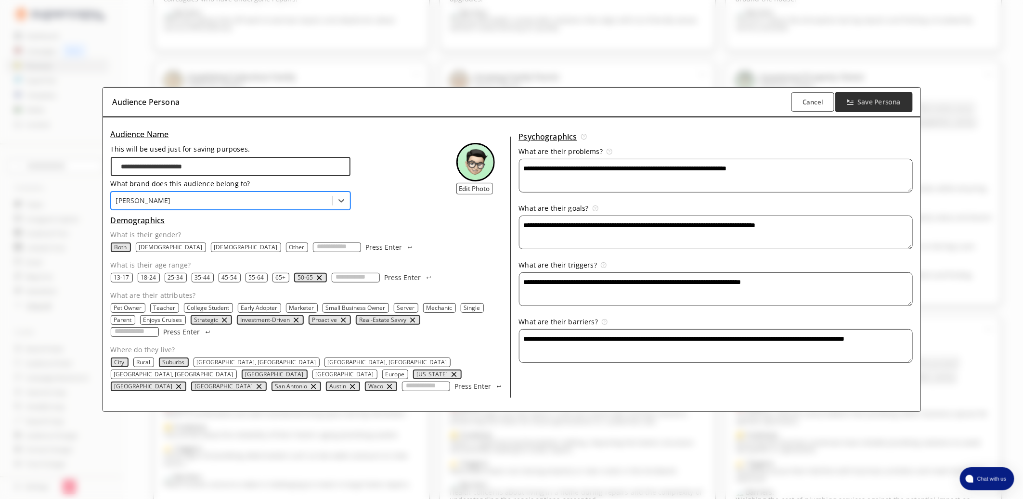
click at [866, 107] on b "Save Persona" at bounding box center [879, 102] width 43 height 9
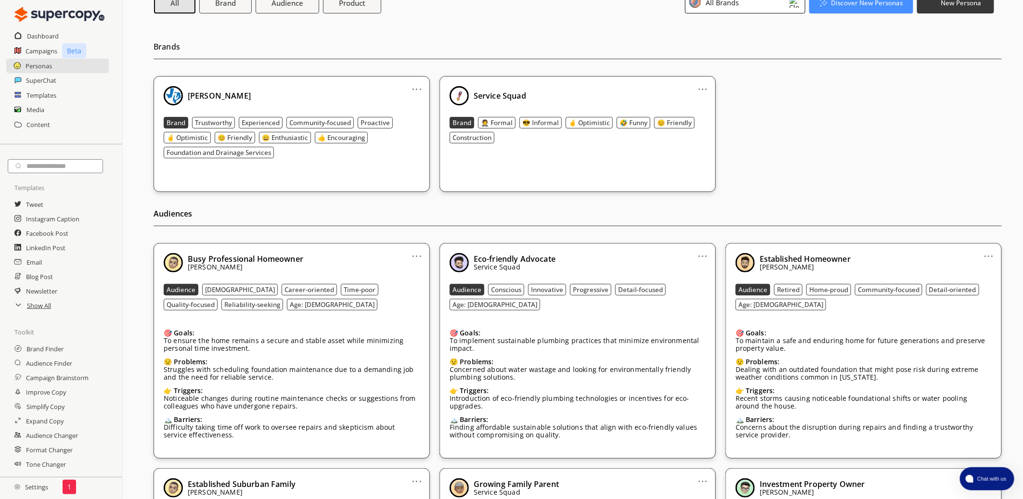
scroll to position [0, 0]
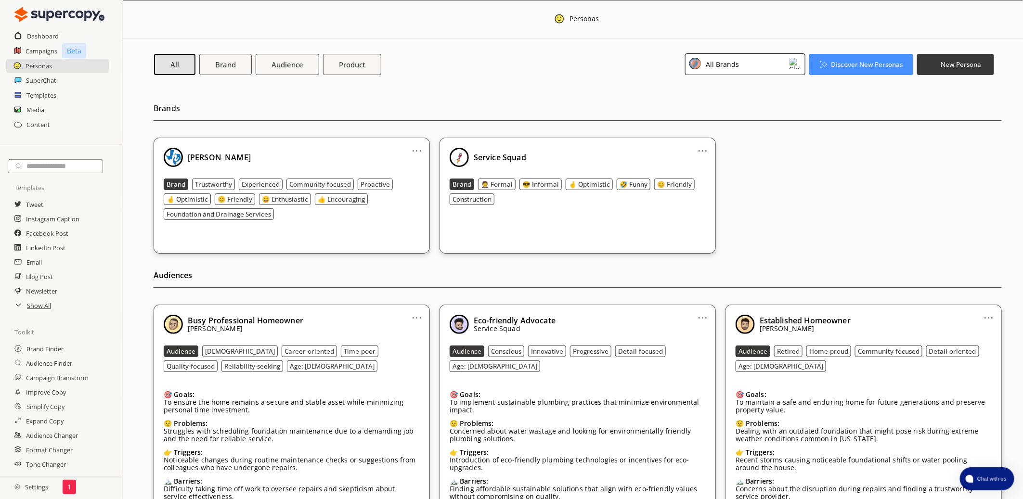
click at [748, 66] on div "All Brands" at bounding box center [745, 64] width 120 height 22
click at [730, 101] on li "[PERSON_NAME]" at bounding box center [744, 107] width 119 height 20
click at [729, 108] on div "[PERSON_NAME]" at bounding box center [732, 107] width 54 height 8
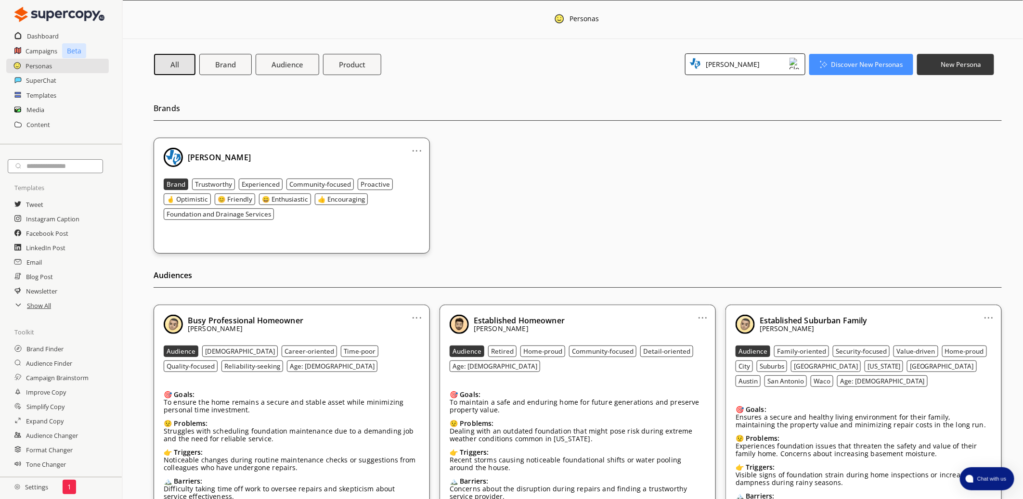
click at [728, 62] on div "[PERSON_NAME]" at bounding box center [731, 64] width 57 height 13
click at [730, 90] on li "All Brands" at bounding box center [744, 87] width 119 height 19
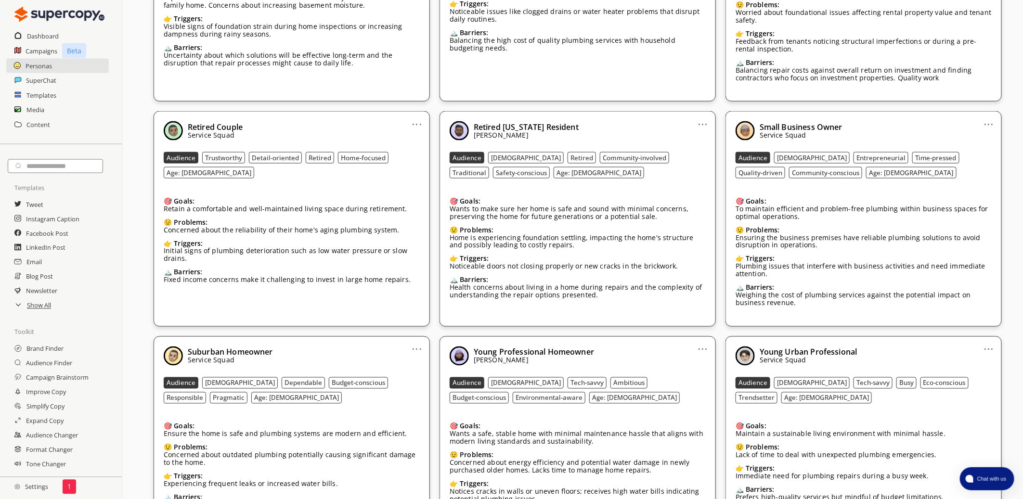
scroll to position [690, 0]
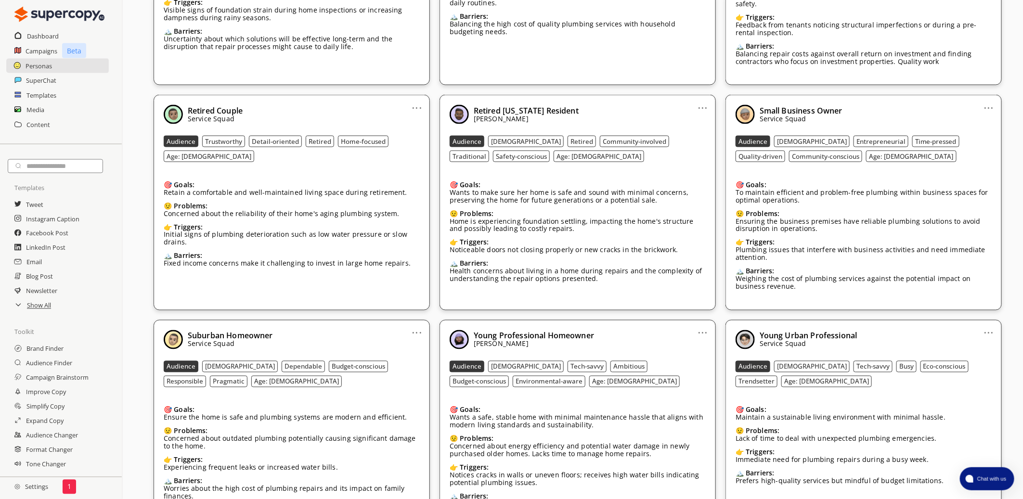
click at [706, 100] on link "..." at bounding box center [703, 104] width 10 height 8
click at [703, 115] on li "Edit" at bounding box center [691, 124] width 56 height 18
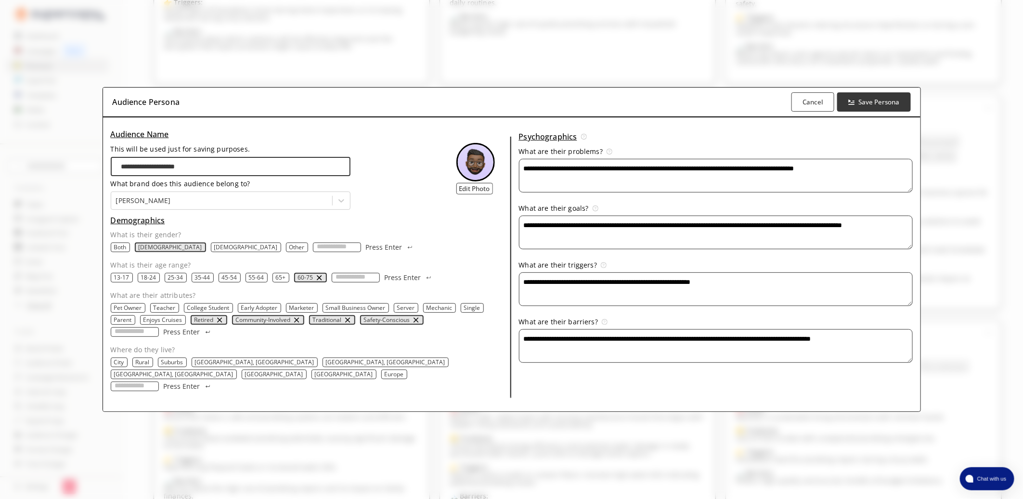
click at [121, 366] on p "City" at bounding box center [119, 362] width 10 height 8
click at [168, 366] on p "Suburbs" at bounding box center [173, 362] width 22 height 8
click at [303, 371] on p "[GEOGRAPHIC_DATA]" at bounding box center [274, 375] width 58 height 8
click at [124, 382] on input "Where do they live?" at bounding box center [135, 387] width 48 height 10
type input "*****"
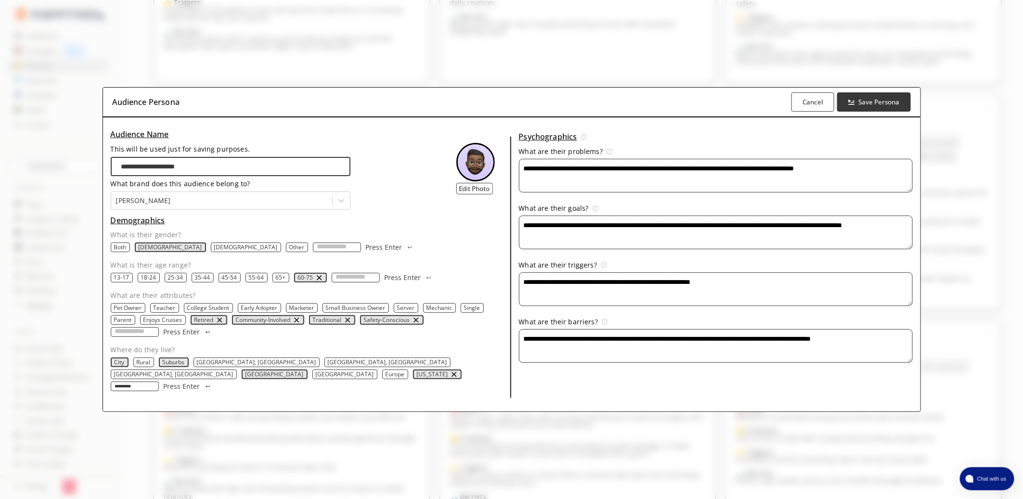
type input "**********"
type input "******"
type input "**********"
type input "******"
type input "****"
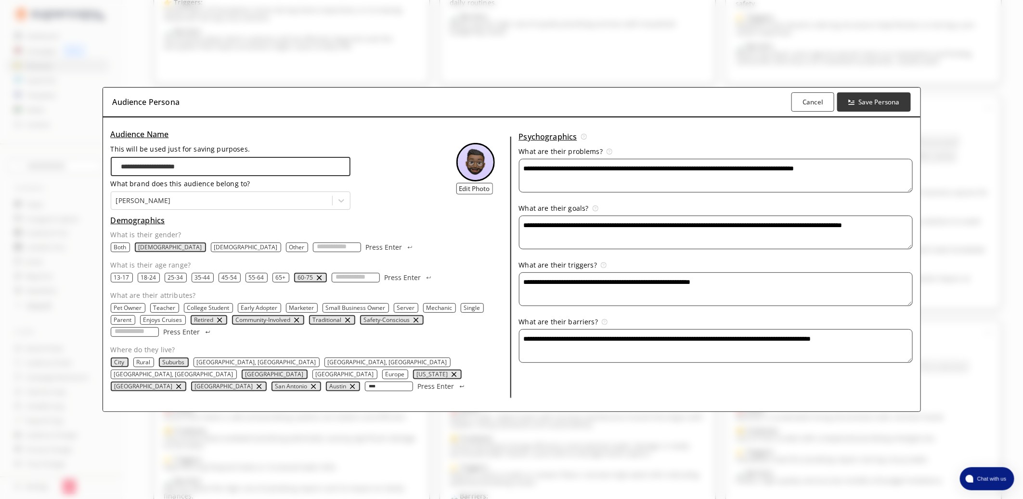
click at [767, 329] on div "What are their barriers? Identify obstacles that may prevent your audience from…" at bounding box center [716, 323] width 394 height 11
click at [897, 344] on textarea "**********" at bounding box center [716, 346] width 394 height 34
click at [910, 347] on textarea "**********" at bounding box center [716, 346] width 394 height 34
type textarea "**********"
click at [891, 107] on b "Save Persona" at bounding box center [879, 102] width 43 height 9
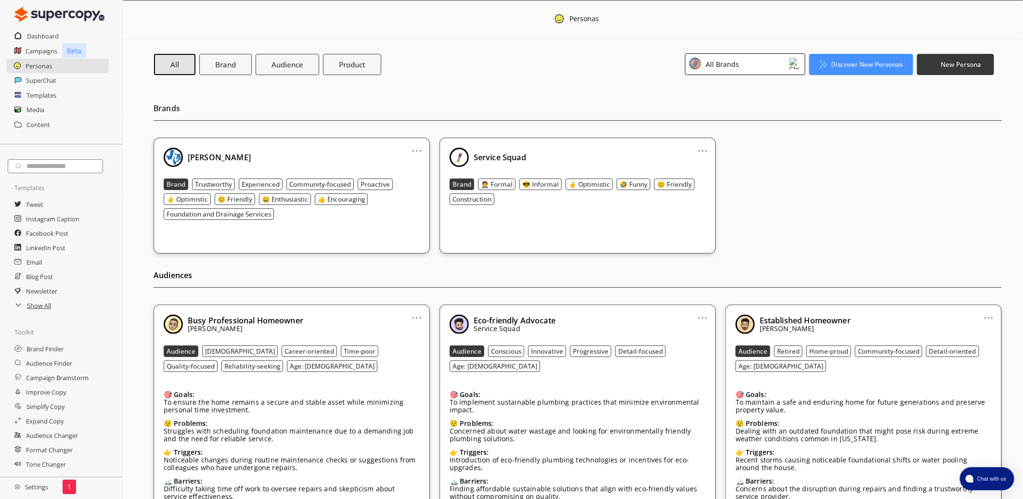
click at [734, 63] on div "All Brands" at bounding box center [721, 64] width 37 height 13
click at [726, 101] on li "[PERSON_NAME]" at bounding box center [744, 107] width 119 height 20
click at [776, 104] on div "[PERSON_NAME]" at bounding box center [737, 108] width 90 height 12
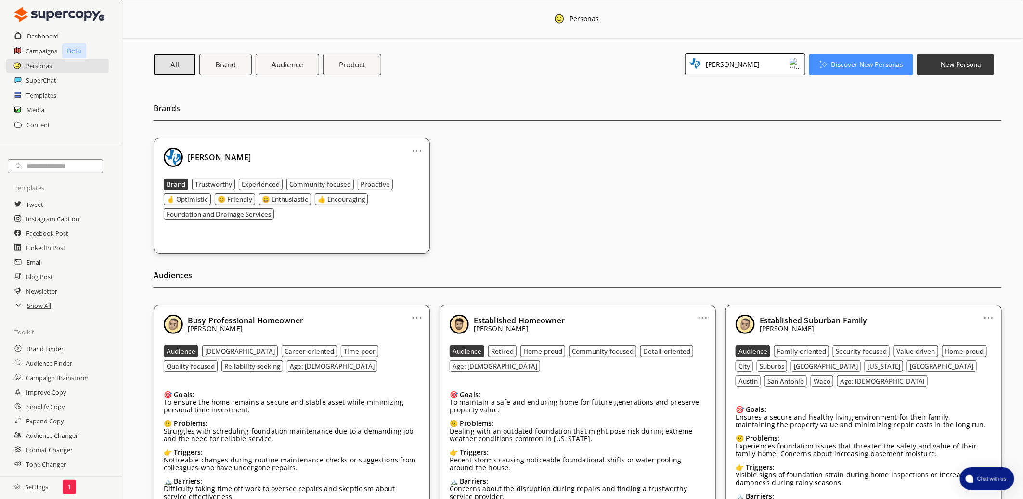
scroll to position [368, 0]
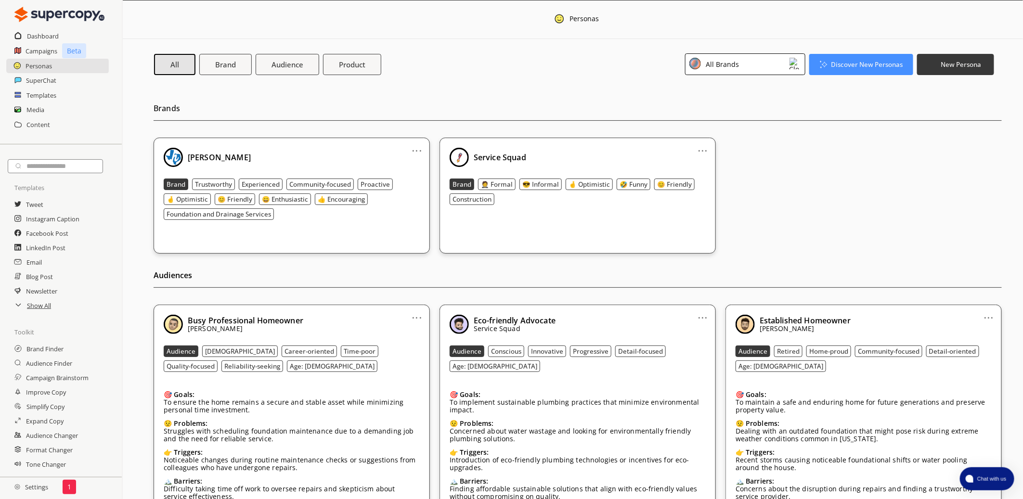
click at [769, 63] on div "All Brands" at bounding box center [745, 64] width 120 height 22
click at [742, 101] on li "[PERSON_NAME]" at bounding box center [744, 107] width 119 height 20
click at [743, 101] on li "[PERSON_NAME]" at bounding box center [744, 107] width 119 height 20
click at [735, 63] on div "All Brands" at bounding box center [721, 64] width 37 height 13
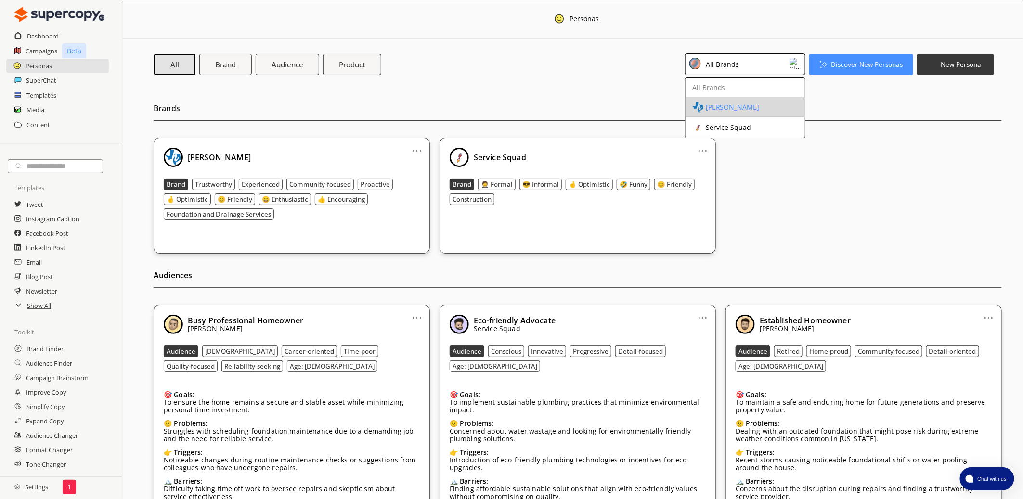
click at [739, 115] on li "[PERSON_NAME]" at bounding box center [744, 107] width 119 height 20
click at [750, 132] on div "Service Squad" at bounding box center [737, 128] width 90 height 12
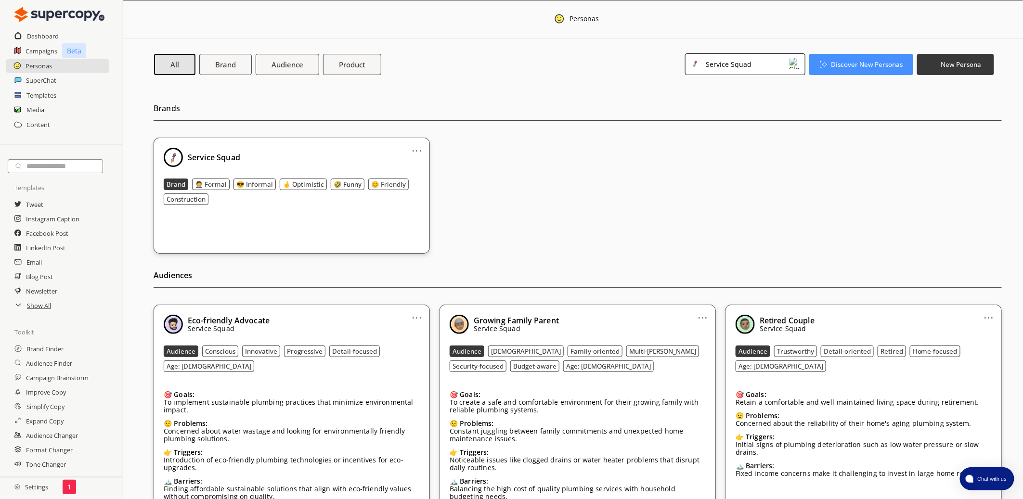
click at [755, 59] on div "Service Squad" at bounding box center [745, 64] width 120 height 22
click at [738, 105] on div "[PERSON_NAME]" at bounding box center [737, 108] width 90 height 12
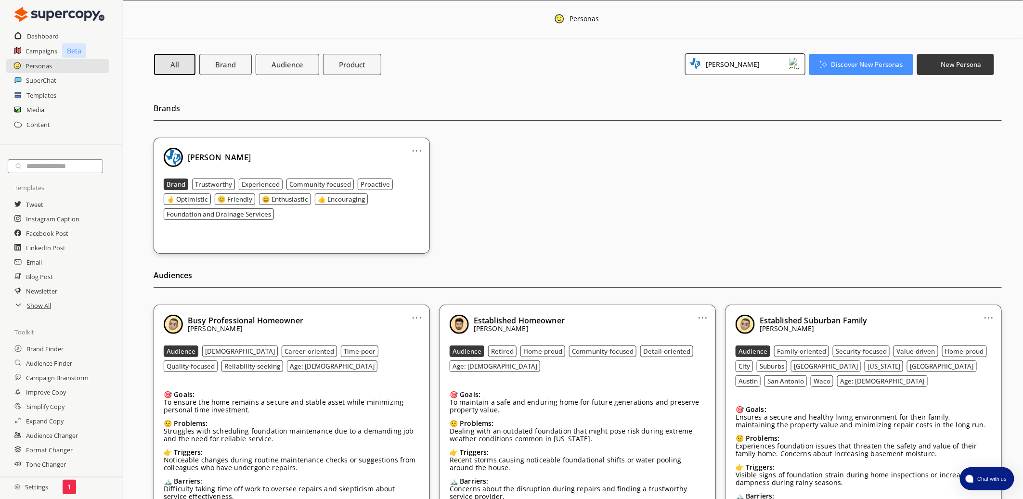
click at [774, 55] on div "[PERSON_NAME]" at bounding box center [745, 64] width 120 height 22
click at [733, 83] on li "All Brands" at bounding box center [744, 87] width 119 height 19
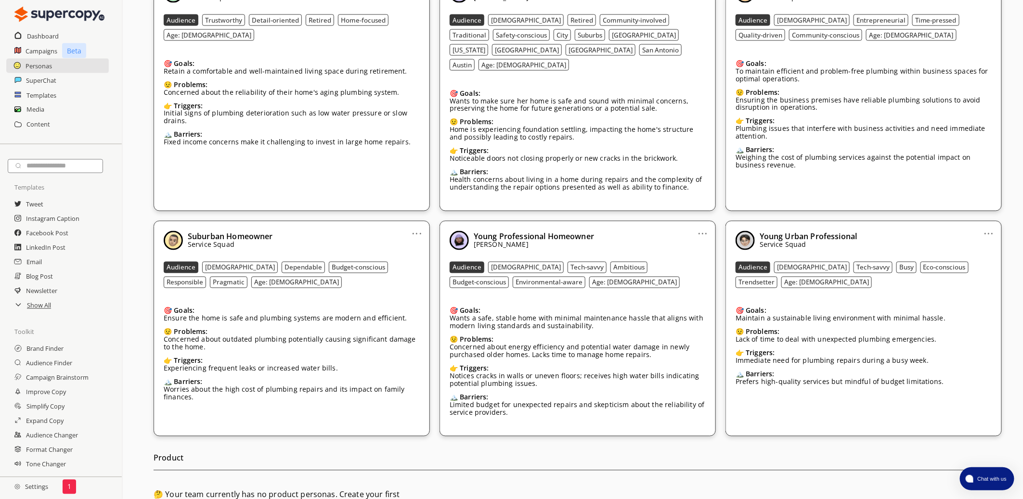
scroll to position [733, 0]
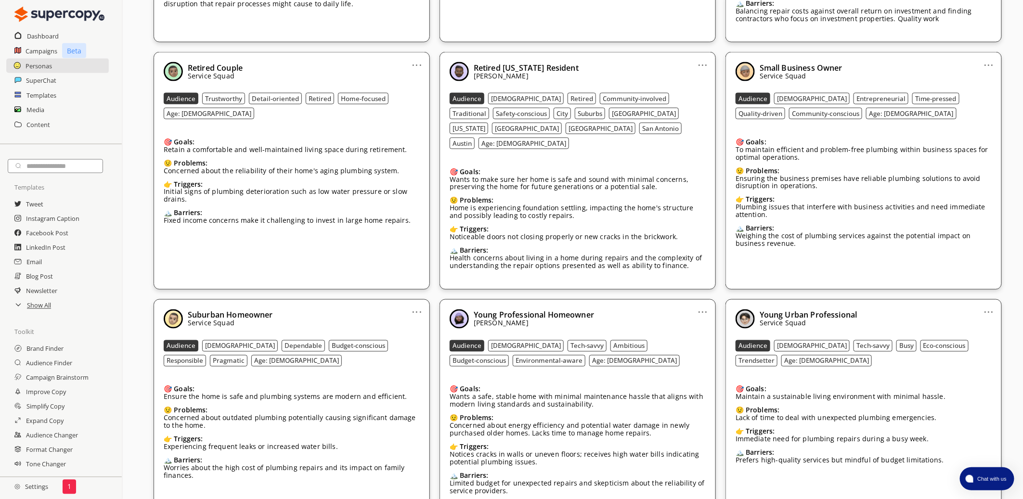
click at [705, 57] on link "..." at bounding box center [703, 61] width 10 height 8
click at [684, 72] on li "Edit" at bounding box center [691, 81] width 56 height 18
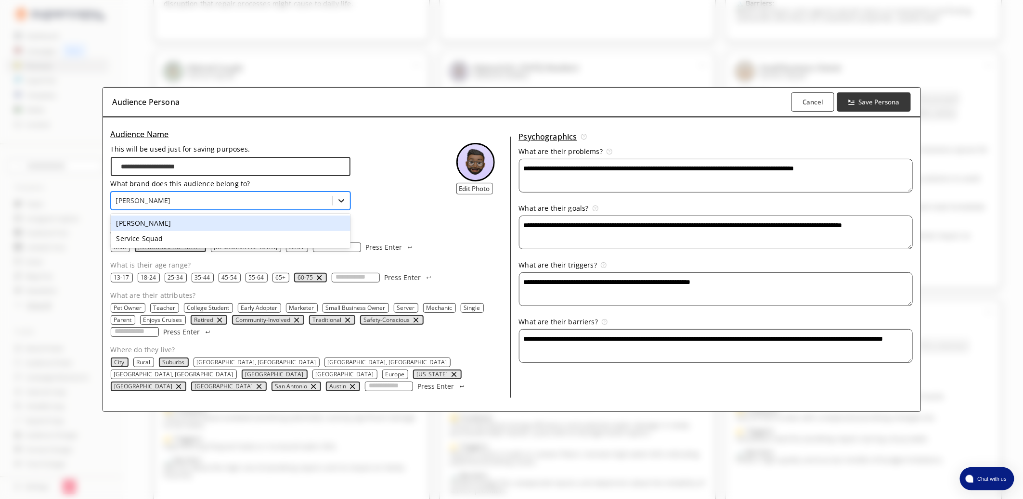
click at [339, 203] on icon at bounding box center [341, 201] width 10 height 10
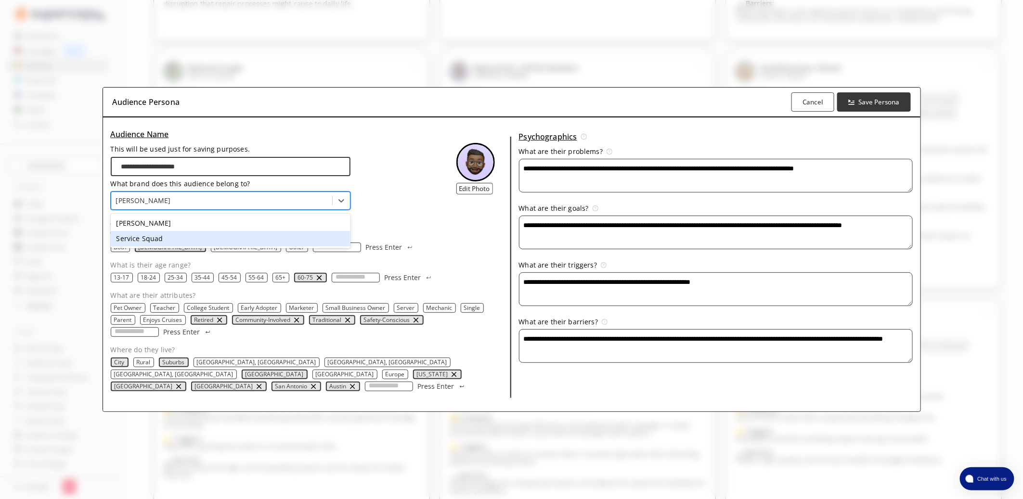
click at [192, 244] on div "Service Squad" at bounding box center [231, 238] width 240 height 15
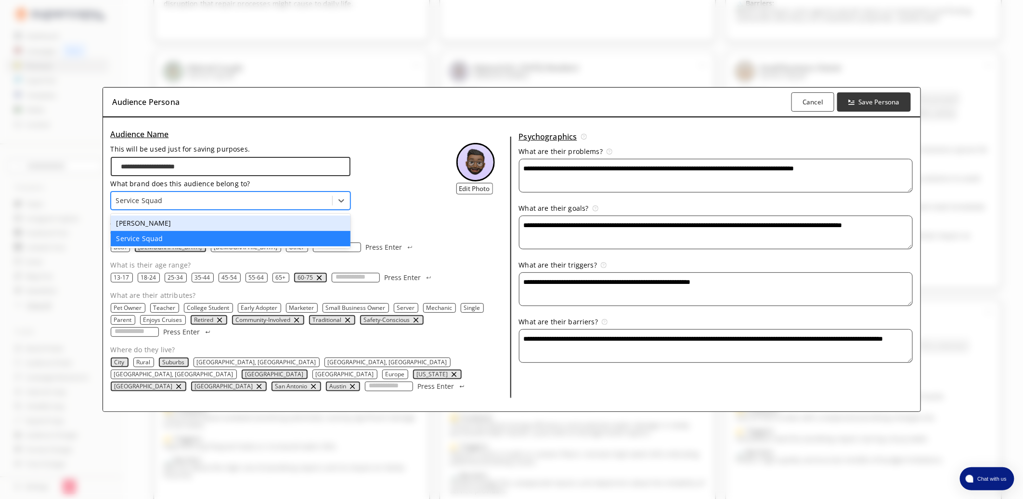
click at [233, 205] on div at bounding box center [221, 201] width 211 height 10
click at [211, 228] on div "[PERSON_NAME]" at bounding box center [231, 223] width 240 height 15
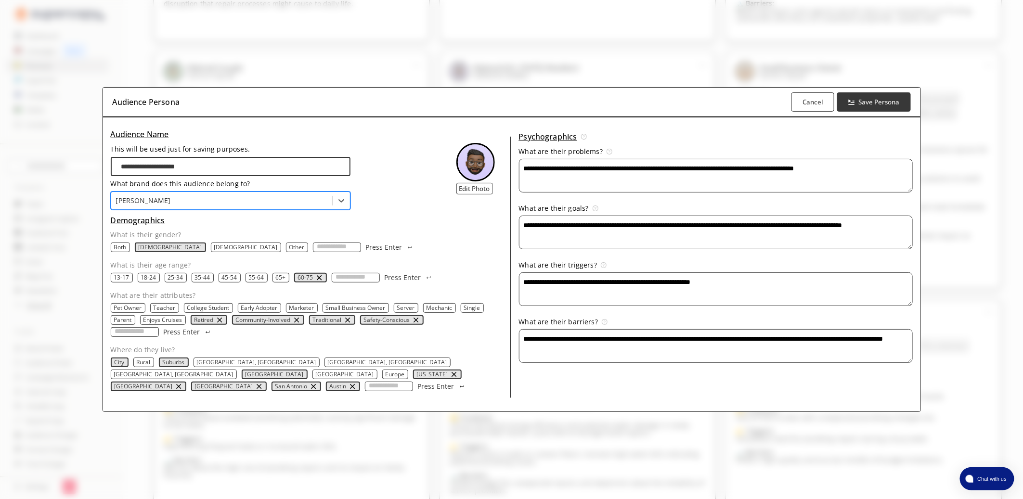
click at [114, 251] on p "Both" at bounding box center [120, 247] width 13 height 8
click at [212, 252] on div "[DEMOGRAPHIC_DATA]" at bounding box center [247, 248] width 70 height 10
click at [215, 251] on p "[DEMOGRAPHIC_DATA]" at bounding box center [247, 247] width 64 height 8
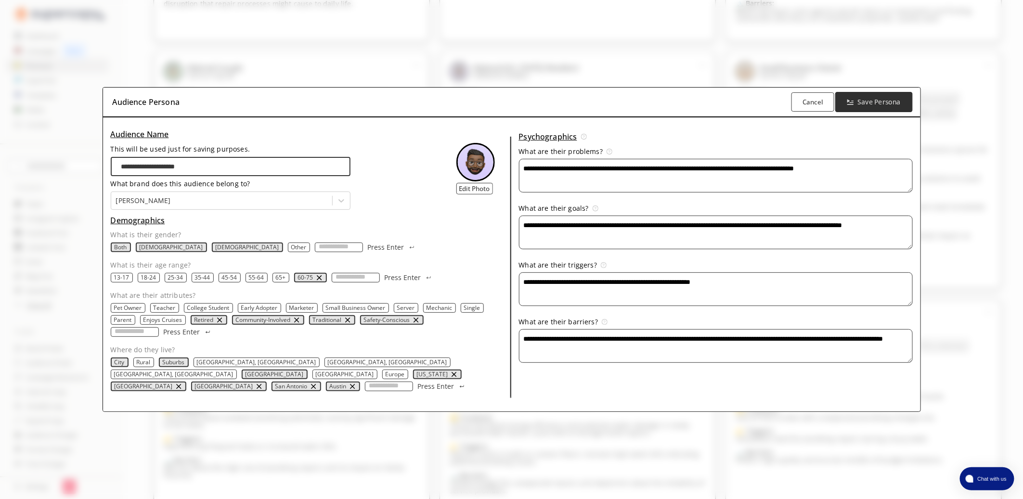
click at [899, 107] on b "Save Persona" at bounding box center [879, 102] width 43 height 9
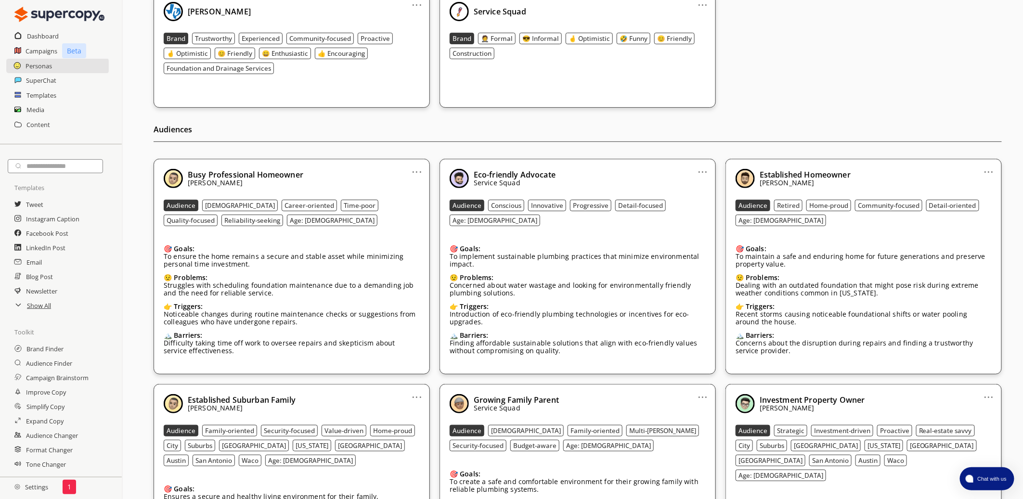
scroll to position [0, 0]
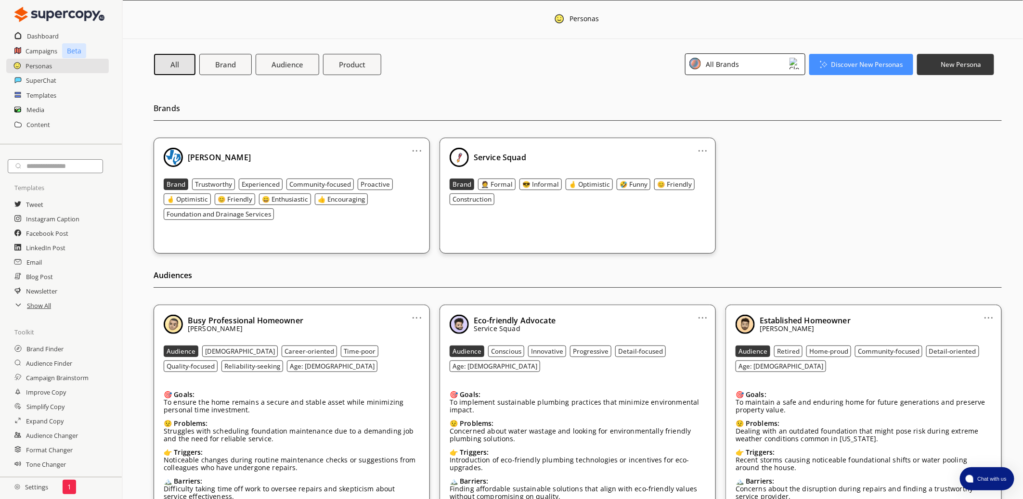
click at [767, 74] on div "All Brands" at bounding box center [745, 64] width 120 height 22
click at [718, 108] on div "[PERSON_NAME]" at bounding box center [732, 107] width 54 height 8
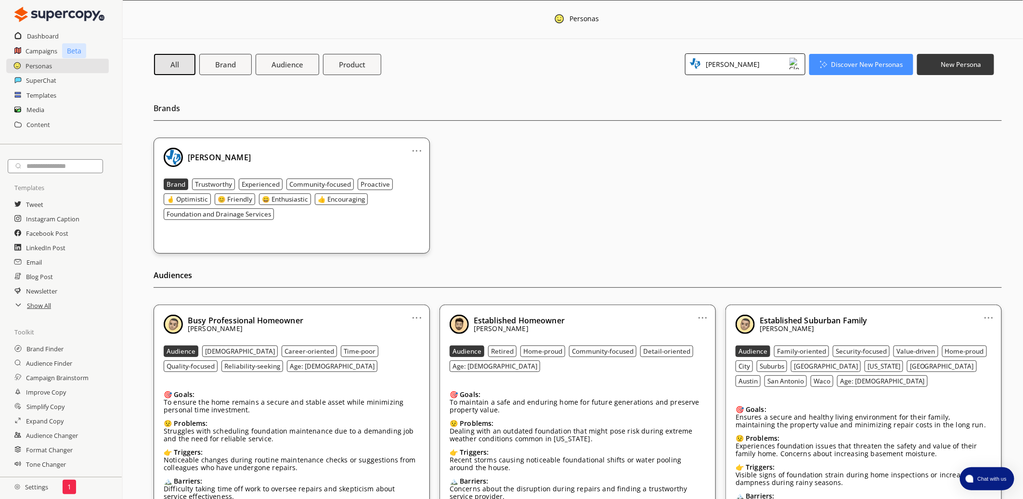
click at [754, 60] on div "[PERSON_NAME]" at bounding box center [745, 64] width 120 height 22
click at [732, 87] on li "All Brands" at bounding box center [744, 87] width 119 height 19
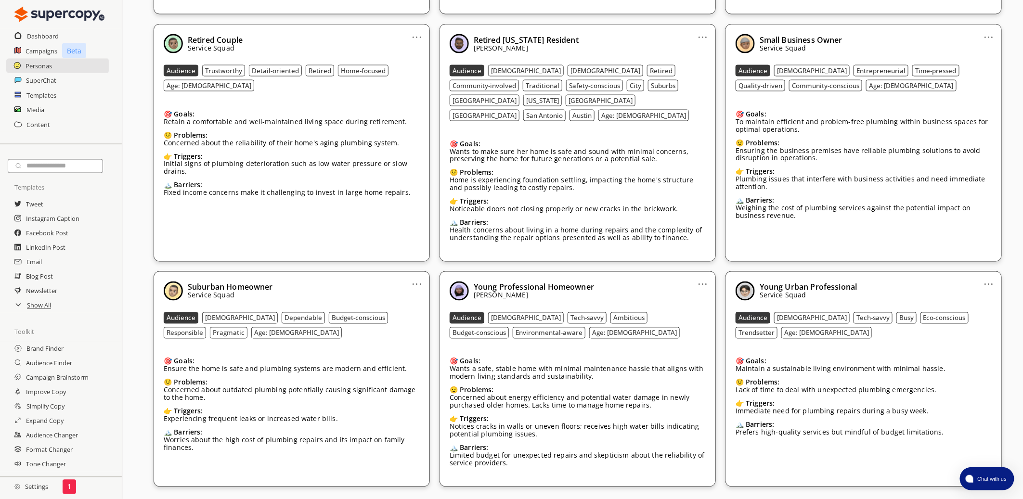
scroll to position [768, 0]
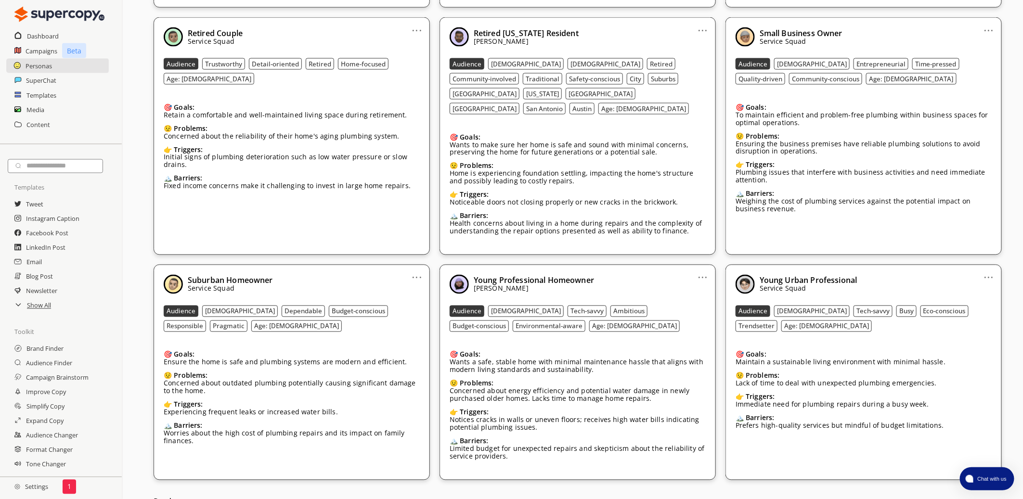
click at [703, 270] on link "..." at bounding box center [703, 274] width 10 height 8
click at [697, 285] on li "Edit" at bounding box center [691, 294] width 56 height 18
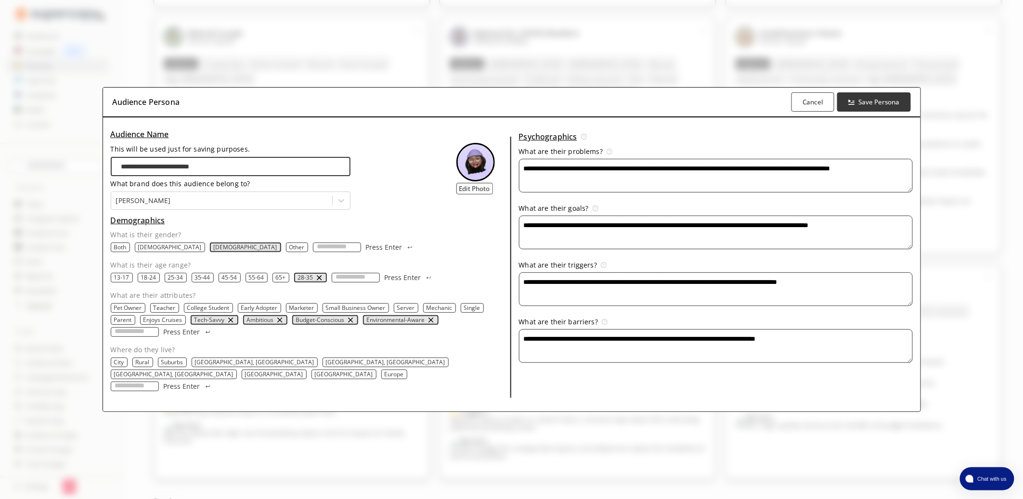
click at [119, 365] on p "City" at bounding box center [119, 362] width 10 height 8
click at [172, 366] on p "Suburbs" at bounding box center [173, 362] width 22 height 8
click at [303, 371] on p "[GEOGRAPHIC_DATA]" at bounding box center [274, 375] width 58 height 8
click at [126, 382] on input "Where do they live?" at bounding box center [135, 387] width 48 height 10
type input "*****"
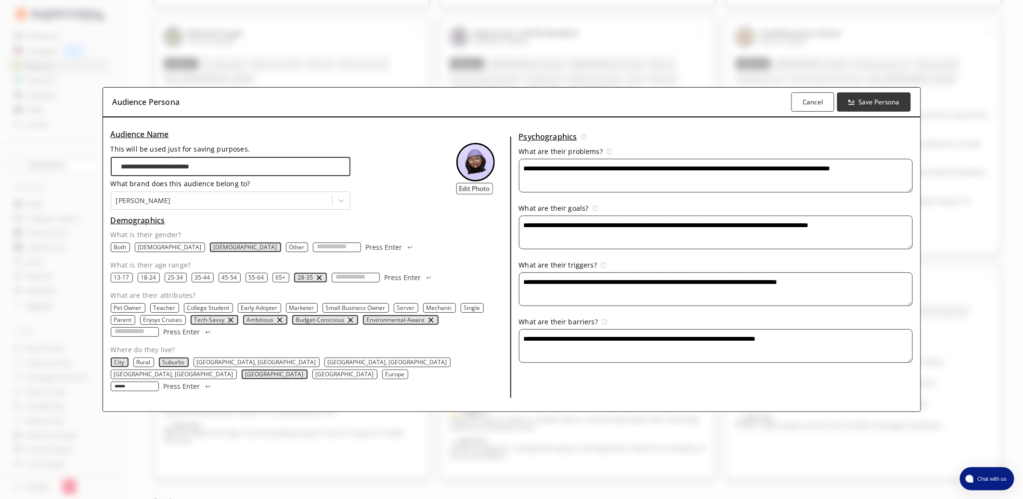
click at [164, 382] on button "Press Enter" at bounding box center [188, 387] width 48 height 10
click at [115, 382] on input "Where do they live?" at bounding box center [135, 387] width 48 height 10
type input "*****"
click at [164, 382] on button "Press Enter" at bounding box center [188, 387] width 48 height 10
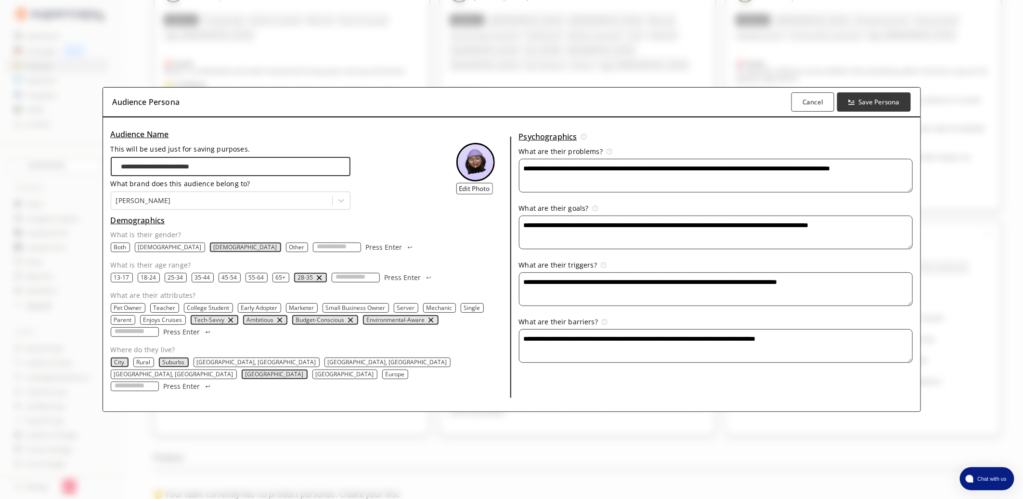
click at [130, 382] on input "Where do they live?" at bounding box center [135, 387] width 48 height 10
type input "*"
type input "**********"
type input "******"
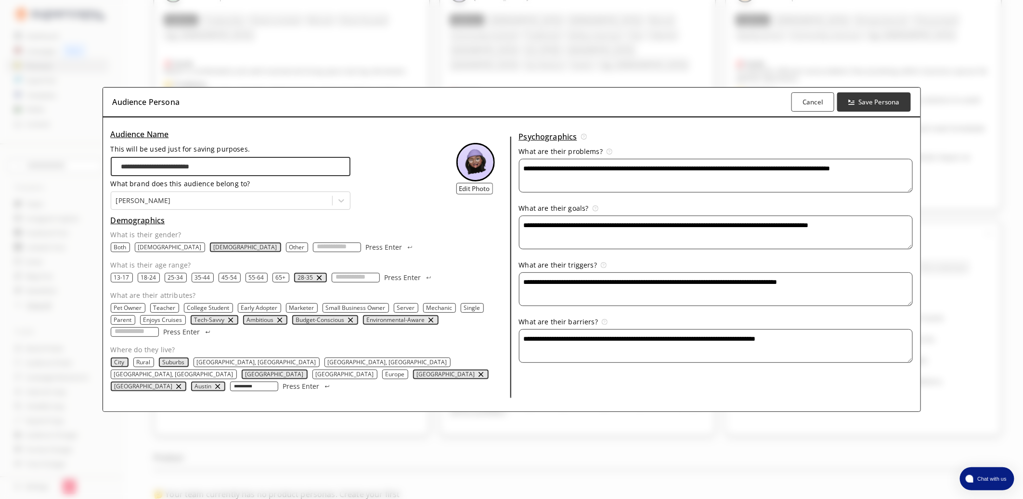
type input "**********"
type input "*"
type input "****"
type input "*****"
click at [169, 201] on div at bounding box center [221, 201] width 211 height 10
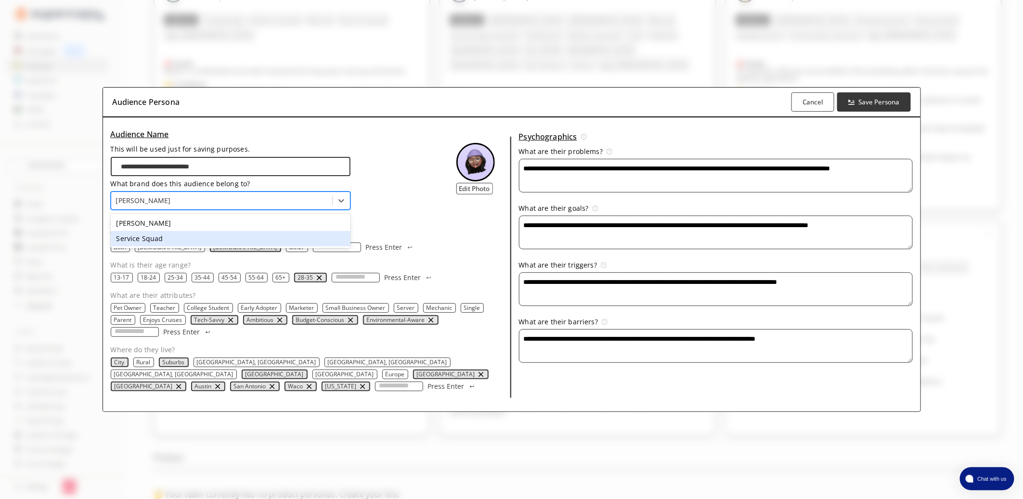
click at [160, 239] on div "Service Squad" at bounding box center [231, 238] width 240 height 15
click at [209, 205] on div at bounding box center [221, 201] width 211 height 10
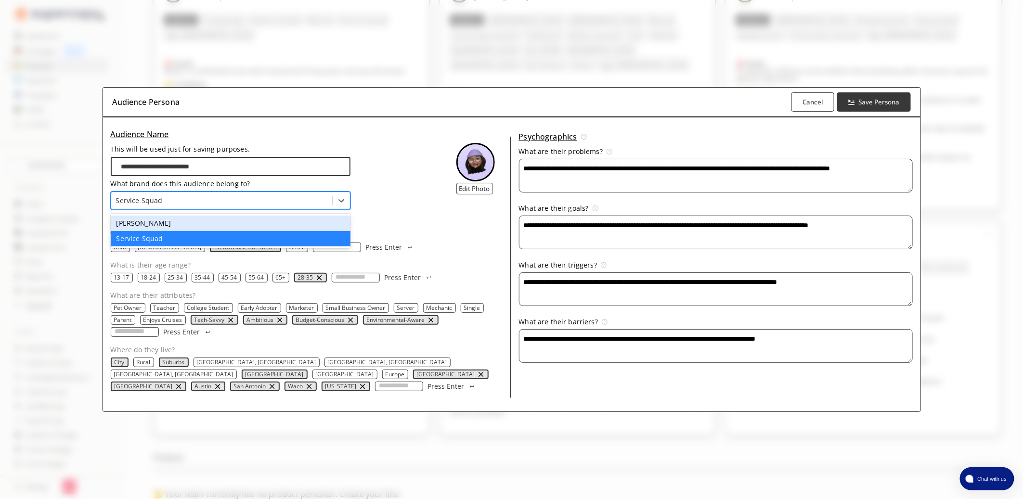
click at [199, 227] on div "[PERSON_NAME]" at bounding box center [231, 223] width 240 height 15
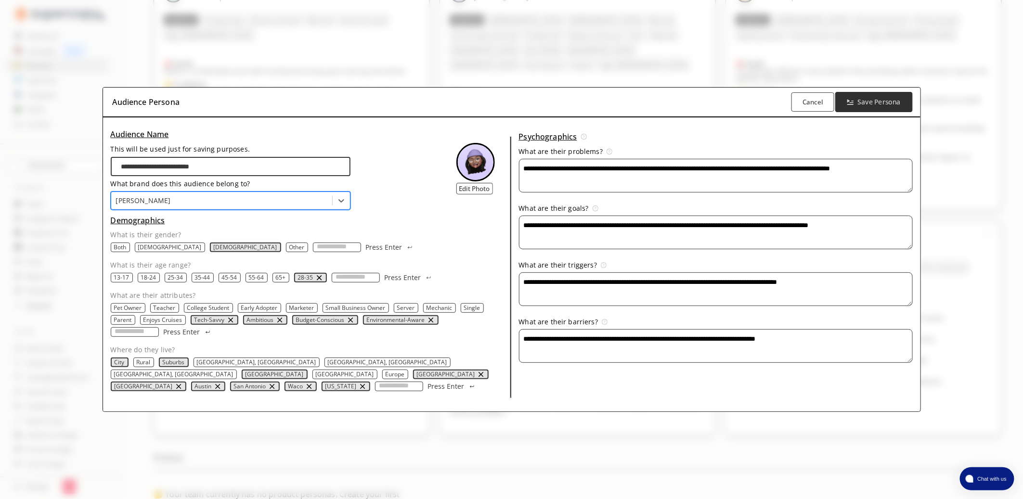
click at [887, 112] on button "Save Persona" at bounding box center [873, 102] width 77 height 20
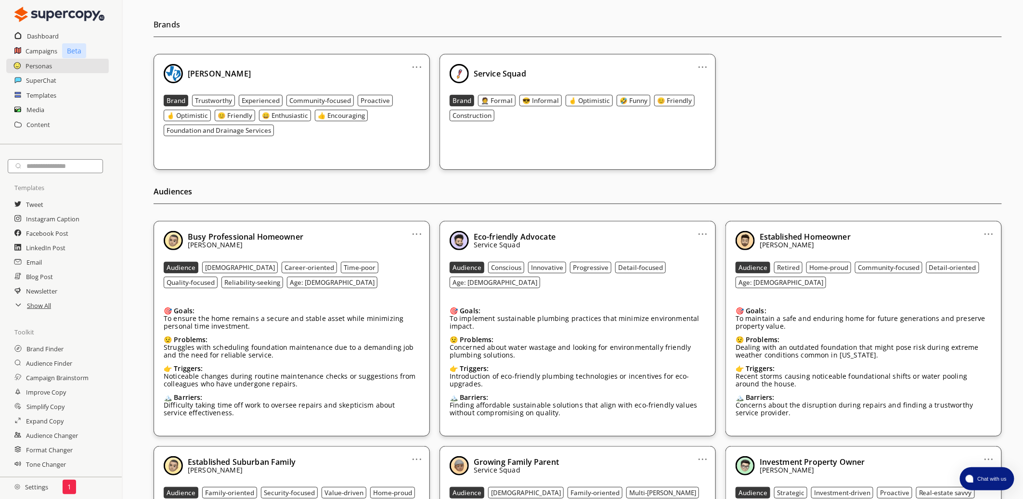
scroll to position [0, 0]
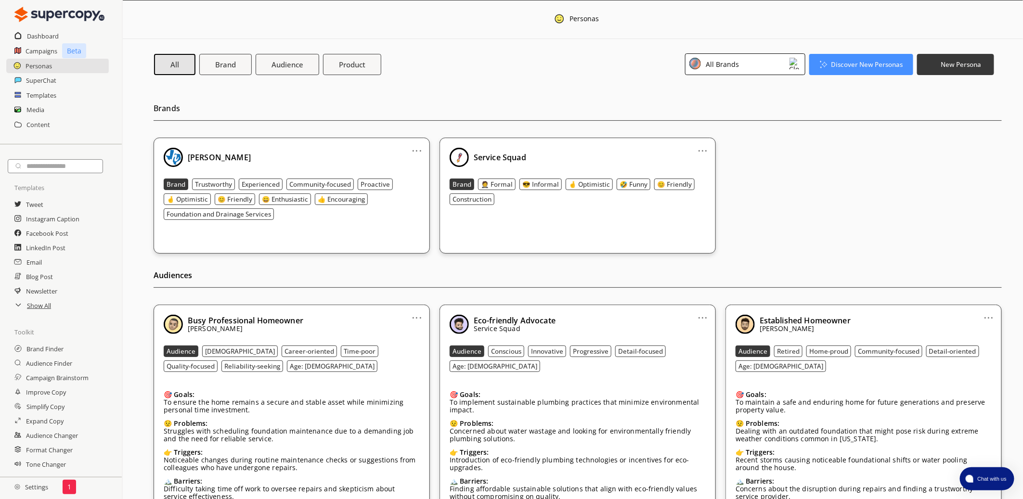
click at [733, 70] on div "All Brands" at bounding box center [721, 64] width 37 height 13
click at [733, 105] on div "[PERSON_NAME]" at bounding box center [732, 107] width 54 height 8
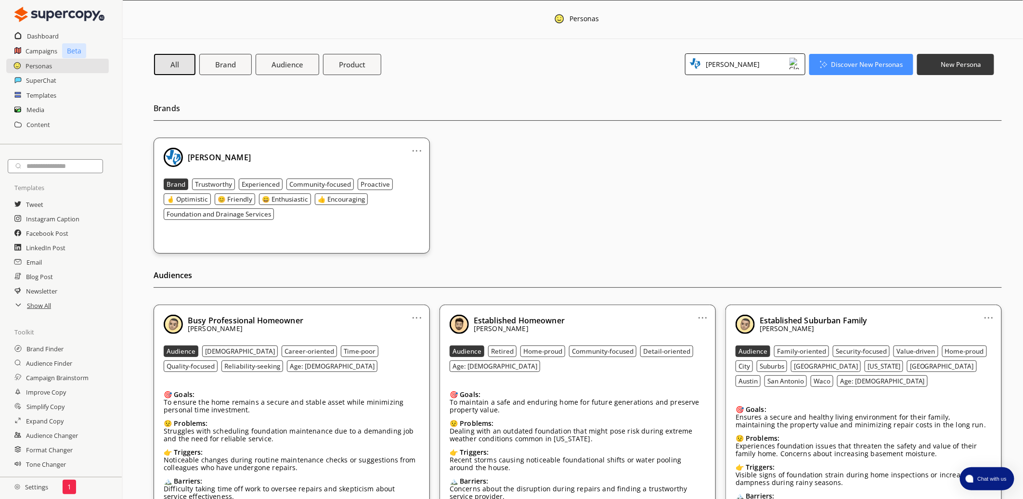
click at [739, 61] on div "[PERSON_NAME]" at bounding box center [745, 64] width 120 height 22
click at [732, 128] on div "Service Squad" at bounding box center [728, 128] width 46 height 8
